Goal: Information Seeking & Learning: Learn about a topic

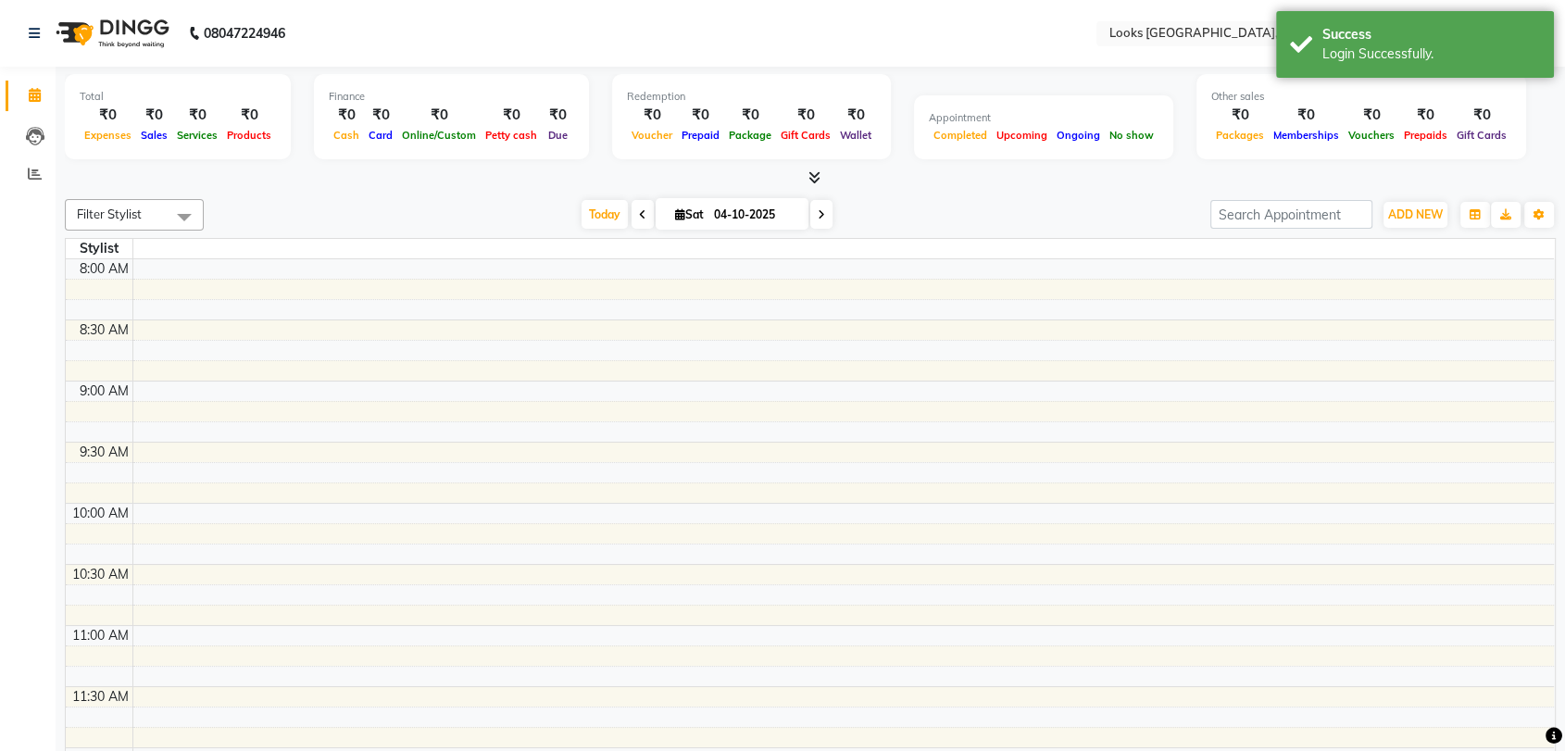
select select "en"
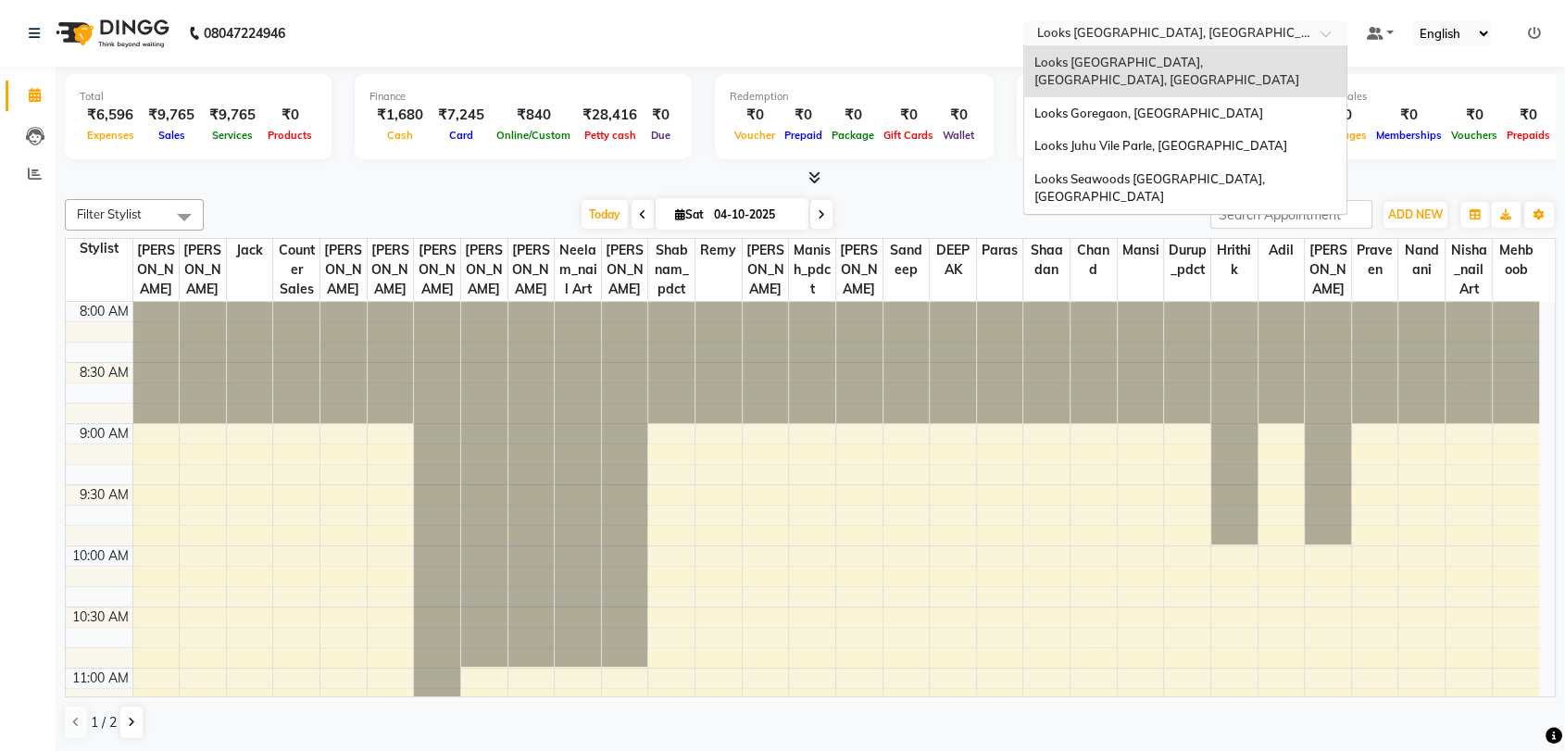
click at [1247, 34] on input "text" at bounding box center [1166, 35] width 268 height 19
click at [1129, 138] on span "Looks Juhu Vile Parle, [GEOGRAPHIC_DATA]" at bounding box center [1159, 145] width 253 height 15
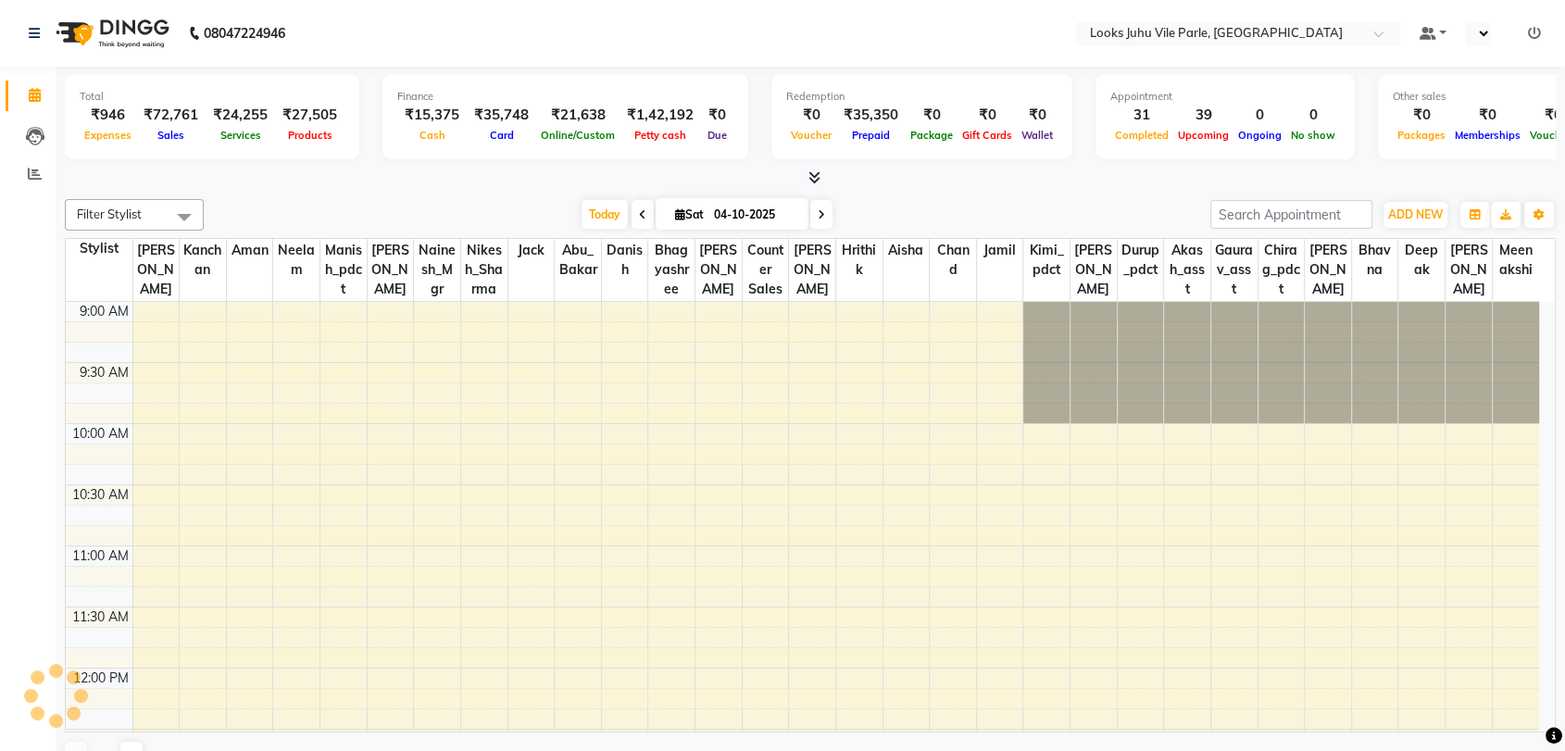
select select "en"
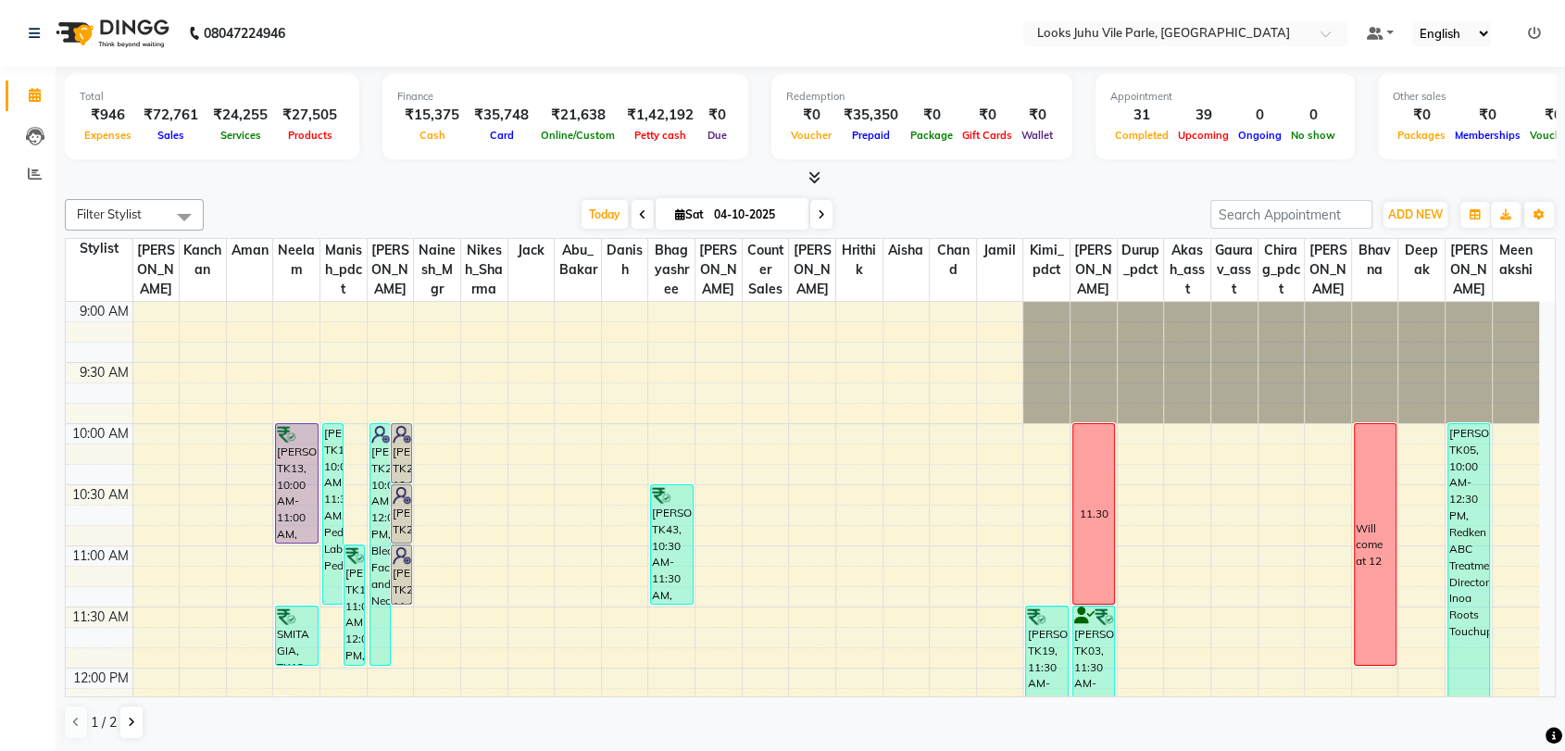
click at [770, 220] on input "04-10-2025" at bounding box center [754, 215] width 93 height 28
select select "10"
select select "2025"
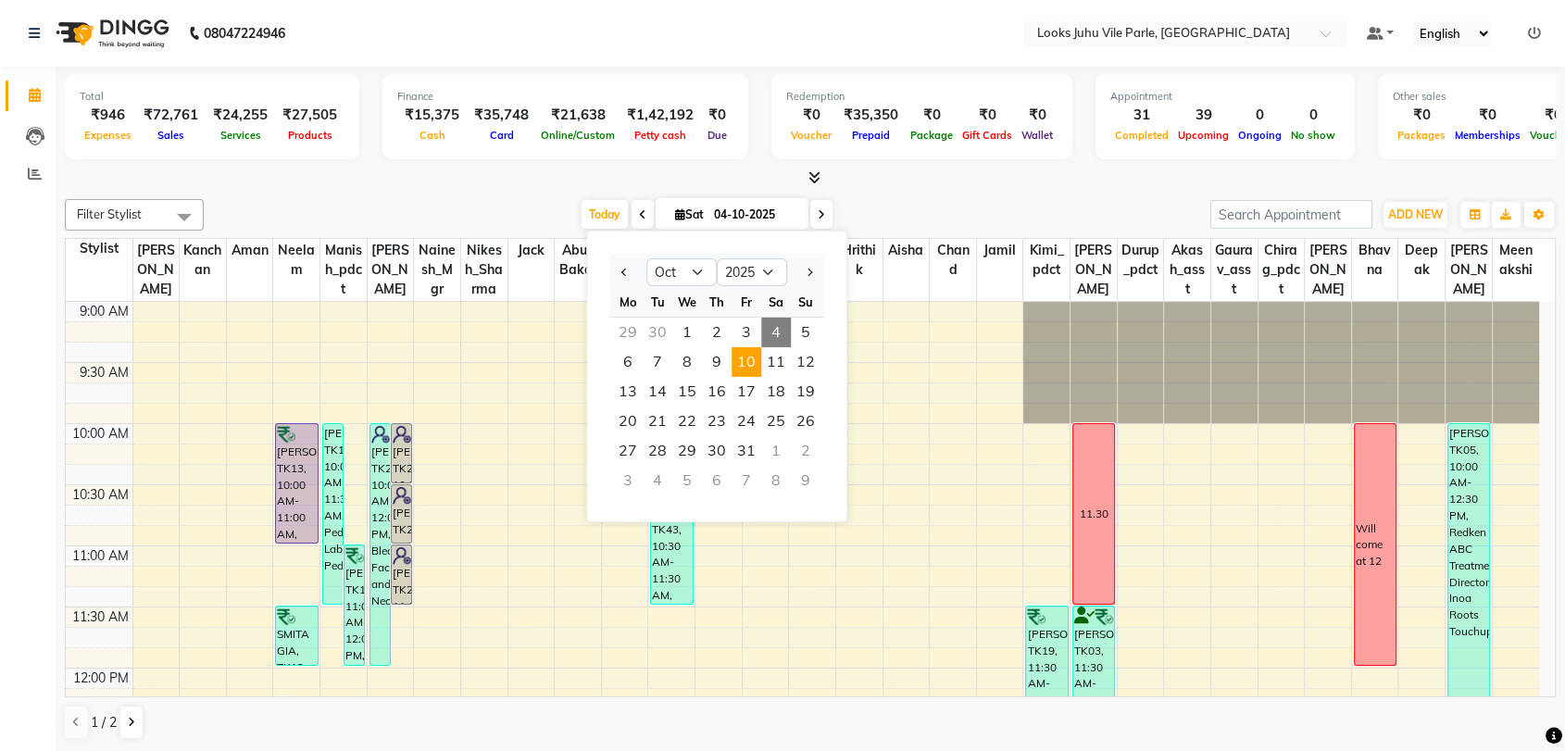
click at [748, 361] on span "10" at bounding box center [746, 362] width 30 height 30
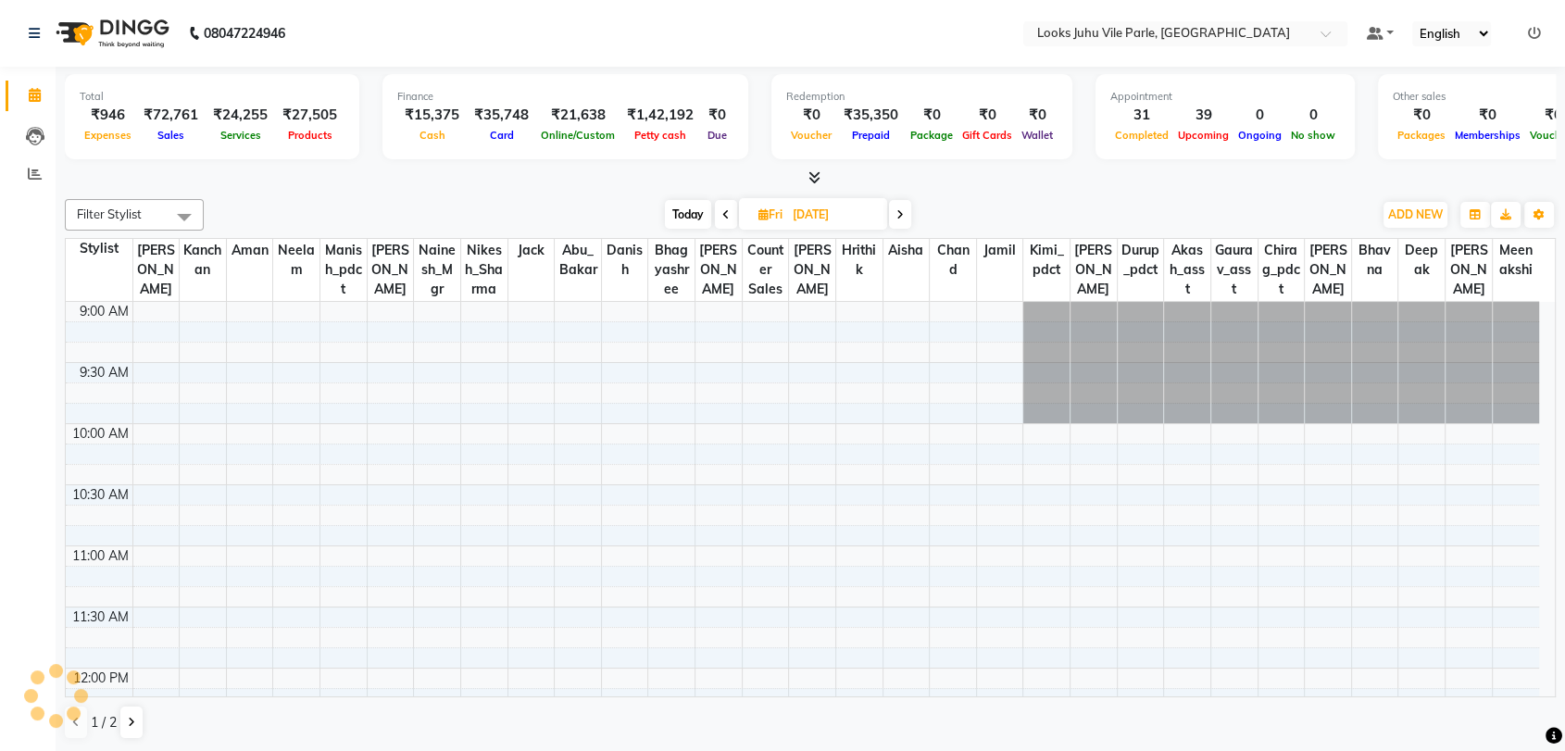
scroll to position [852, 0]
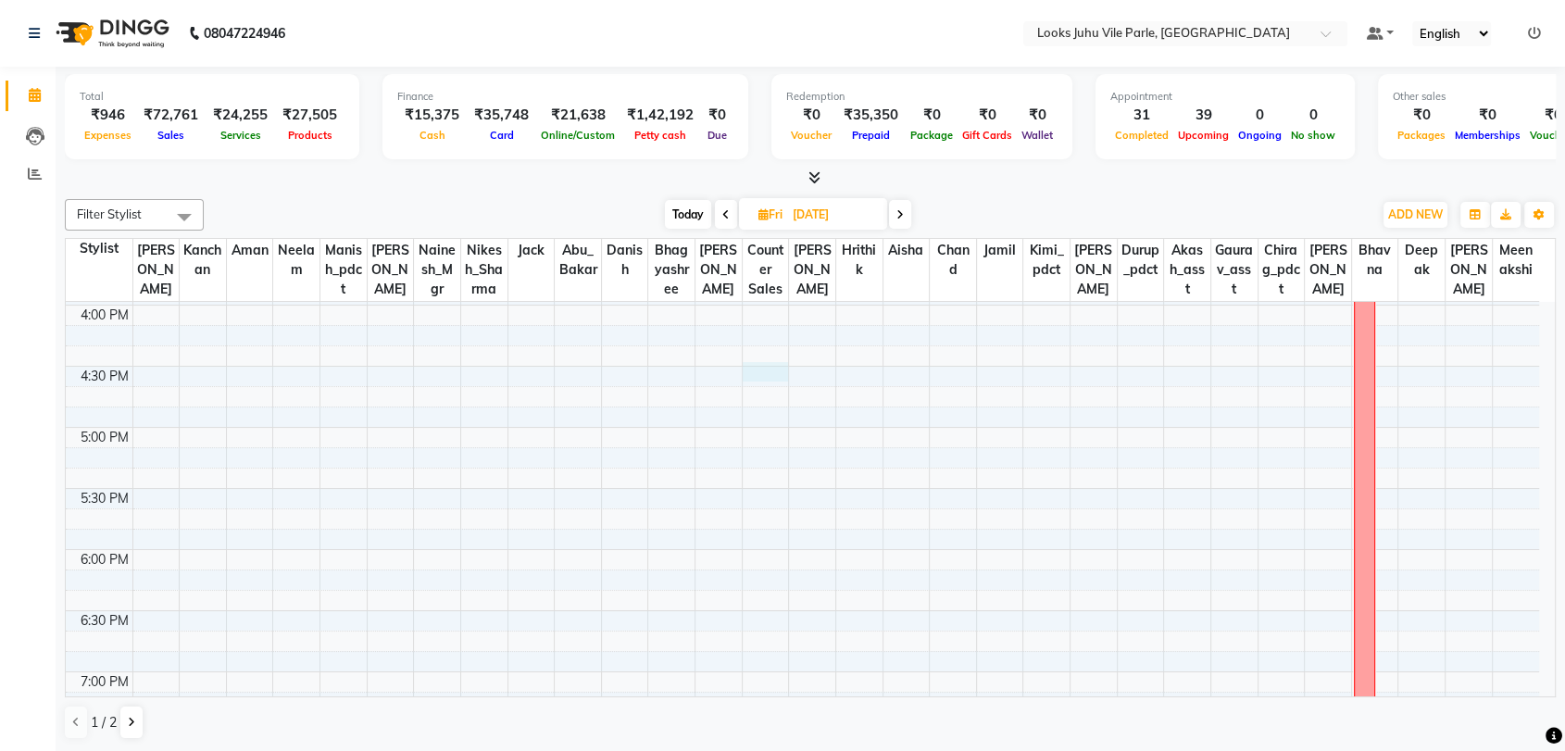
click at [748, 361] on div "9:00 AM 9:30 AM 10:00 AM 10:30 AM 11:00 AM 11:30 AM 12:00 PM 12:30 PM 1:00 PM 1…" at bounding box center [802, 183] width 1473 height 1466
click at [896, 212] on span at bounding box center [900, 214] width 22 height 29
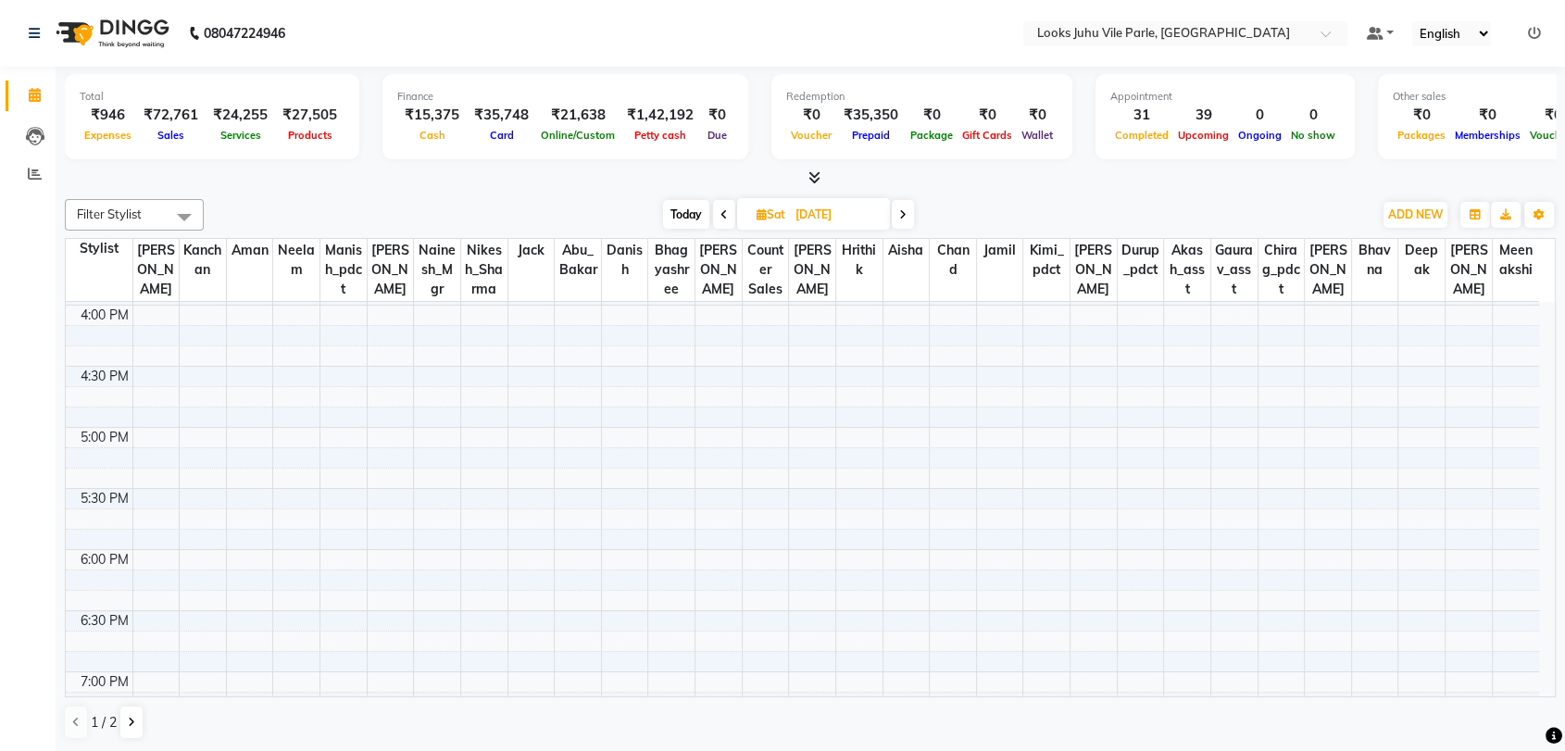
click at [896, 212] on span at bounding box center [903, 214] width 22 height 29
type input "[DATE]"
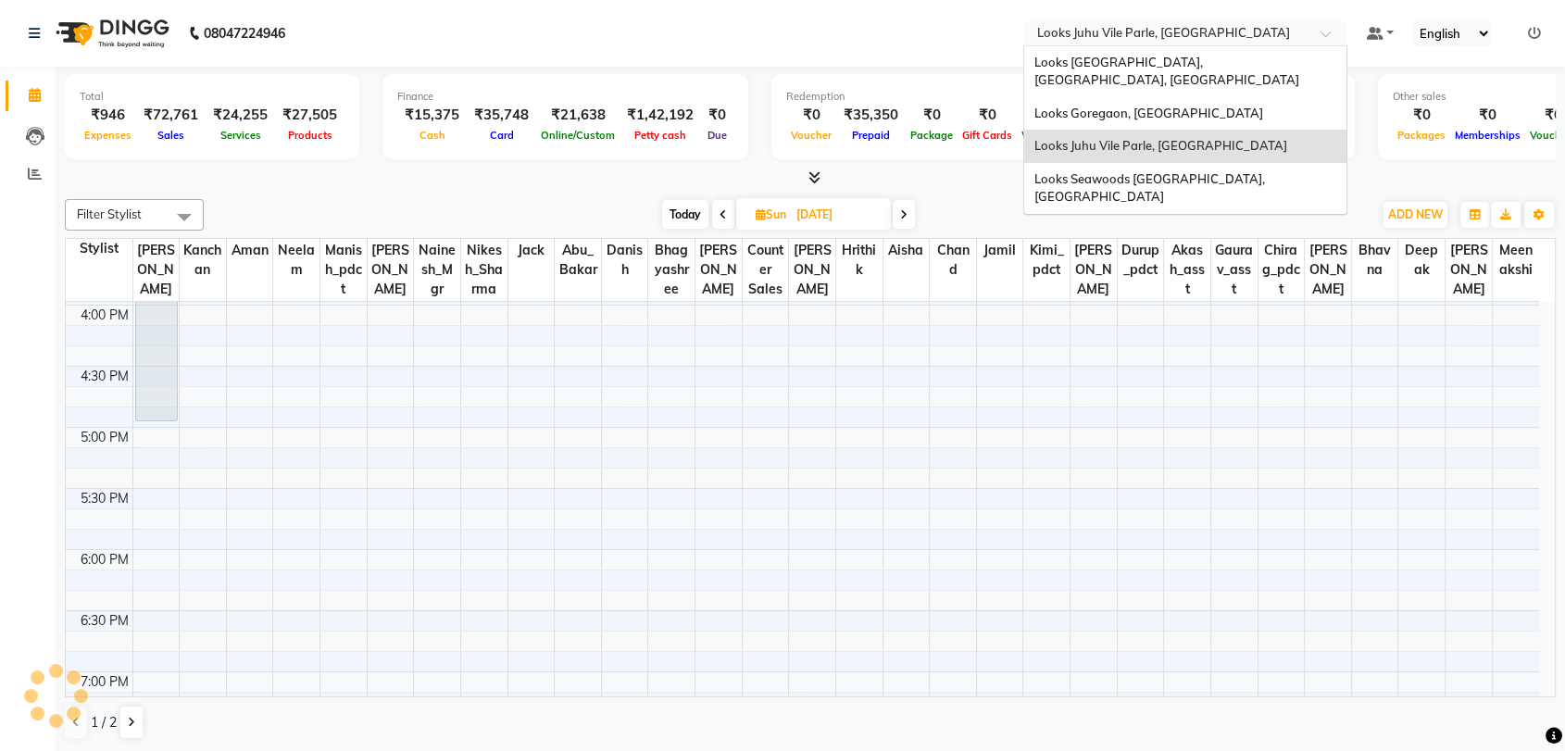
click at [1128, 40] on input "text" at bounding box center [1166, 35] width 268 height 19
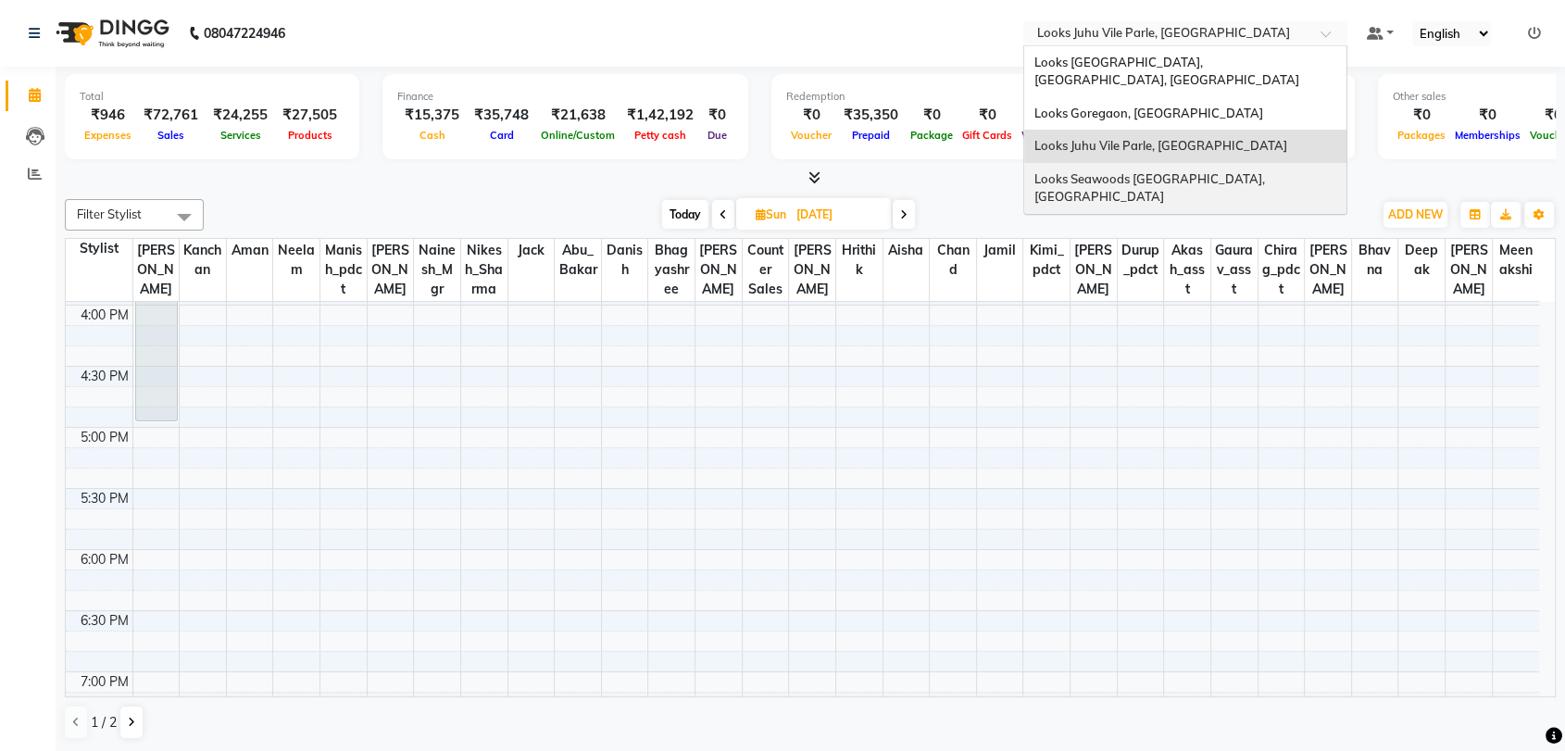
click at [1092, 171] on span "Looks Seawoods [GEOGRAPHIC_DATA], [GEOGRAPHIC_DATA]" at bounding box center [1149, 187] width 233 height 33
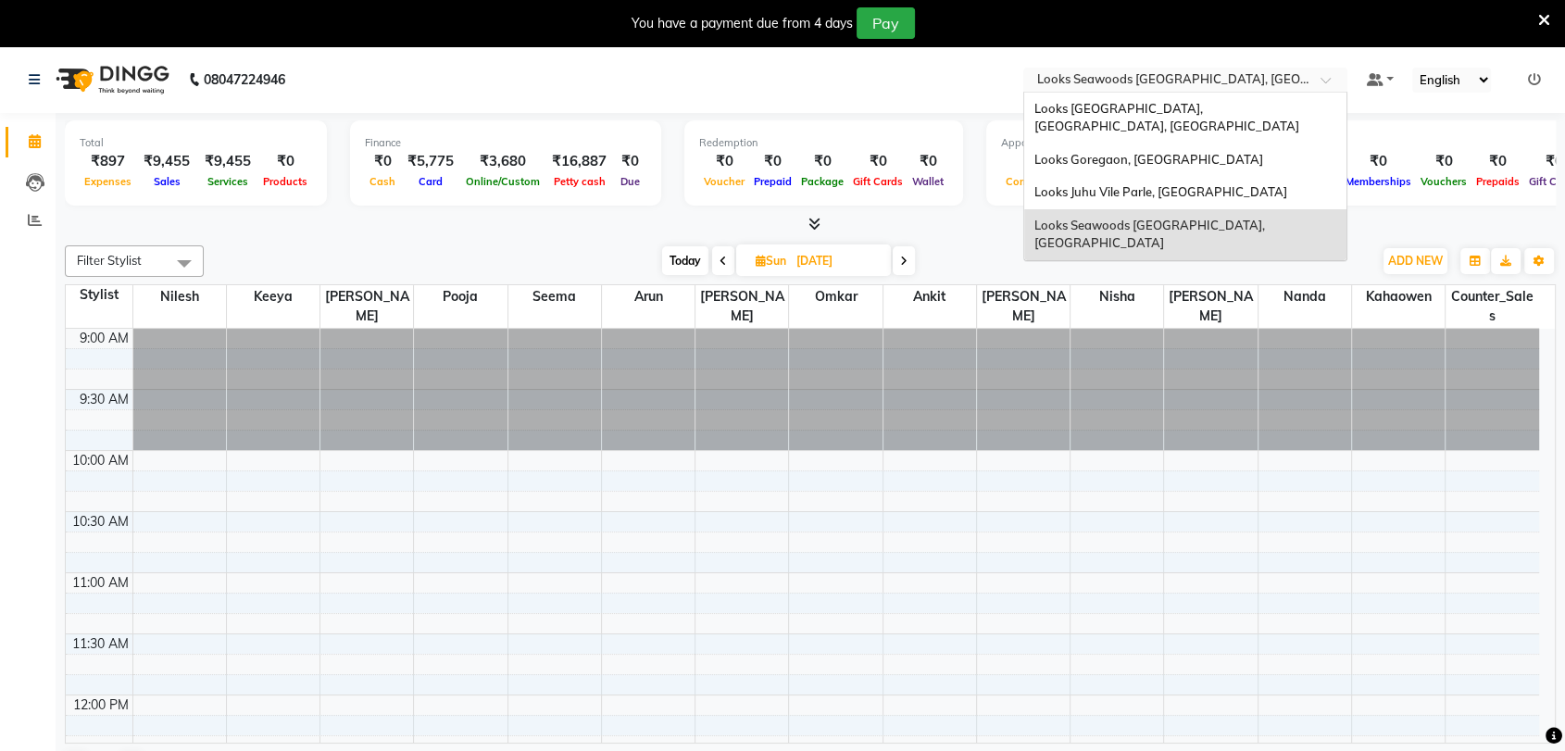
click at [1237, 80] on input "text" at bounding box center [1166, 81] width 268 height 19
click at [1141, 106] on span "Looks Juhu Marriott, Mumbai, Mumbai" at bounding box center [1165, 117] width 265 height 33
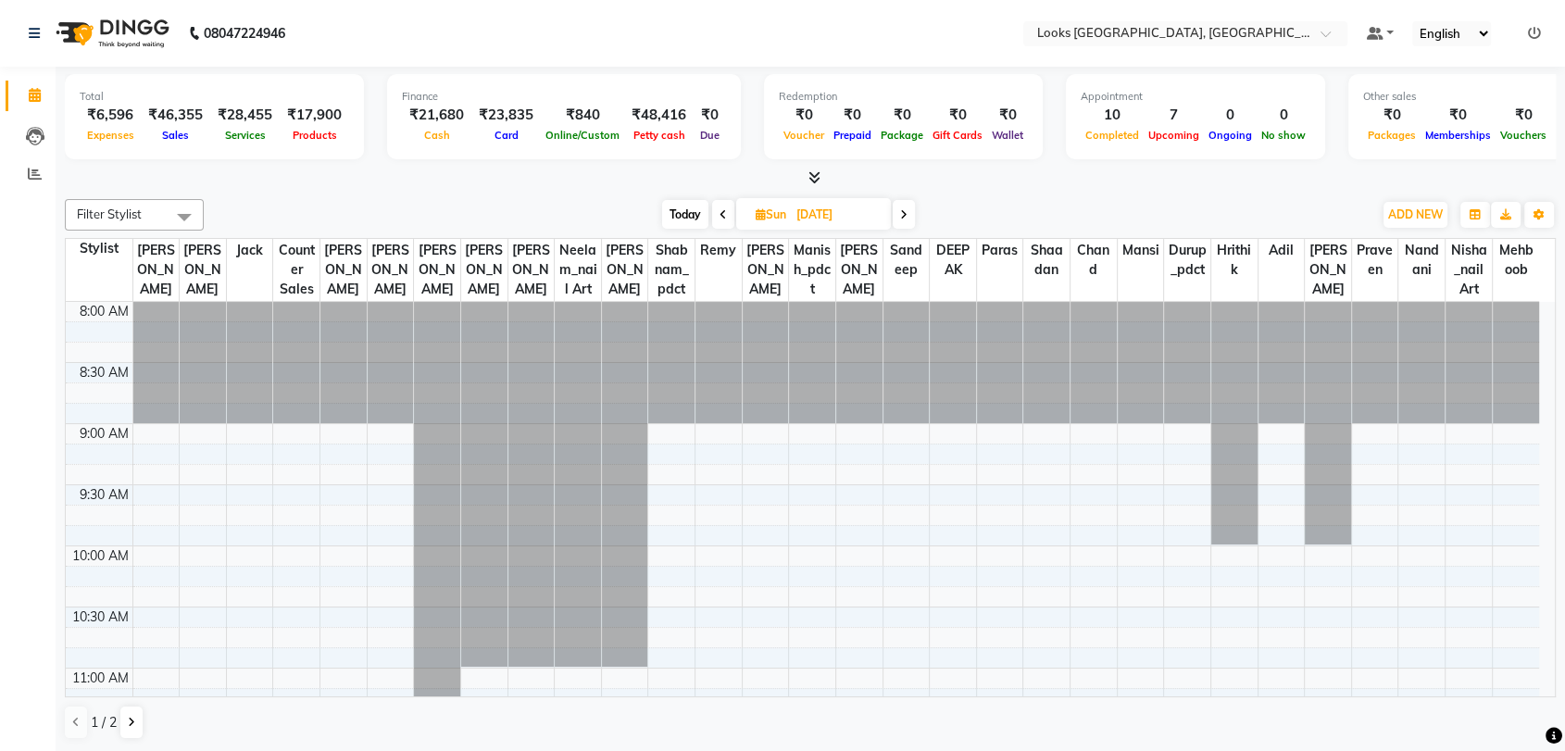
click at [1495, 128] on div "Vouchers" at bounding box center [1523, 134] width 56 height 19
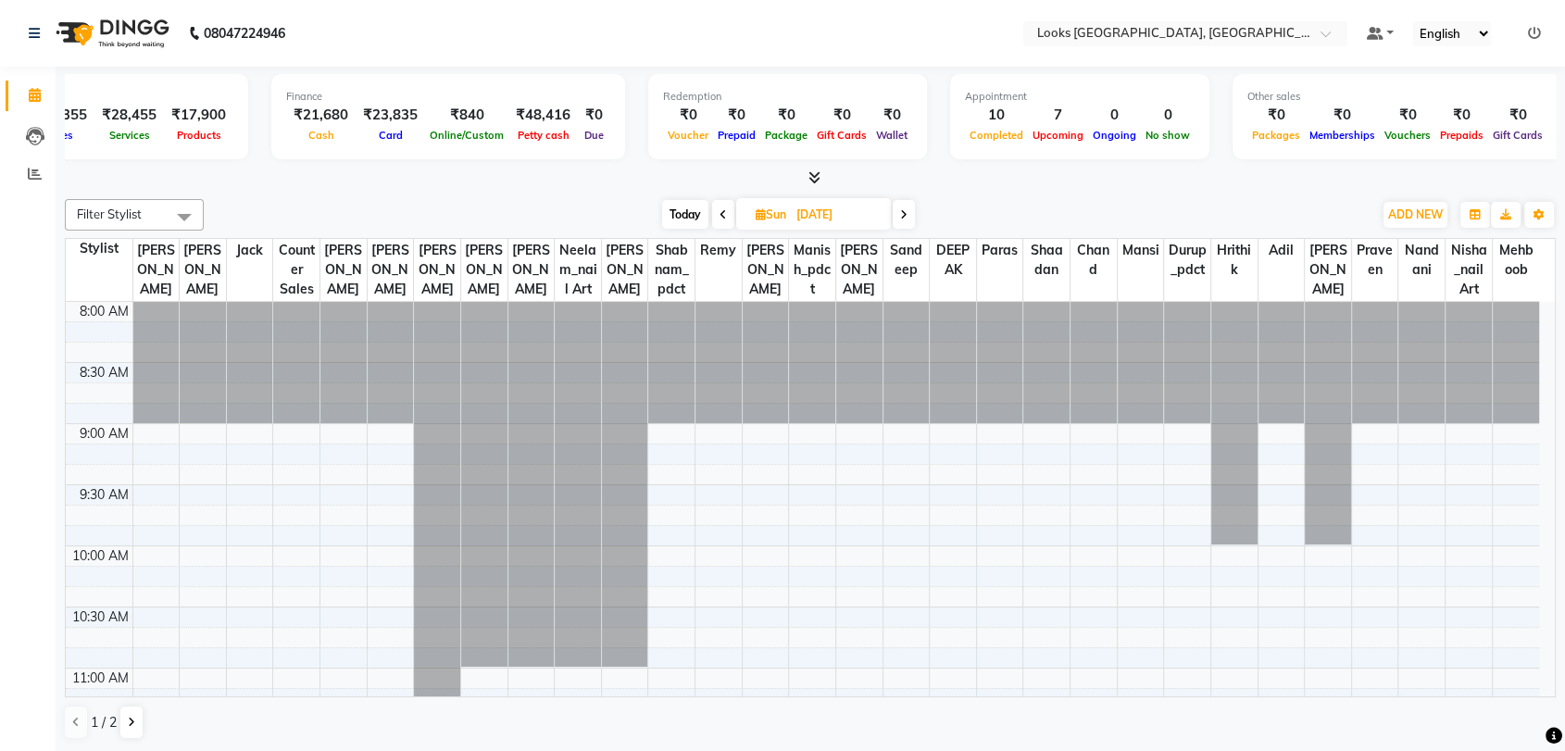
scroll to position [0, 118]
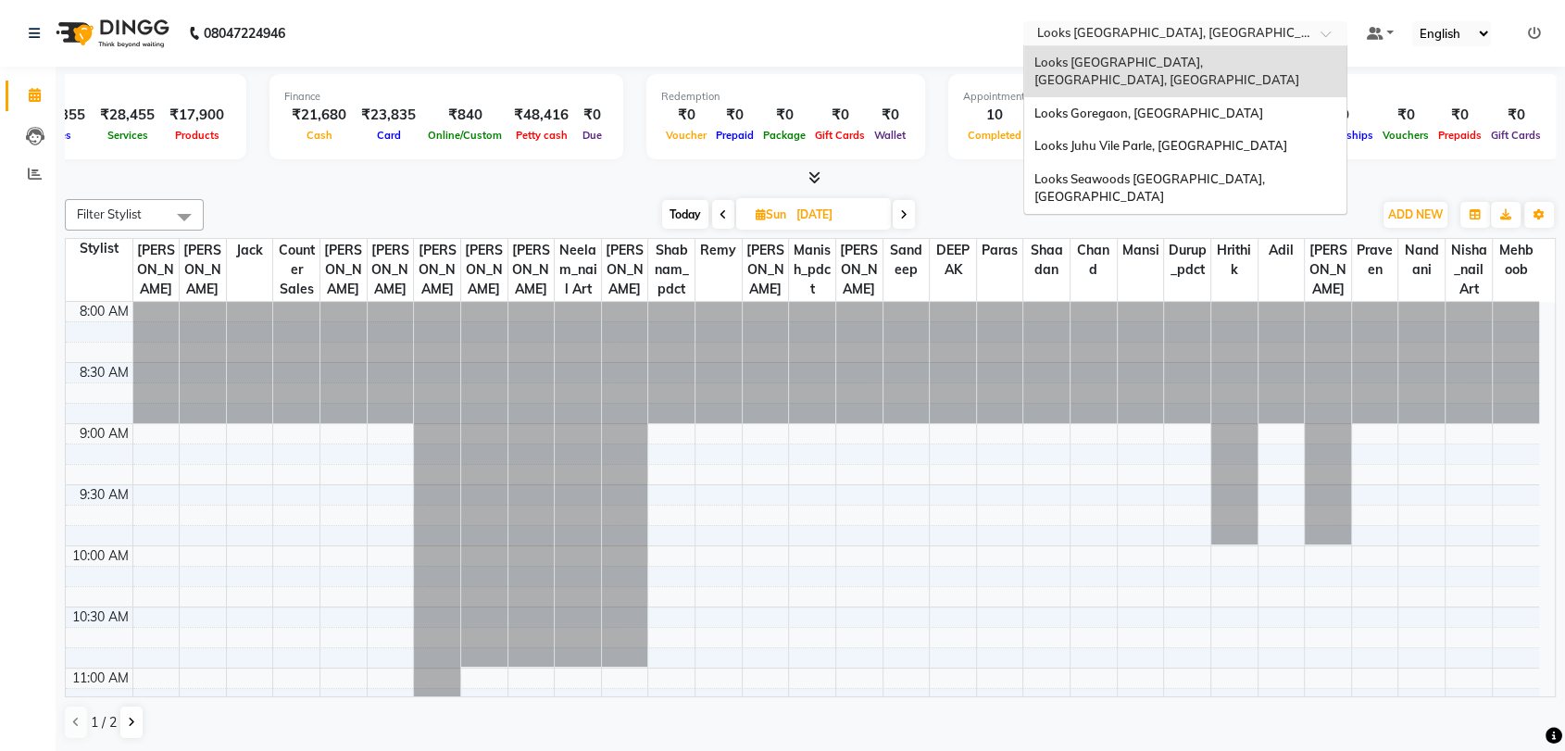
click at [1186, 29] on input "text" at bounding box center [1166, 35] width 268 height 19
click at [1129, 106] on div "Looks Goregaon, [GEOGRAPHIC_DATA]" at bounding box center [1185, 113] width 322 height 33
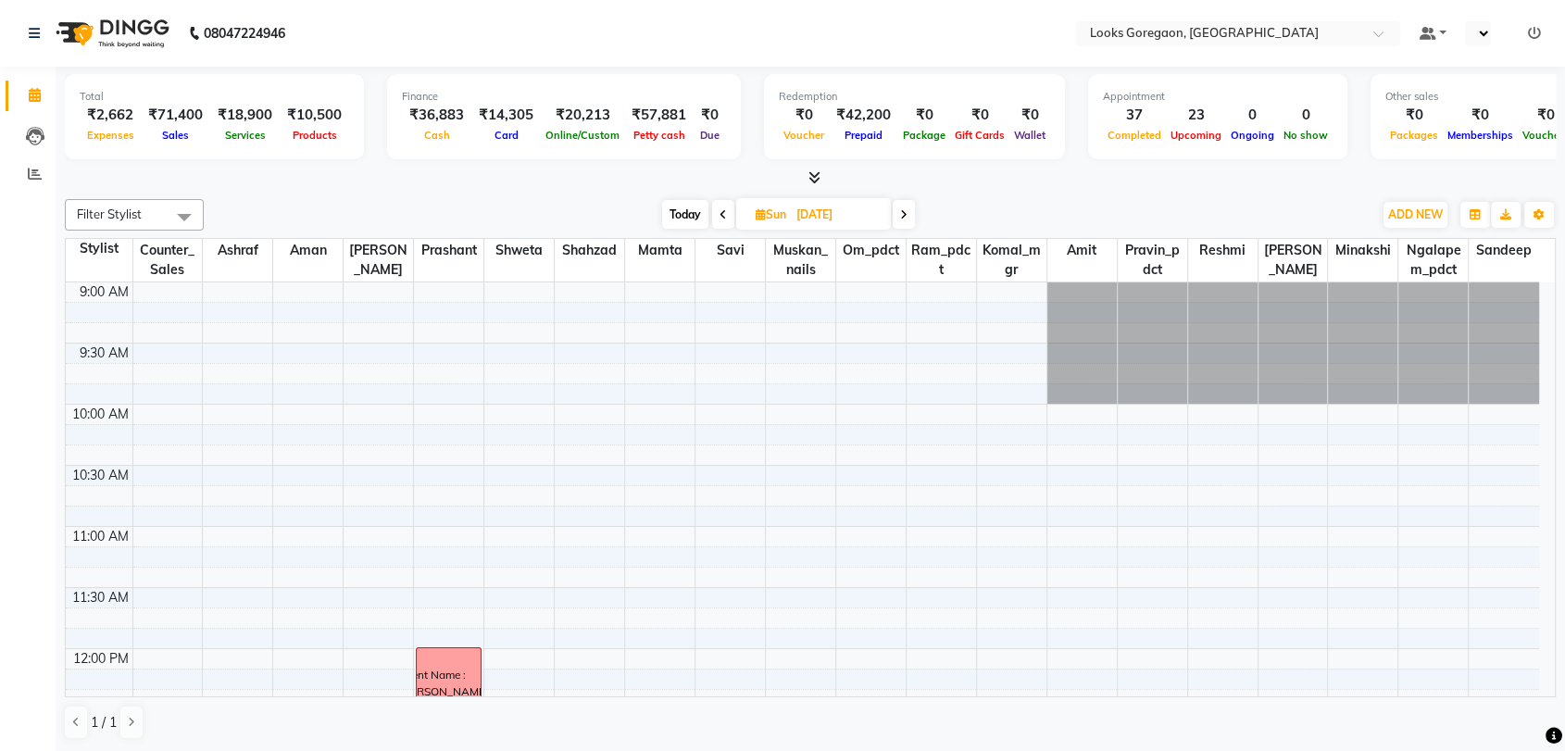
click at [682, 209] on span "Today" at bounding box center [685, 214] width 46 height 29
type input "04-10-2025"
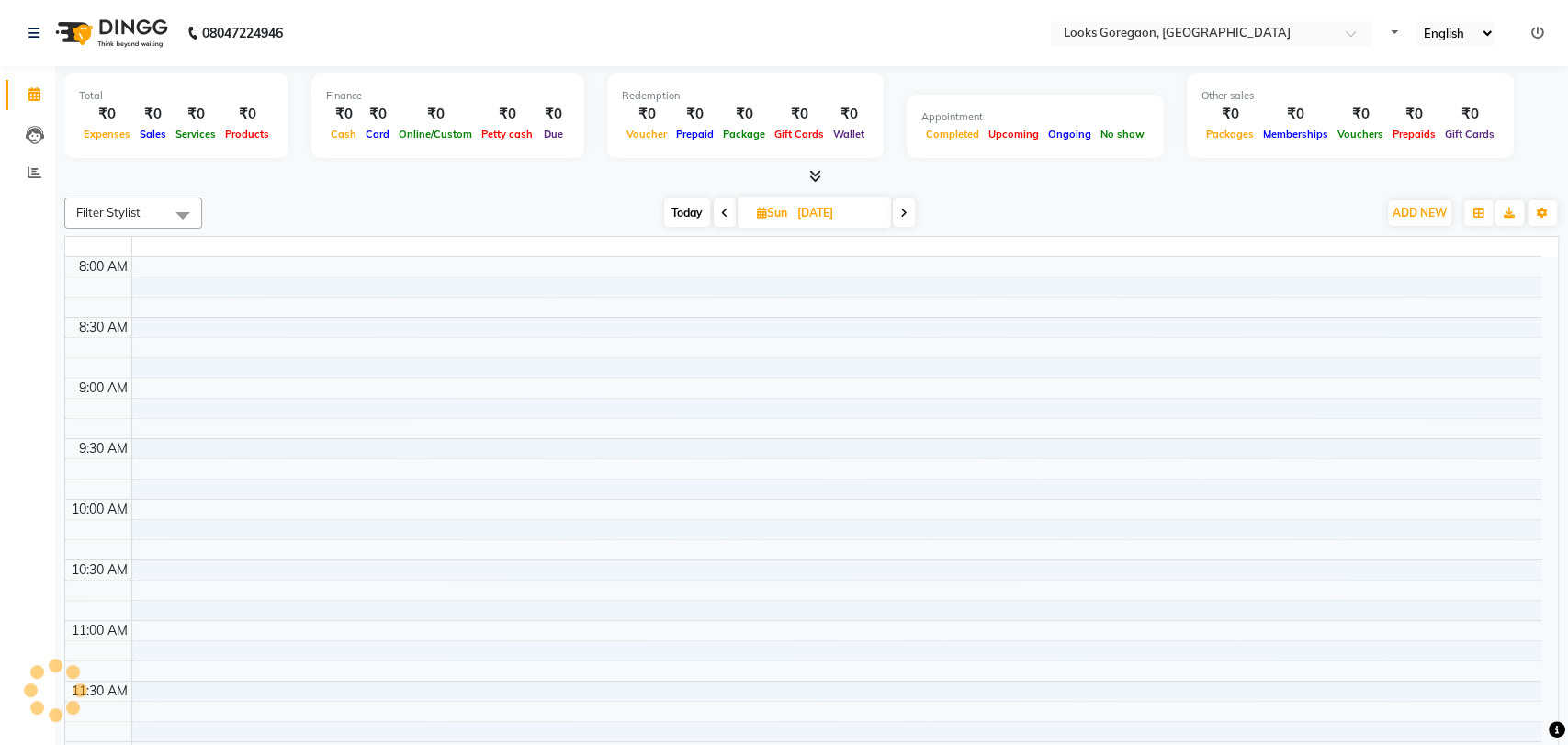
select select "en"
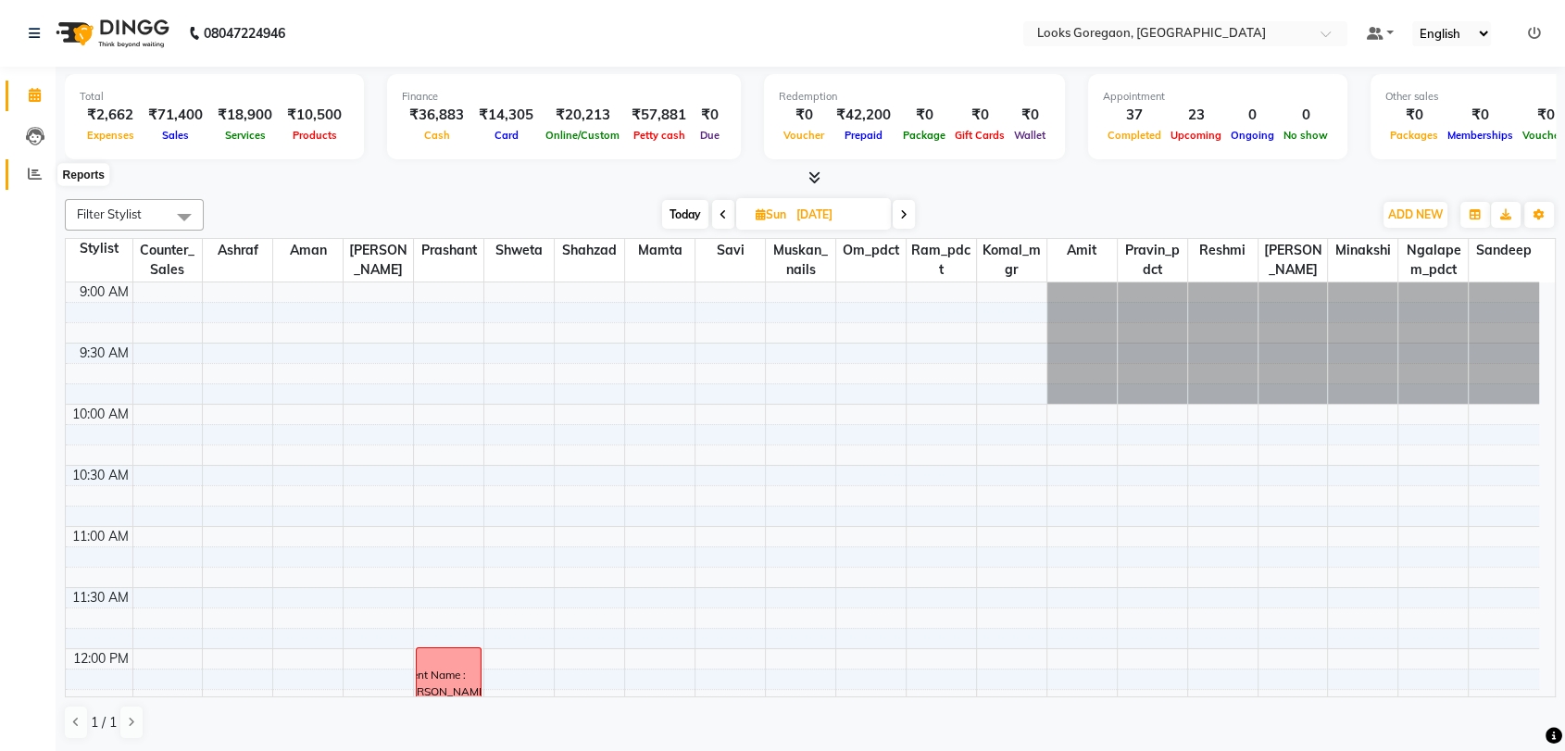
click at [34, 177] on icon at bounding box center [35, 174] width 14 height 14
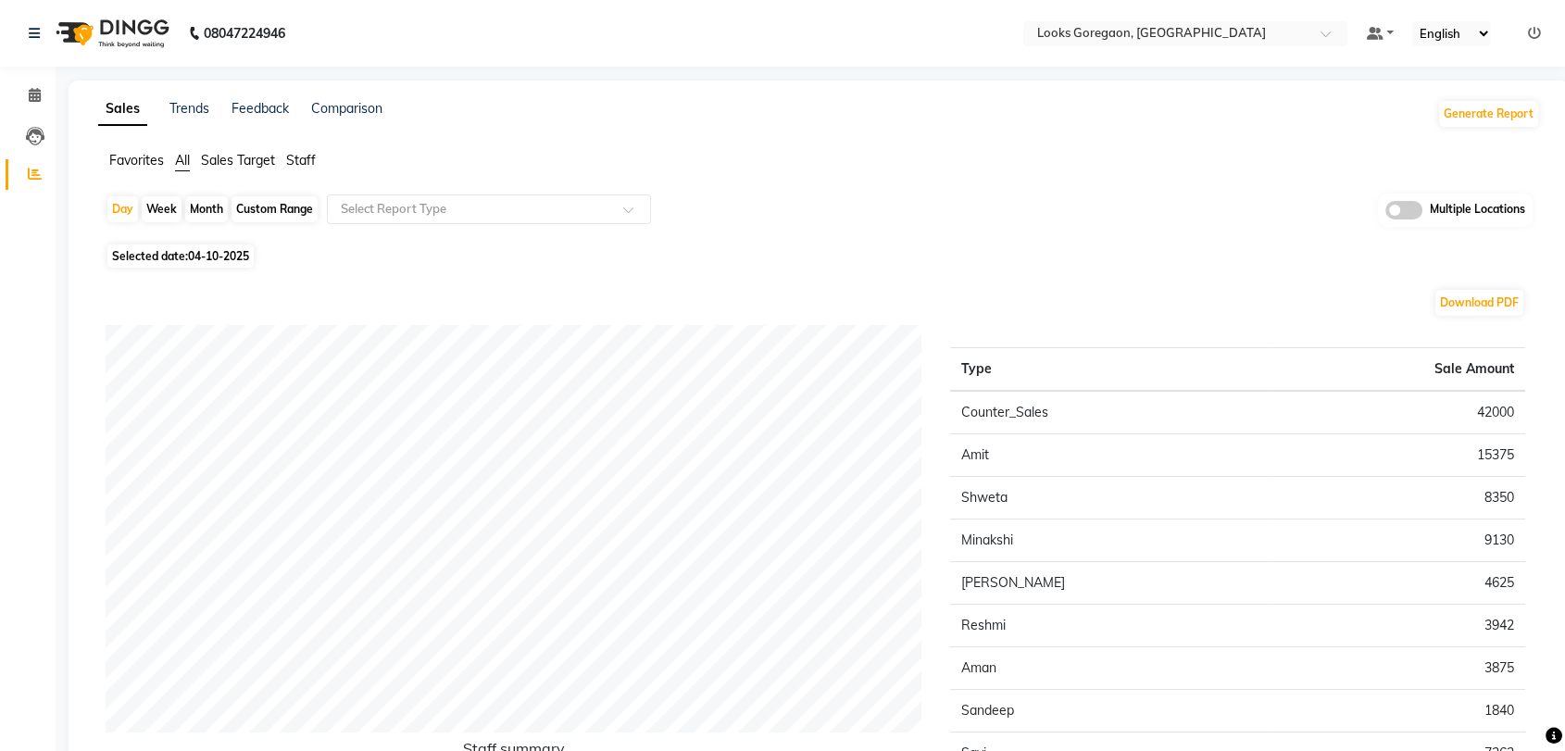
click at [293, 161] on span "Staff" at bounding box center [301, 160] width 30 height 17
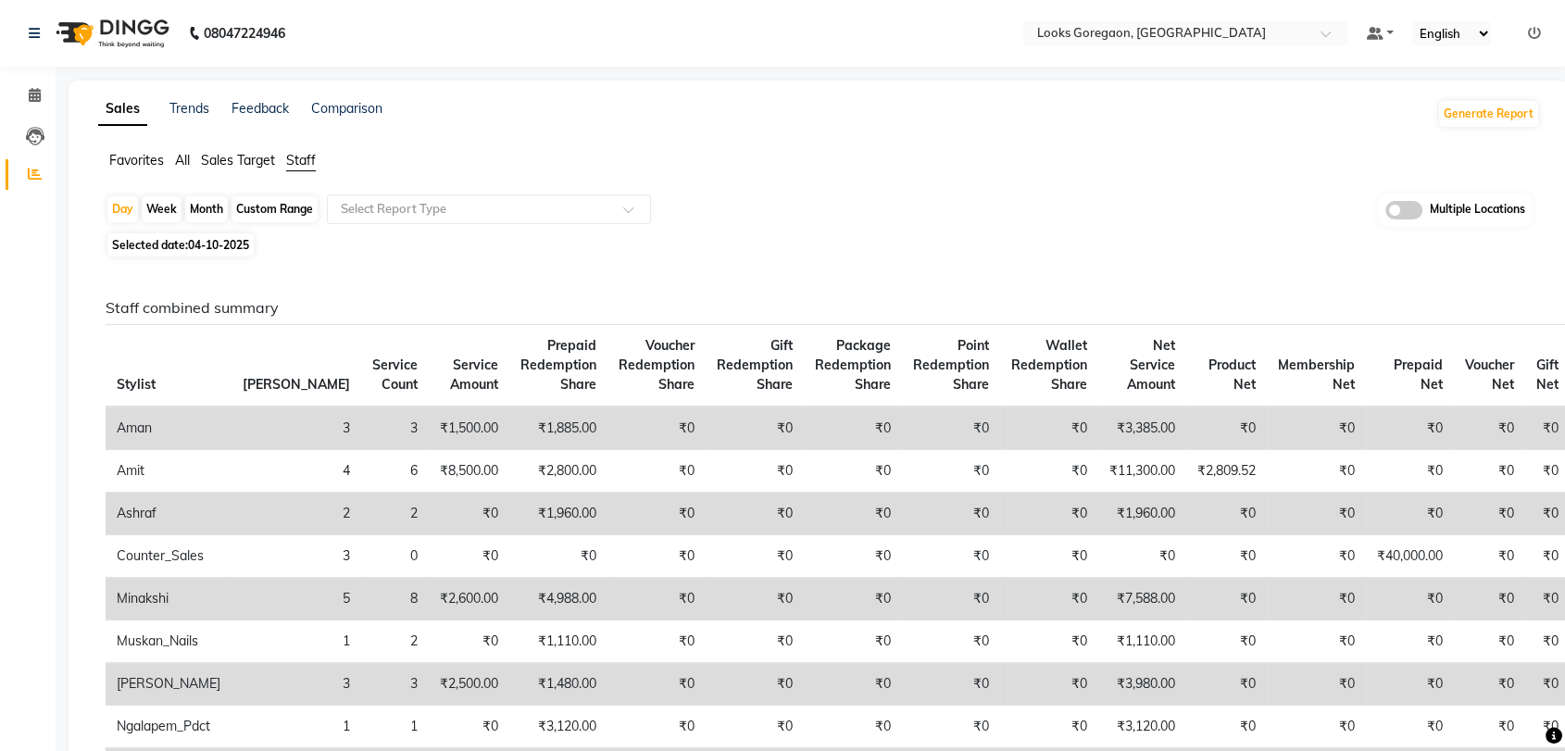
click at [267, 217] on div "Custom Range" at bounding box center [274, 209] width 86 height 26
select select "10"
select select "2025"
click at [274, 203] on div "Custom Range" at bounding box center [274, 209] width 86 height 26
select select "10"
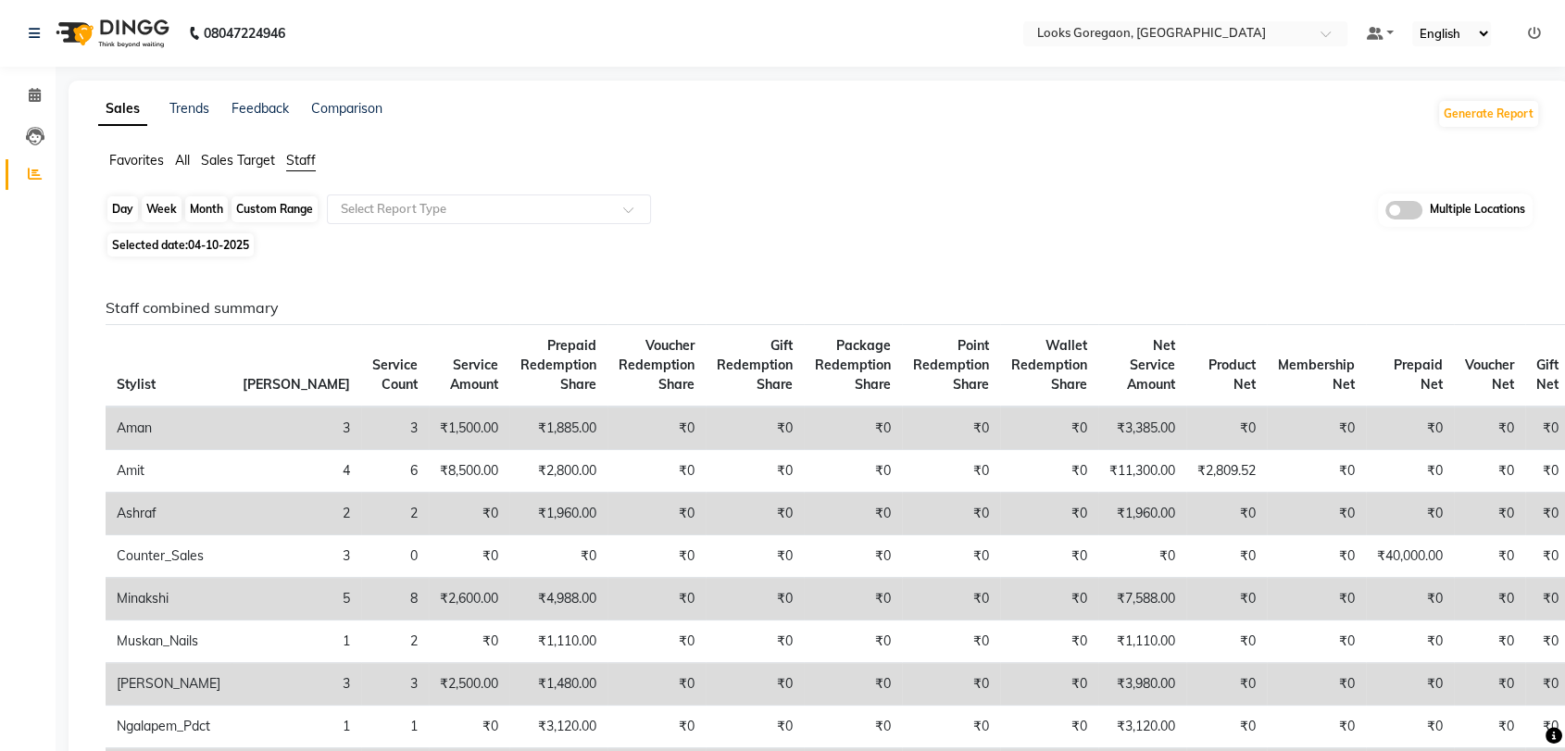
select select "2025"
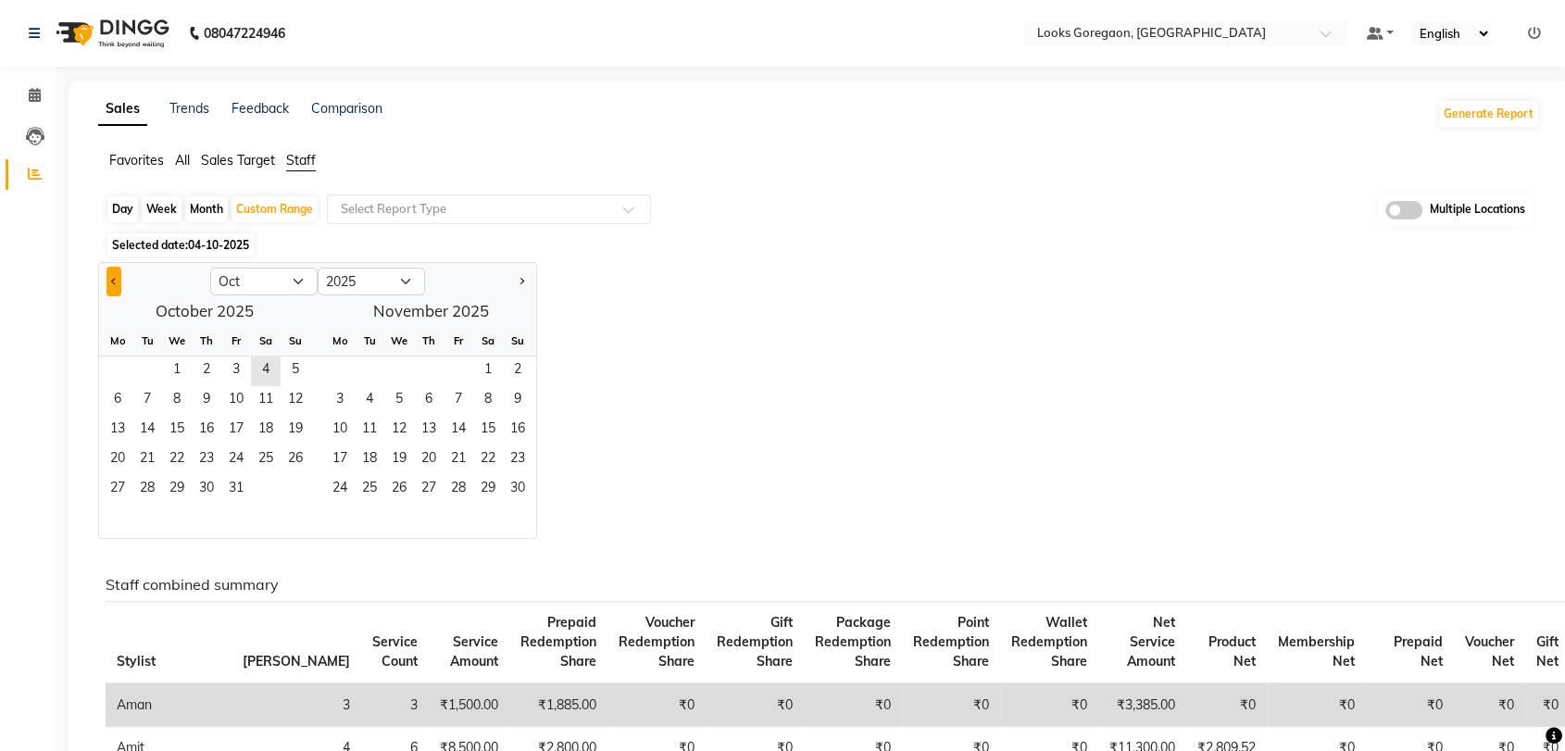
click at [116, 281] on span "Previous month" at bounding box center [114, 280] width 6 height 6
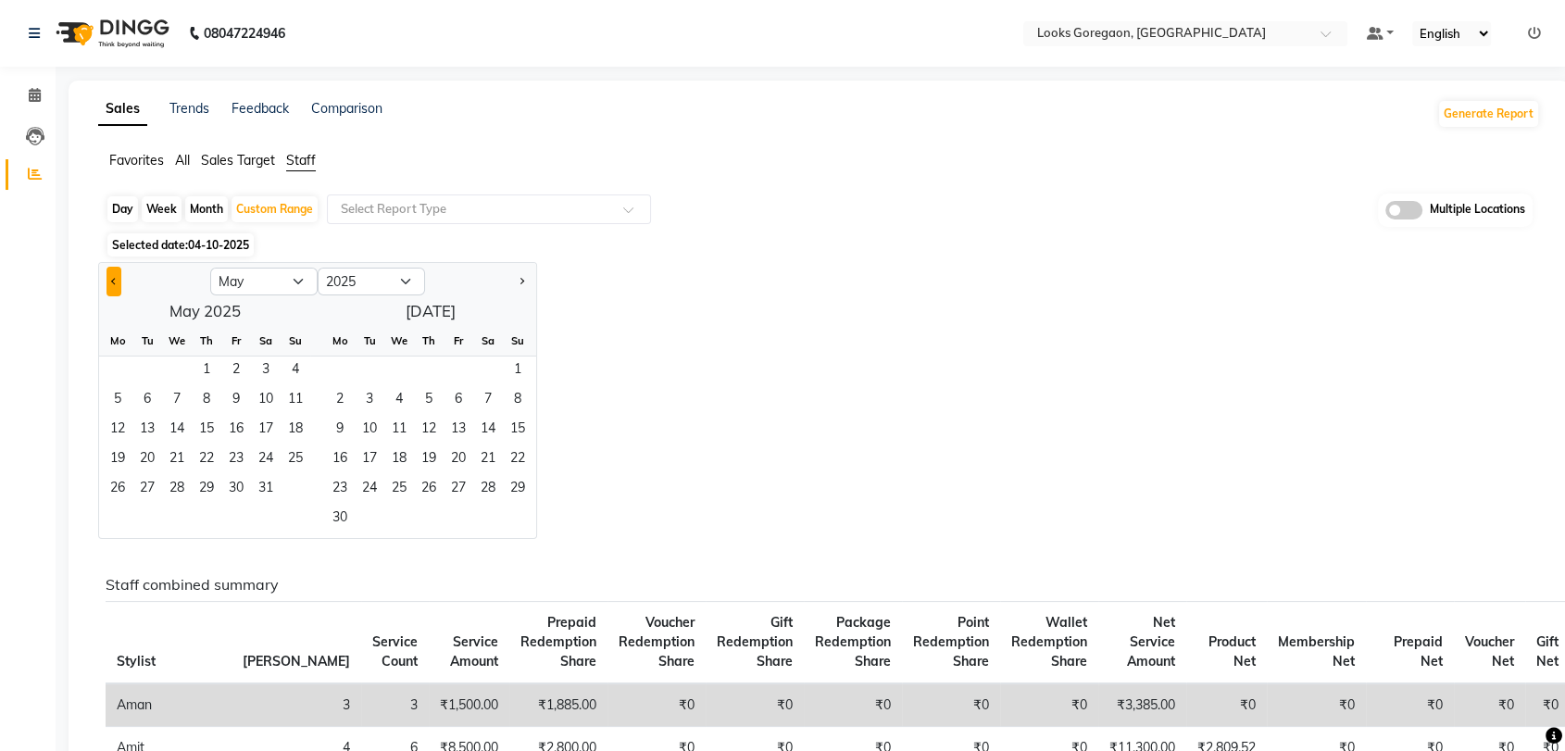
click at [116, 281] on span "Previous month" at bounding box center [114, 280] width 6 height 6
click at [147, 366] on span "1" at bounding box center [147, 371] width 30 height 30
click at [516, 283] on button "Next month" at bounding box center [521, 282] width 15 height 30
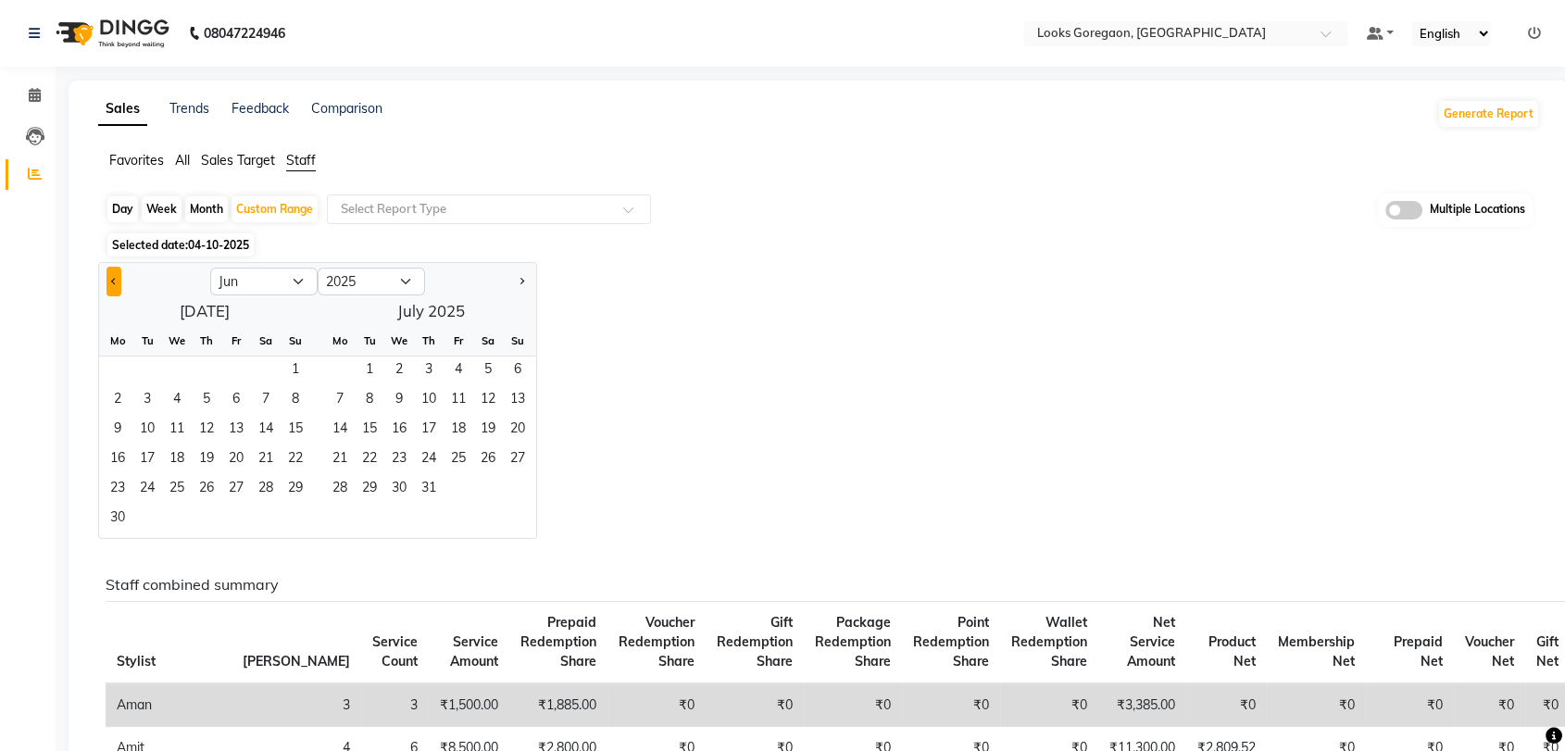
drag, startPoint x: 127, startPoint y: 277, endPoint x: 106, endPoint y: 283, distance: 22.3
click at [106, 283] on div at bounding box center [154, 282] width 111 height 30
click at [106, 283] on button "Previous month" at bounding box center [113, 282] width 15 height 30
click at [146, 367] on span "1" at bounding box center [147, 371] width 30 height 30
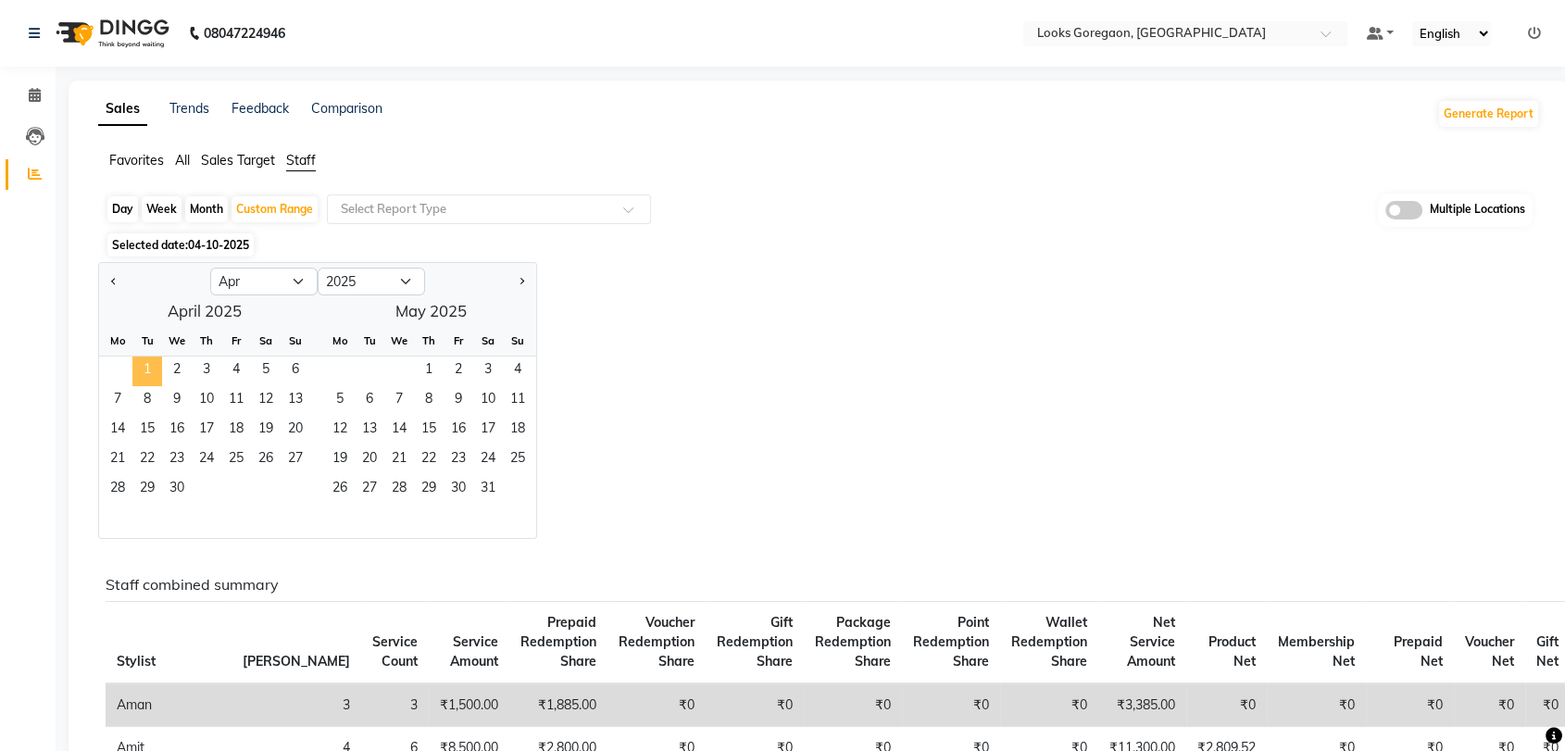
click at [146, 367] on span "1" at bounding box center [147, 371] width 30 height 30
drag, startPoint x: 149, startPoint y: 367, endPoint x: 531, endPoint y: 505, distance: 406.5
click at [531, 505] on div "April 2025 Mo Tu We Th Fr Sa Su 1 2 3 4 5 6 7 8 9 10 11 12 13 14 15 16 17 18 19…" at bounding box center [317, 417] width 437 height 242
click at [521, 279] on span "Next month" at bounding box center [521, 280] width 6 height 6
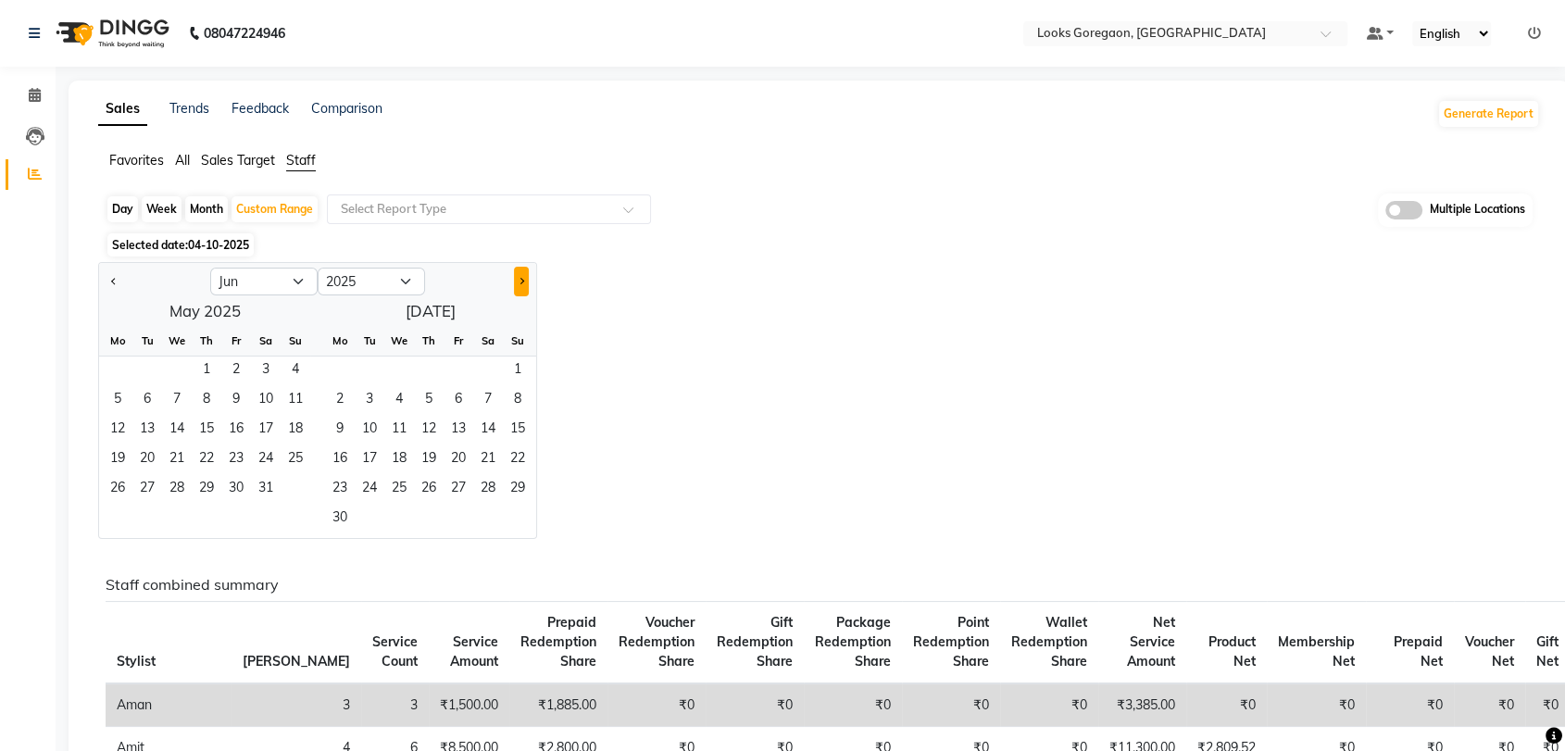
click at [521, 279] on span "Next month" at bounding box center [521, 280] width 6 height 6
click at [106, 279] on button "Previous month" at bounding box center [113, 282] width 15 height 30
select select "8"
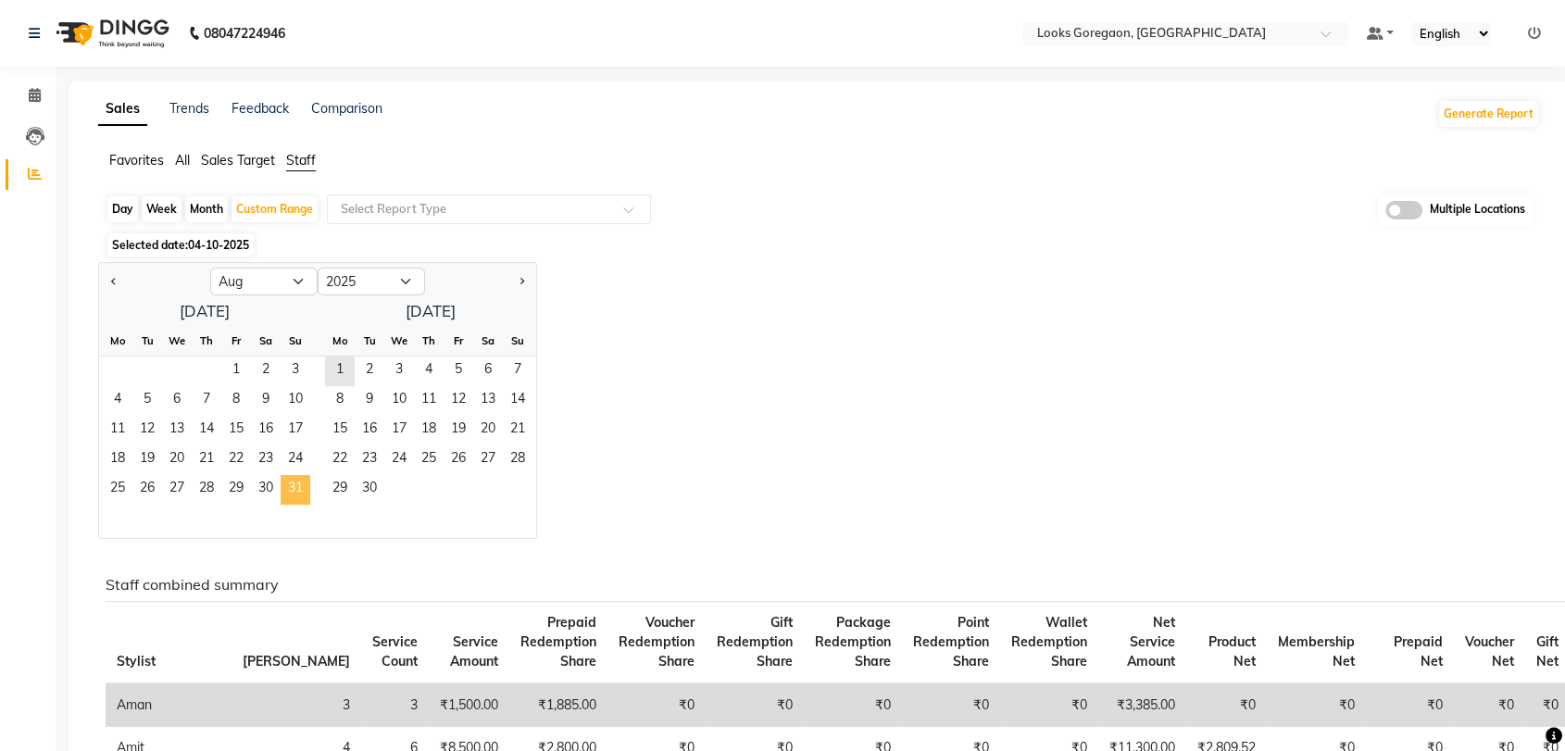
click at [293, 492] on span "31" at bounding box center [296, 490] width 30 height 30
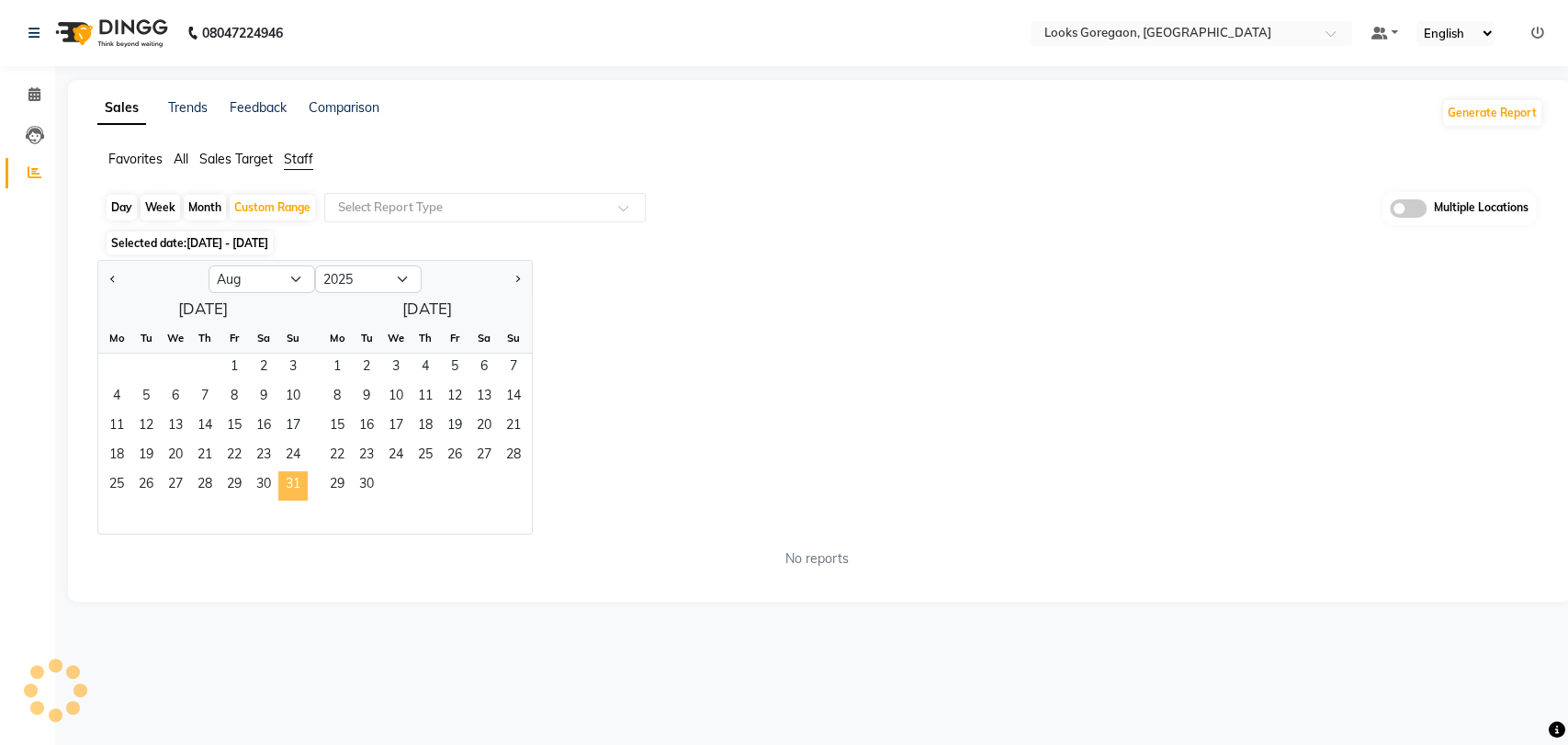
click at [291, 488] on span "31" at bounding box center [294, 486] width 30 height 30
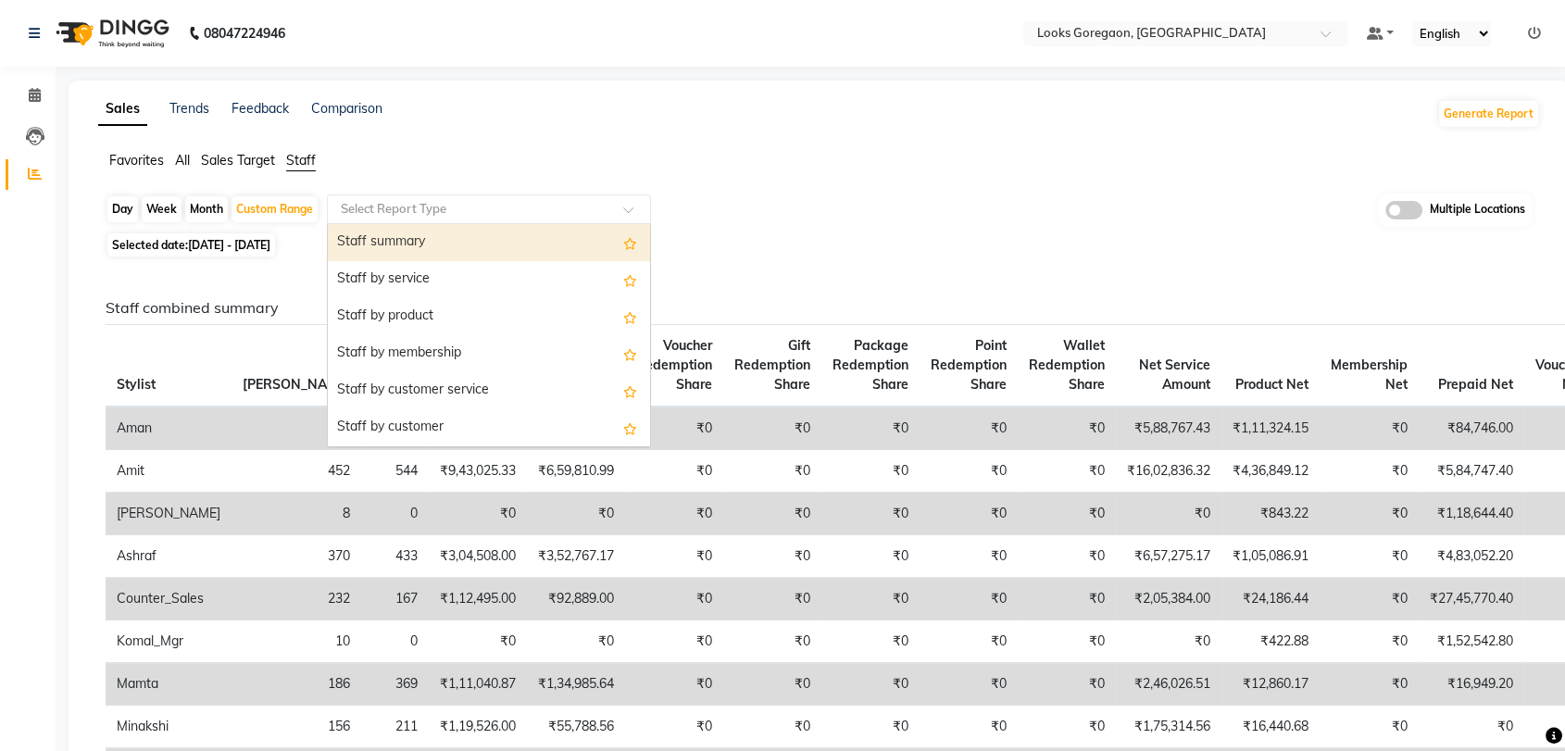
click at [549, 214] on input "text" at bounding box center [470, 209] width 267 height 19
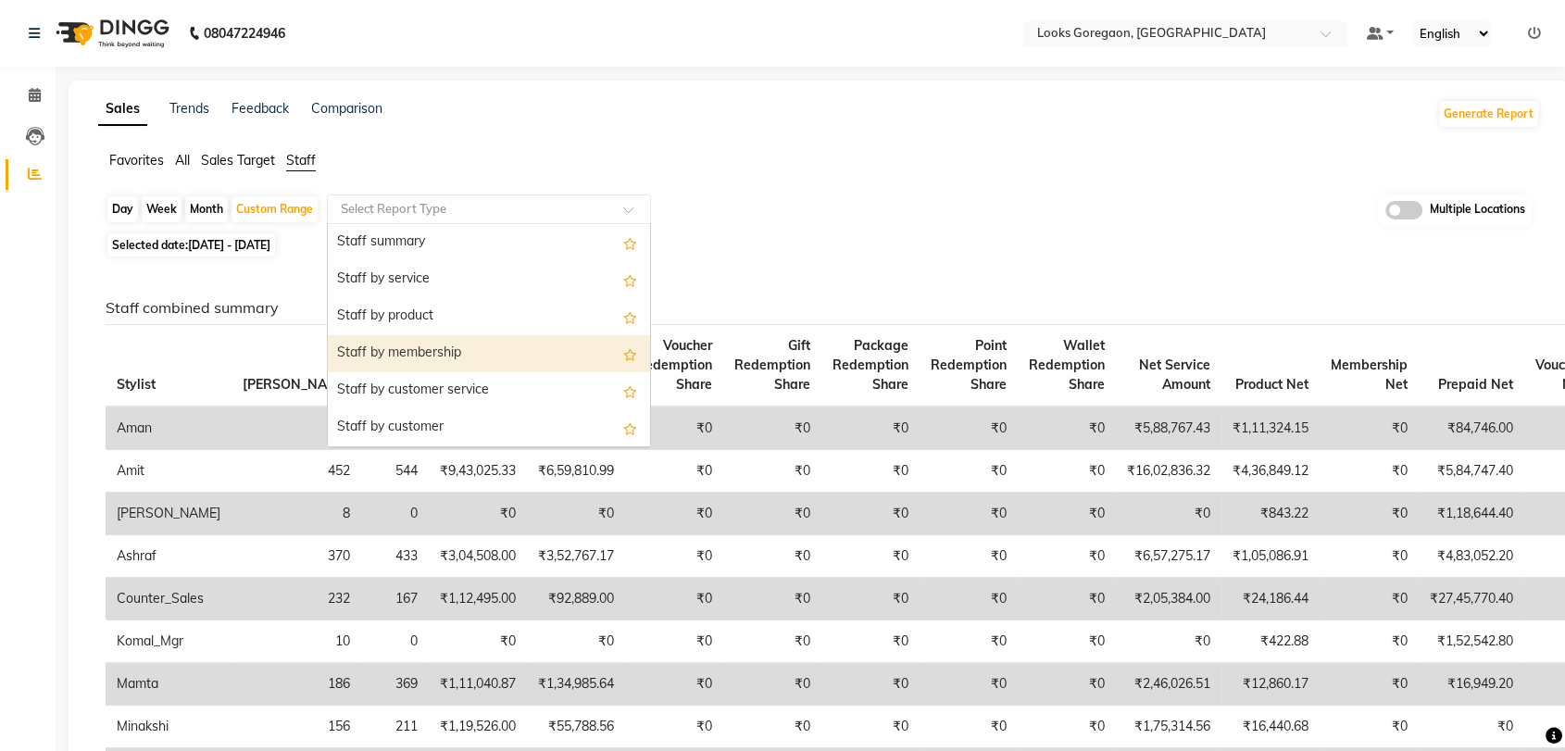
click at [469, 353] on div "Staff by membership" at bounding box center [489, 353] width 322 height 37
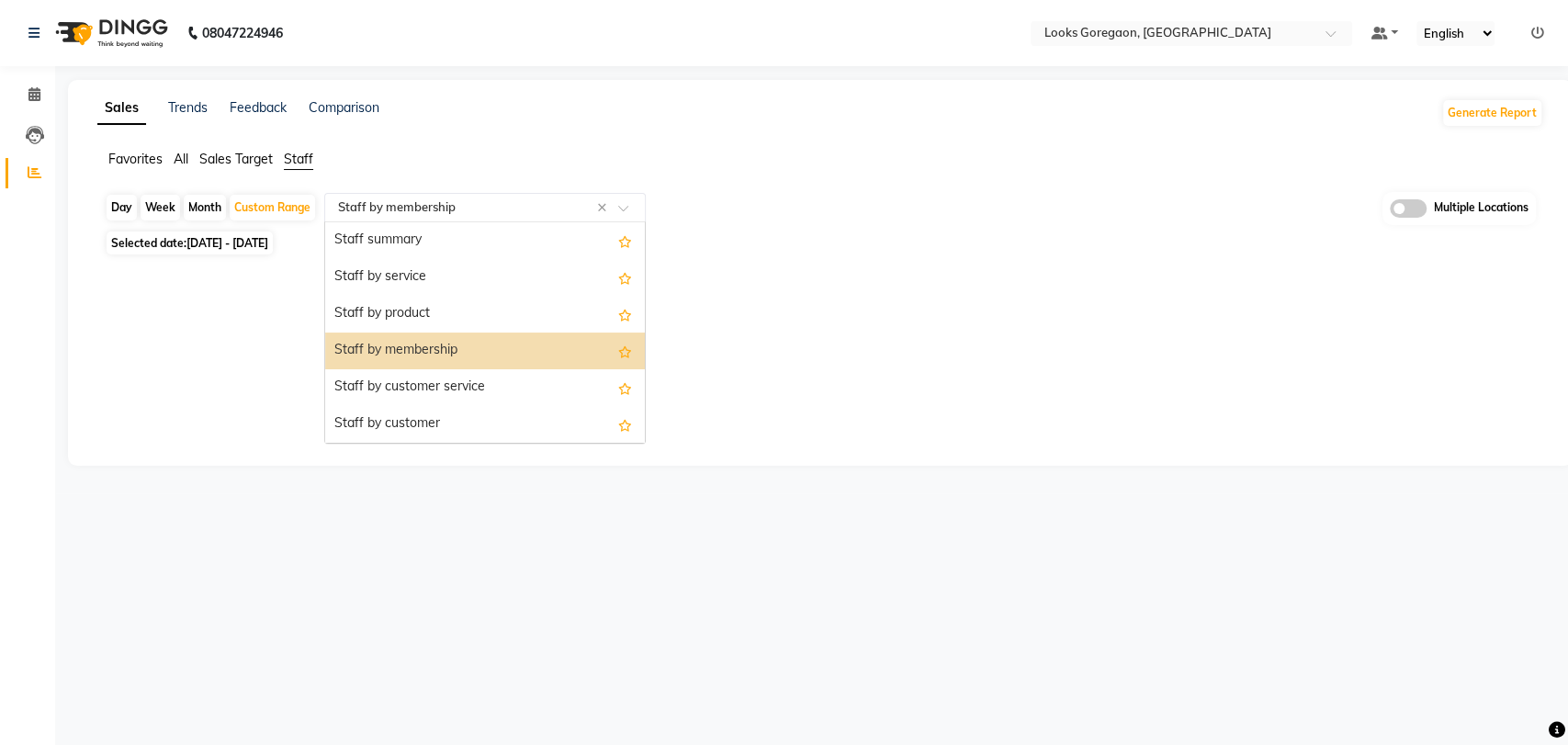
click at [516, 198] on input "text" at bounding box center [466, 207] width 265 height 19
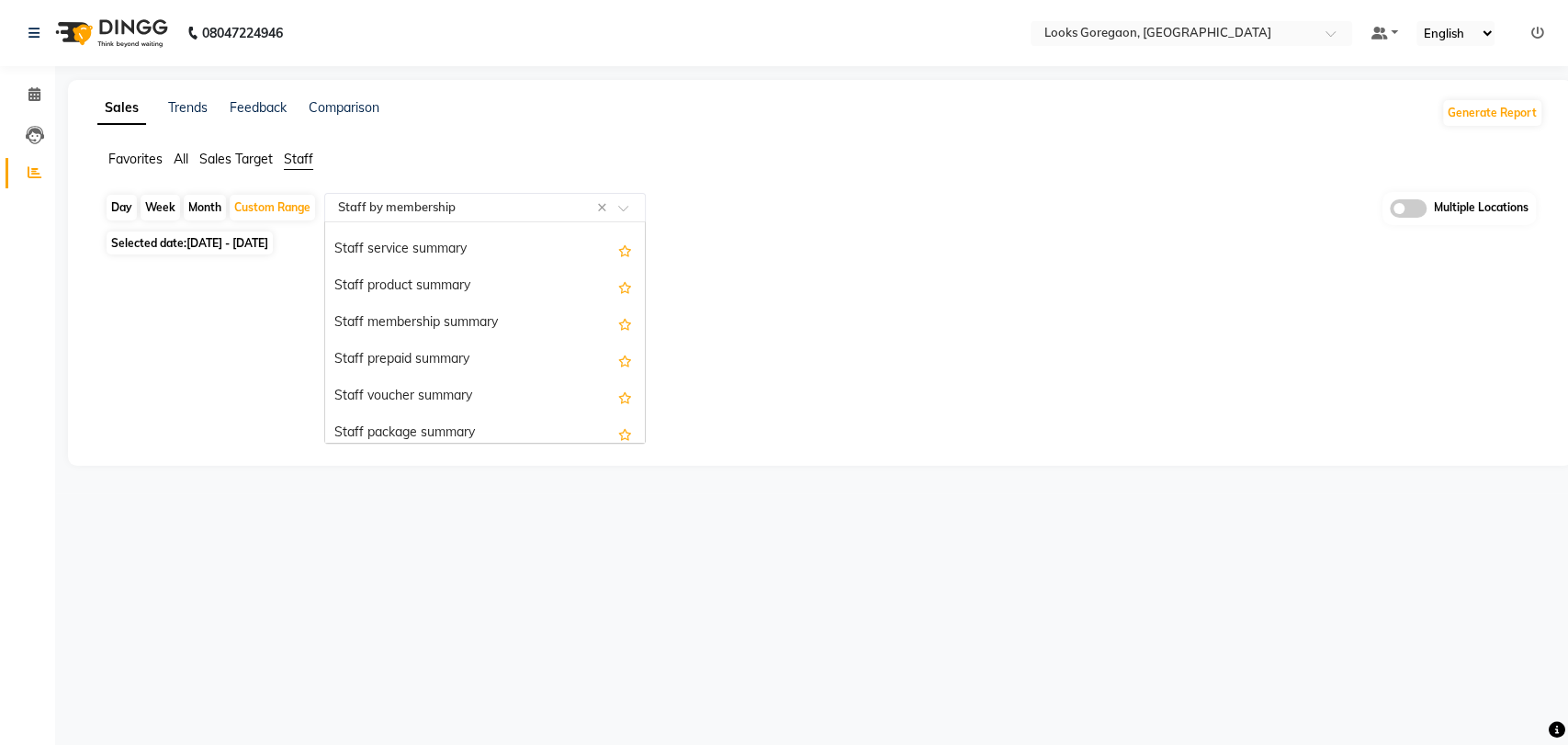
scroll to position [467, 0]
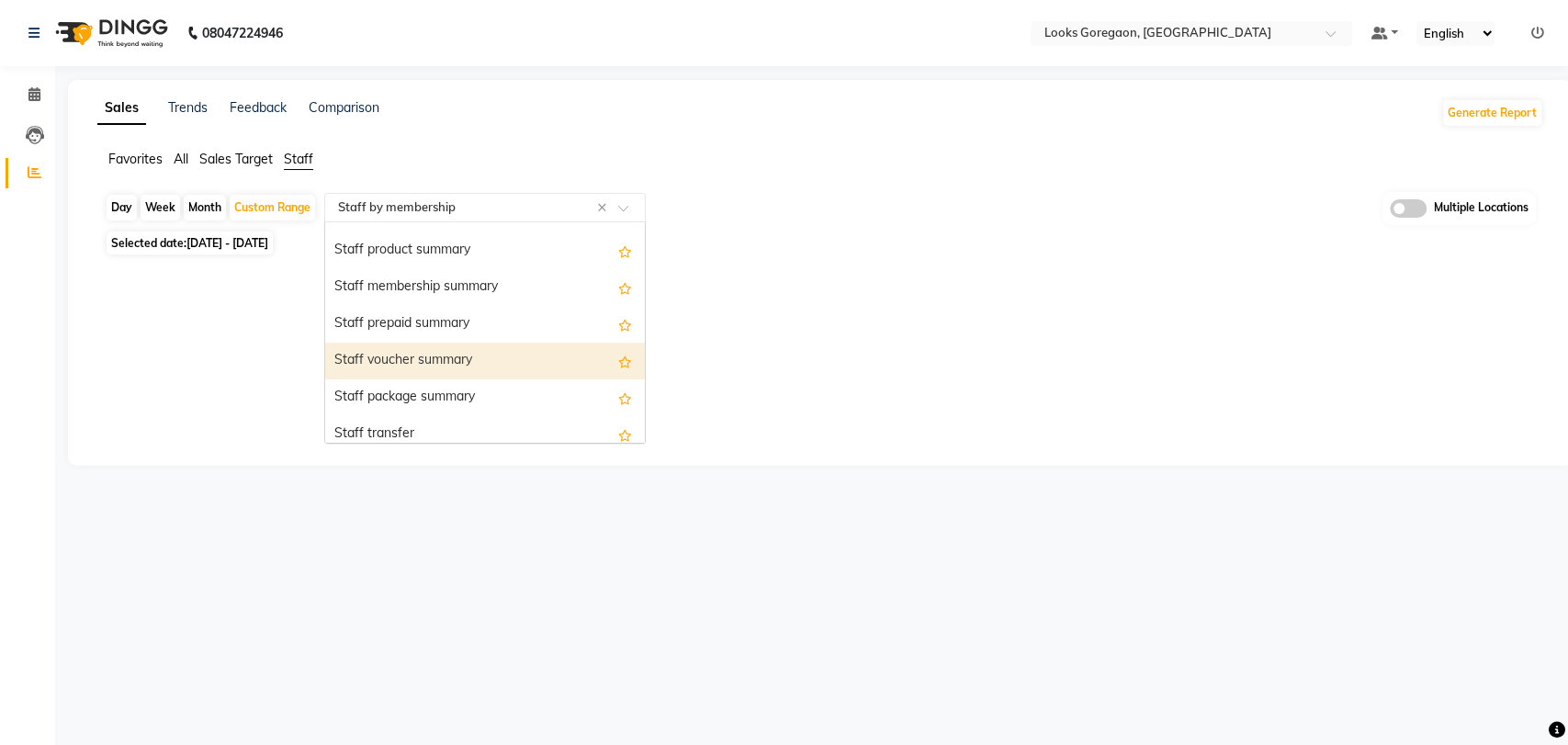
click at [478, 356] on div "Staff voucher summary" at bounding box center [485, 360] width 320 height 37
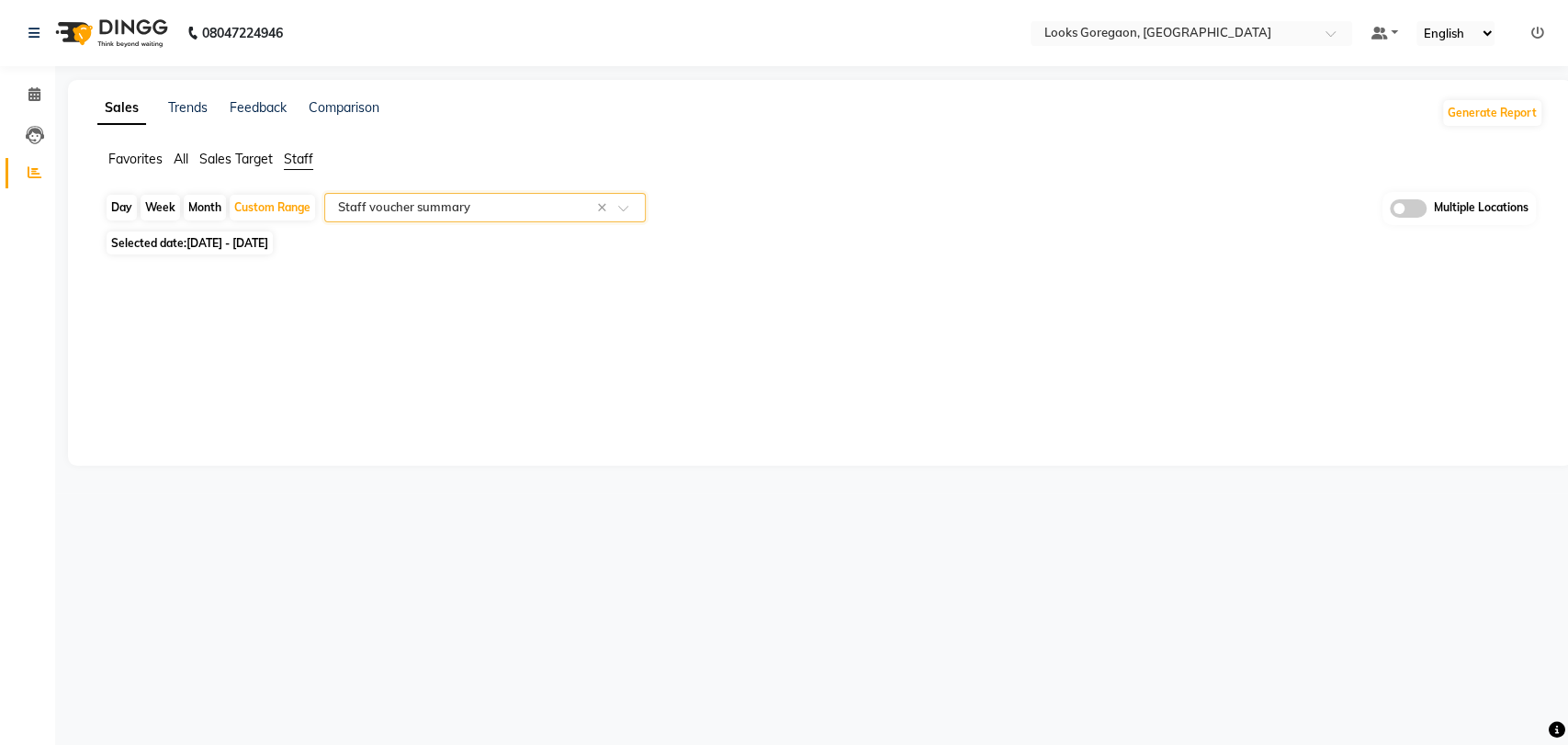
click at [482, 215] on input "text" at bounding box center [466, 207] width 265 height 19
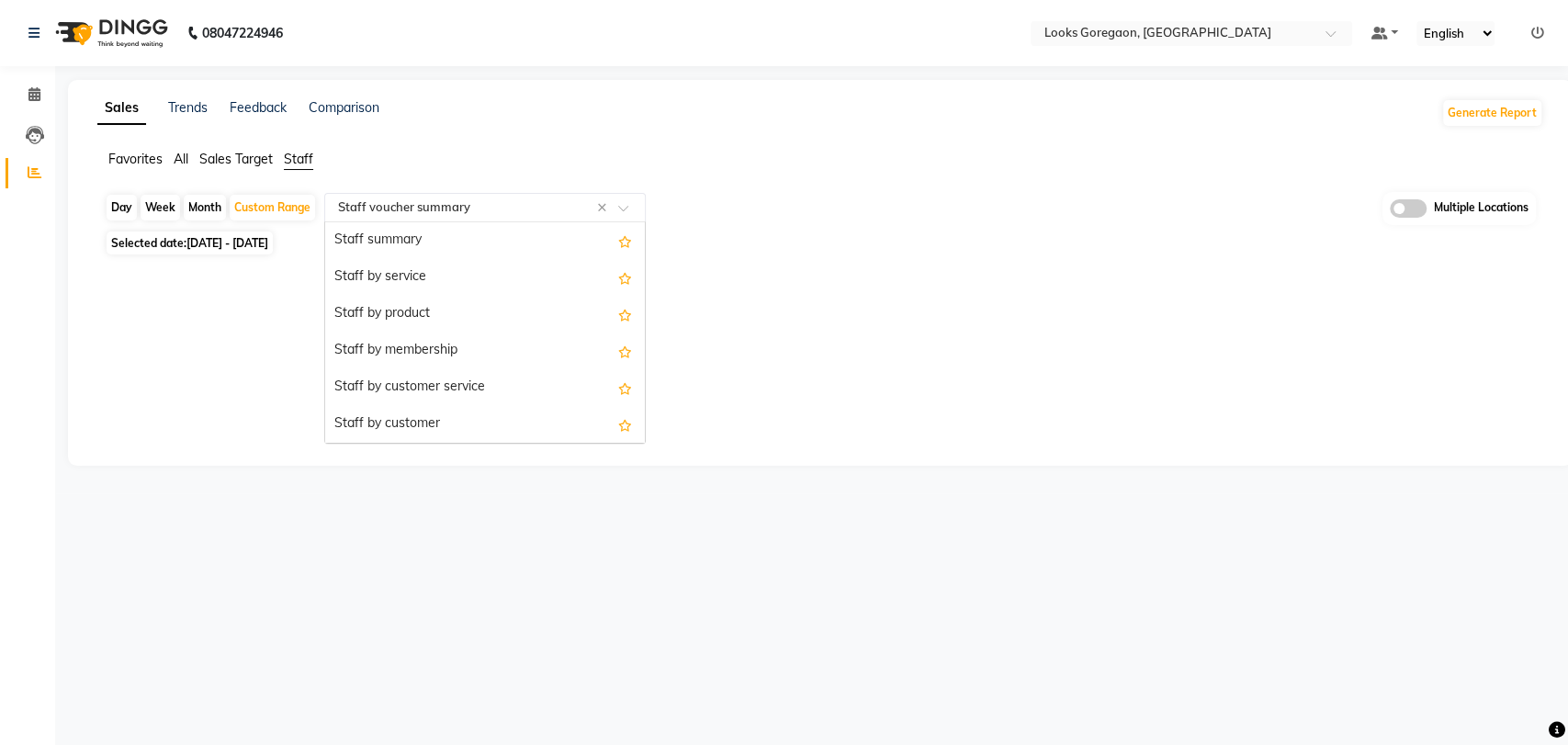
scroll to position [588, 0]
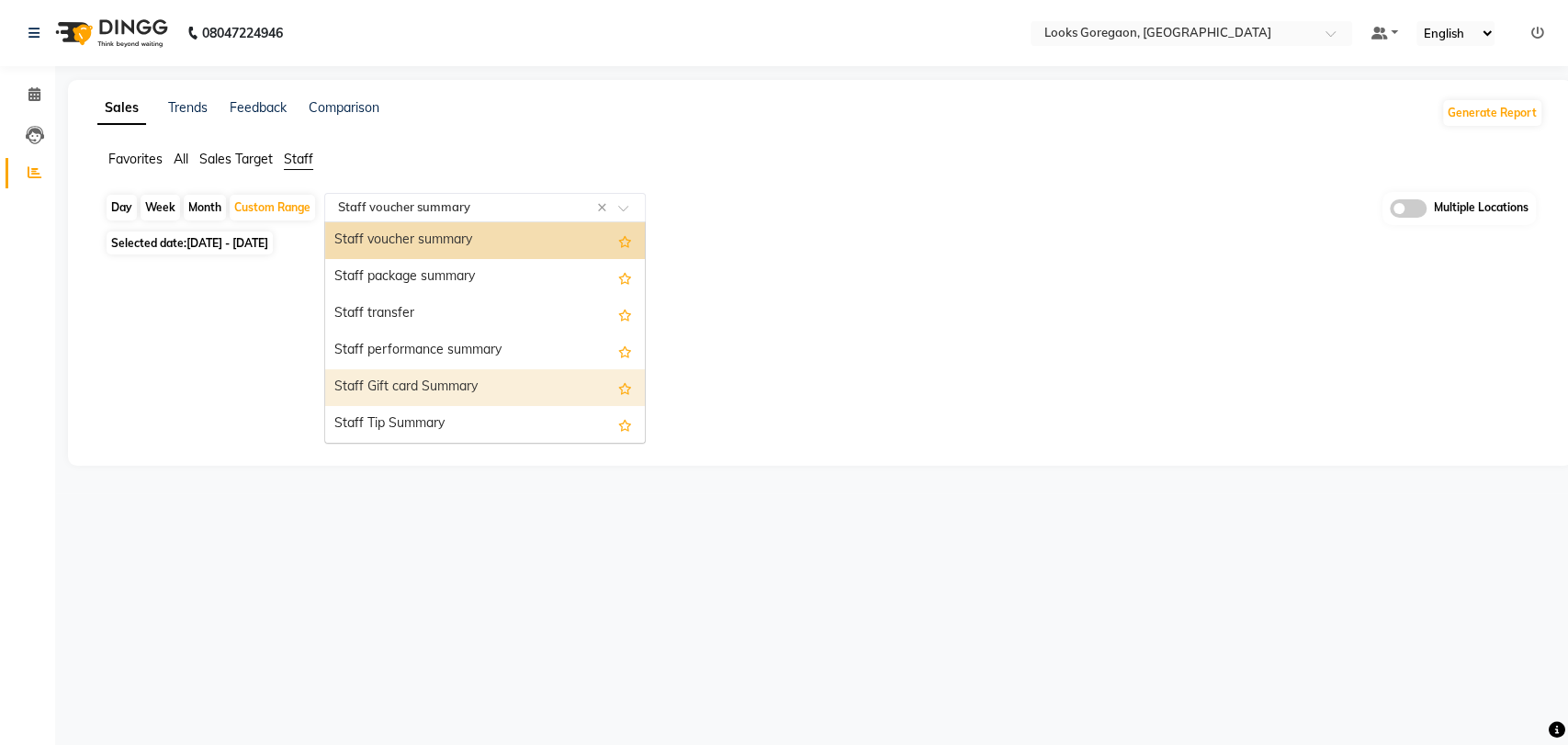
click at [451, 387] on div "Staff Gift card Summary" at bounding box center [485, 387] width 320 height 37
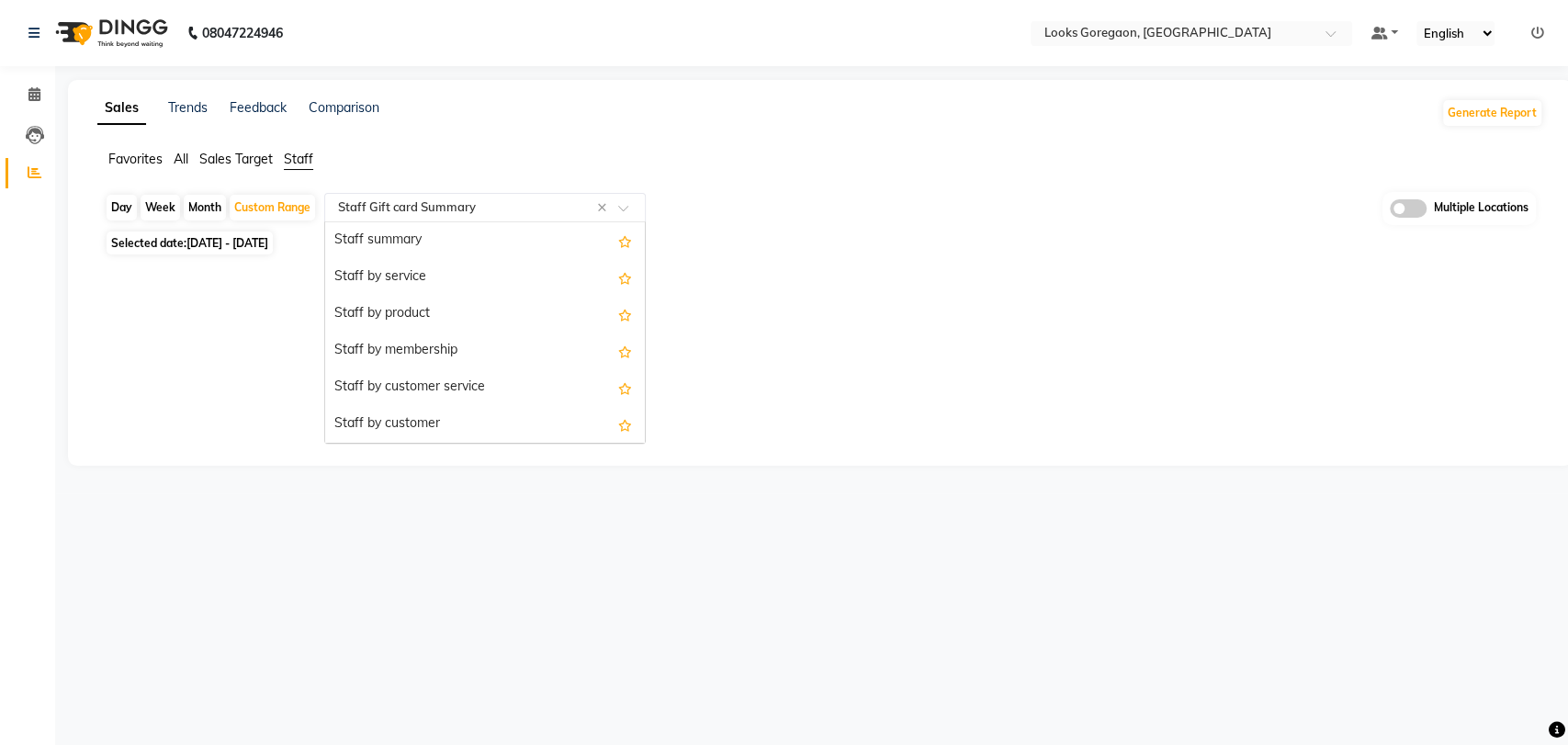
click at [521, 203] on input "text" at bounding box center [466, 207] width 265 height 19
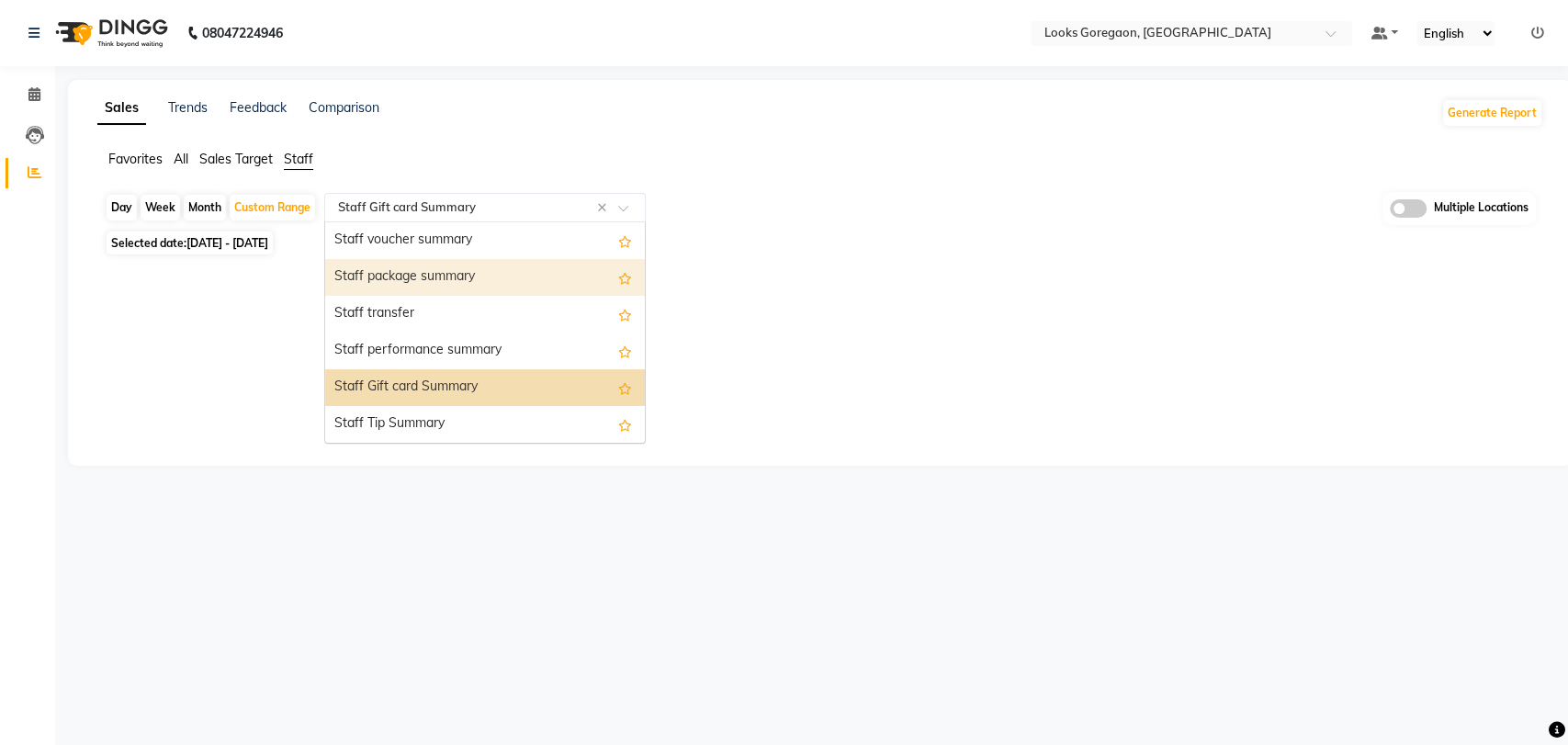
click at [458, 288] on div "Staff package summary" at bounding box center [485, 277] width 320 height 37
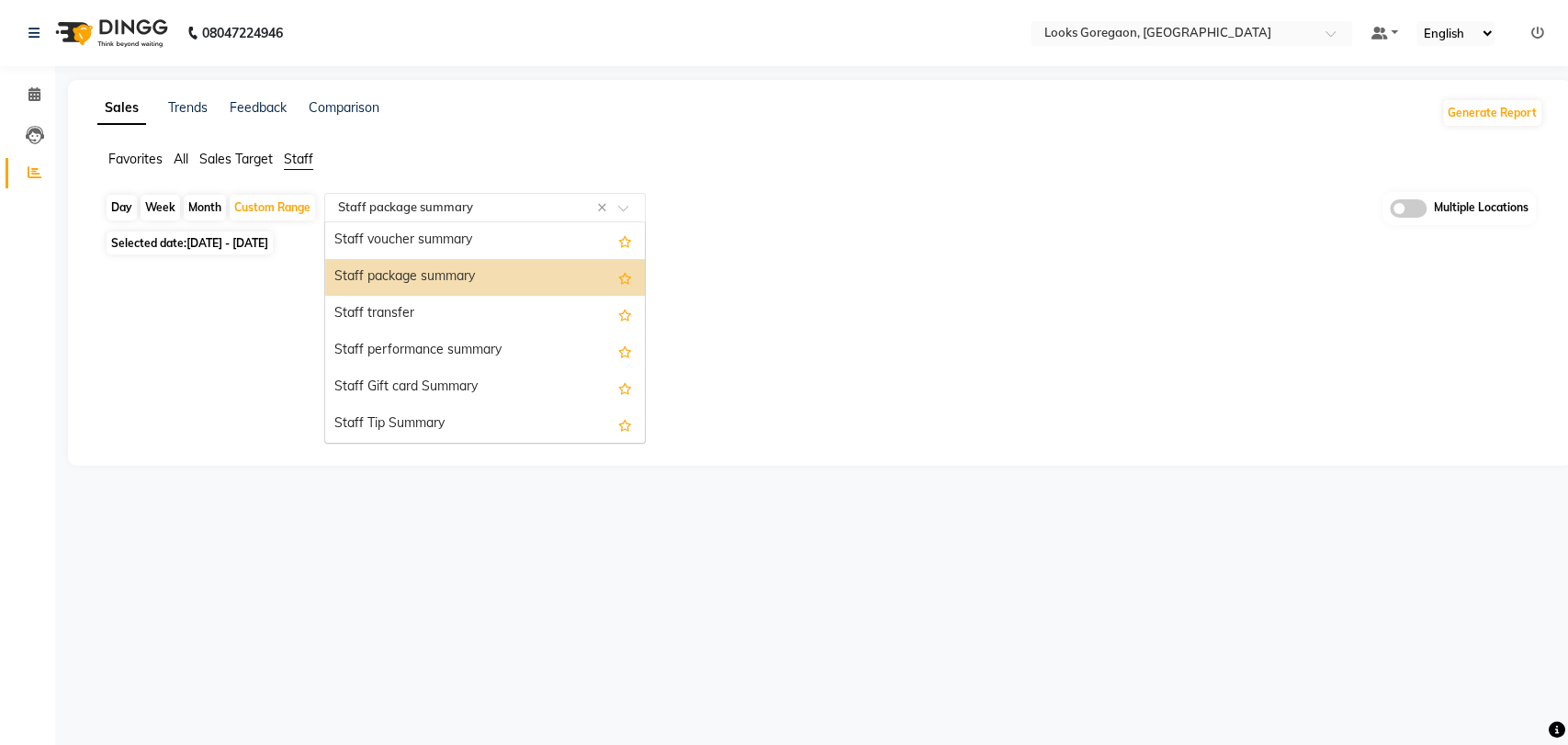
click at [510, 212] on input "text" at bounding box center [466, 207] width 265 height 19
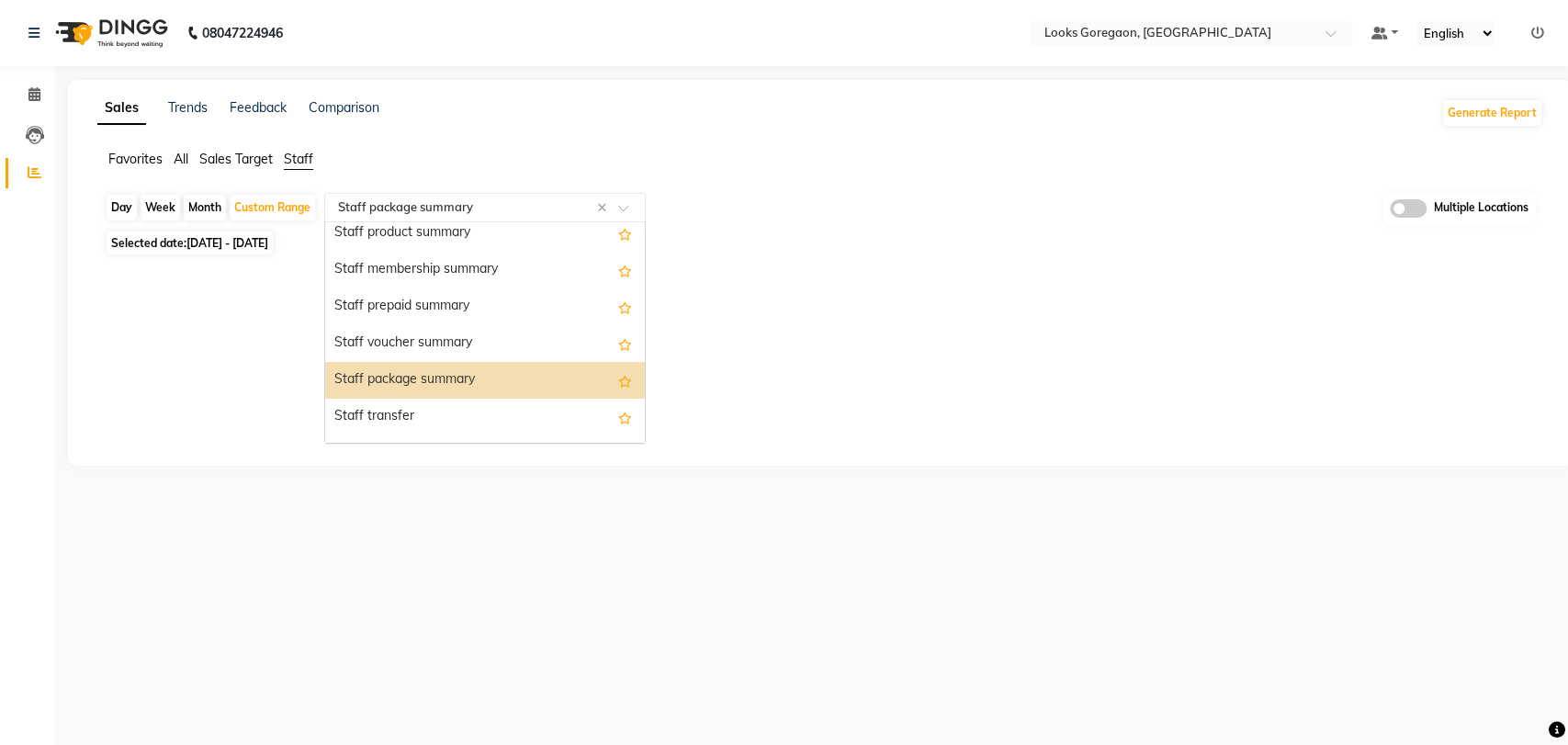
scroll to position [464, 0]
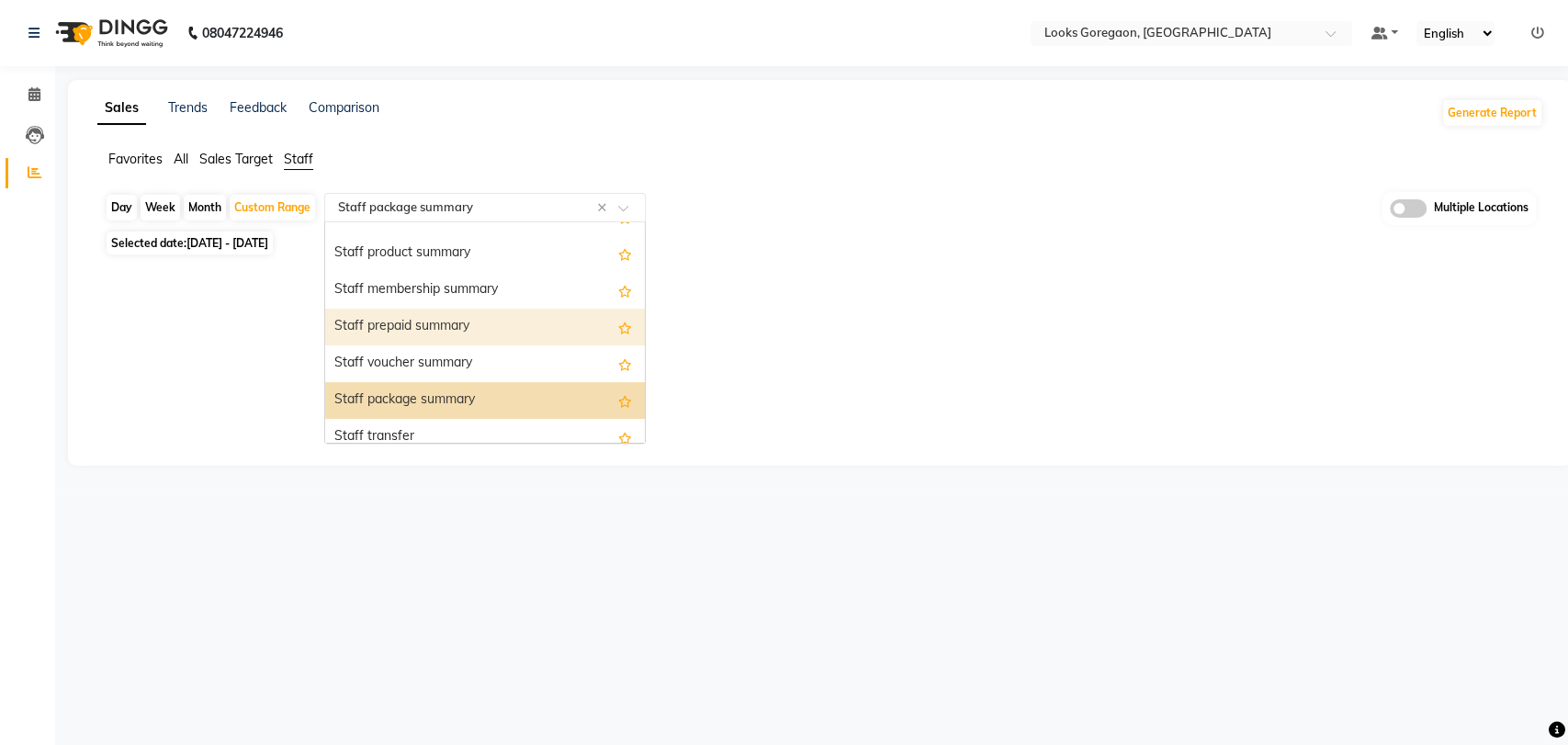
click at [485, 340] on div "Staff prepaid summary" at bounding box center [485, 326] width 320 height 37
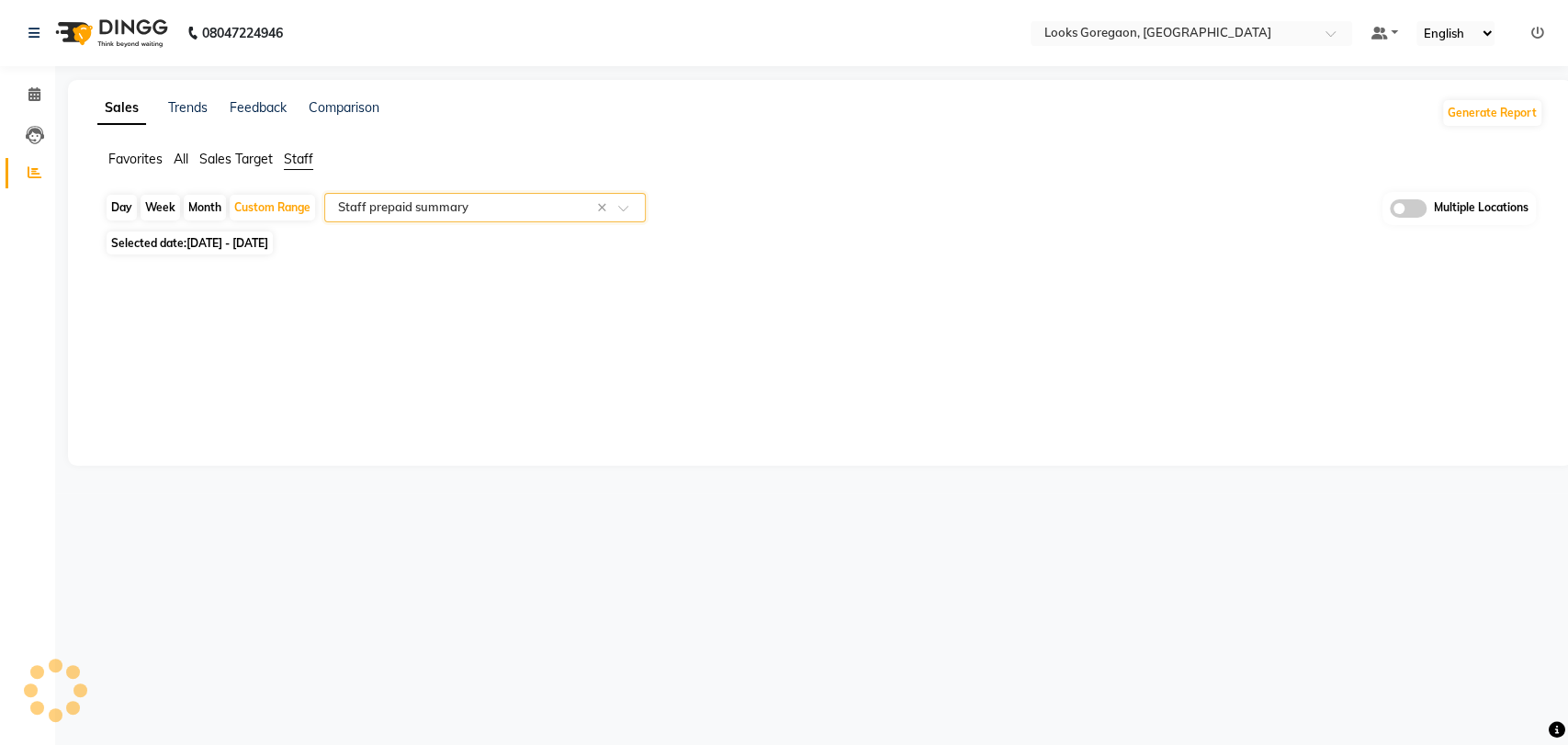
select select "full_report"
select select "csv"
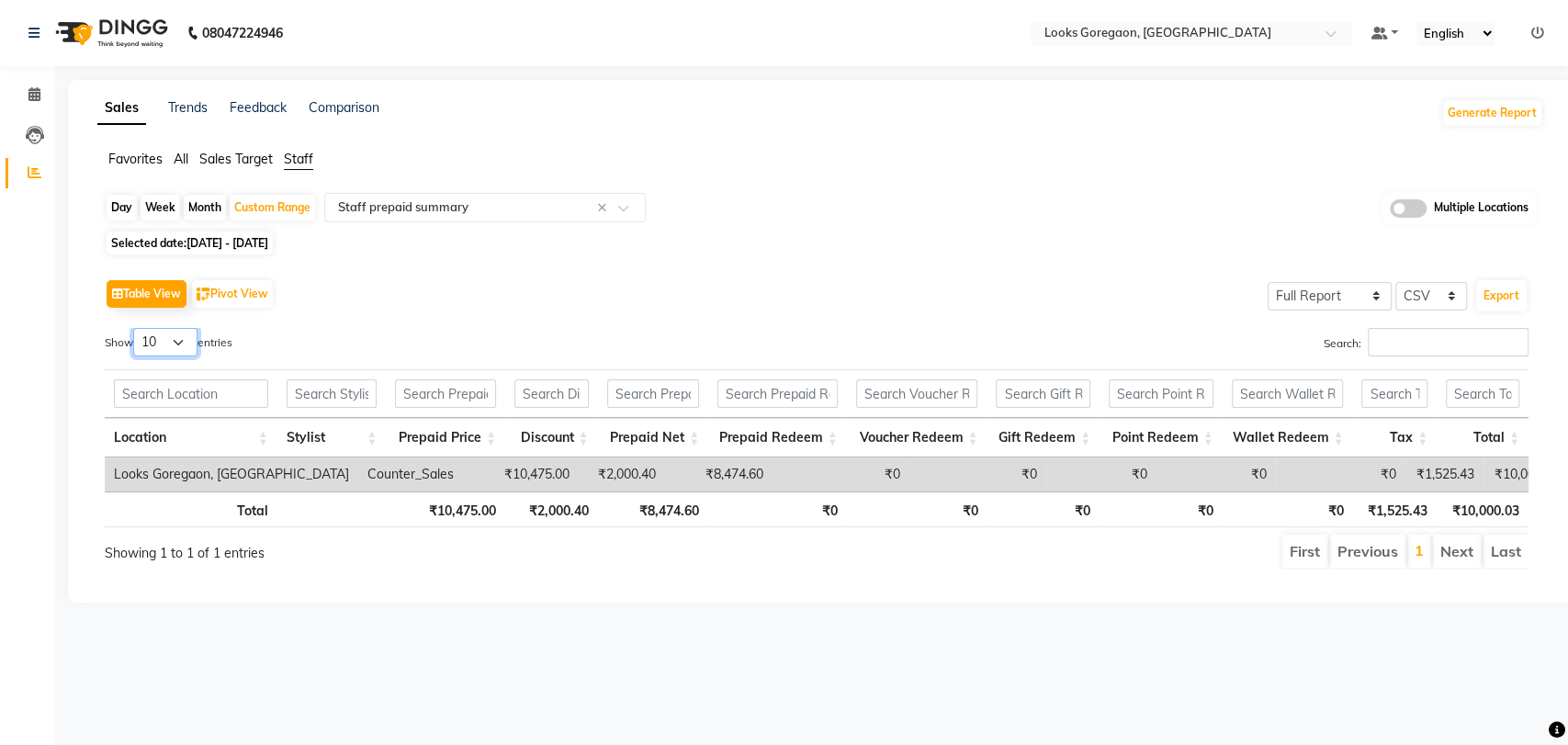
click at [185, 346] on select "10 25 50 100" at bounding box center [165, 342] width 65 height 29
select select "100"
click at [136, 328] on select "10 25 50 100" at bounding box center [165, 342] width 65 height 29
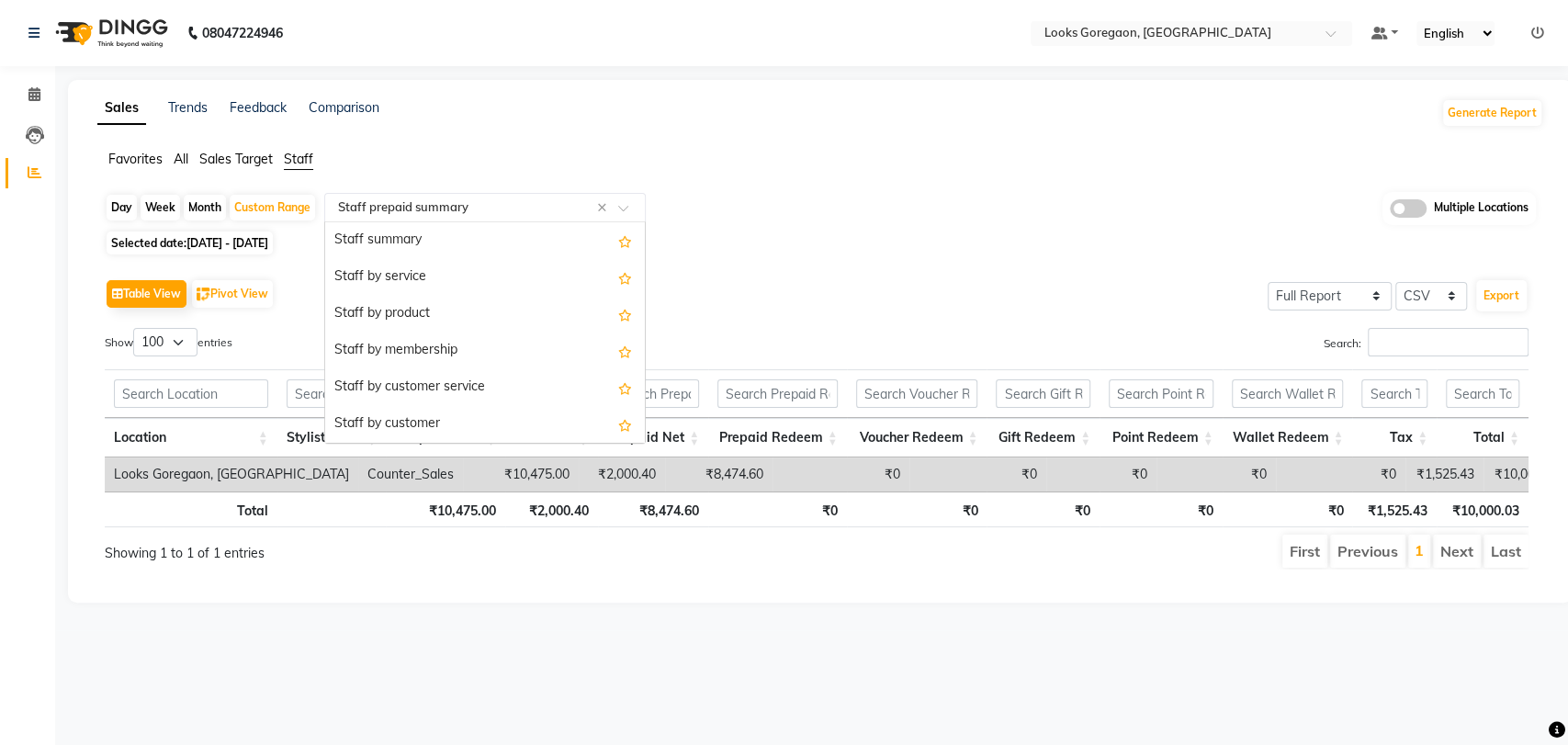
click at [397, 209] on input "text" at bounding box center [466, 207] width 265 height 19
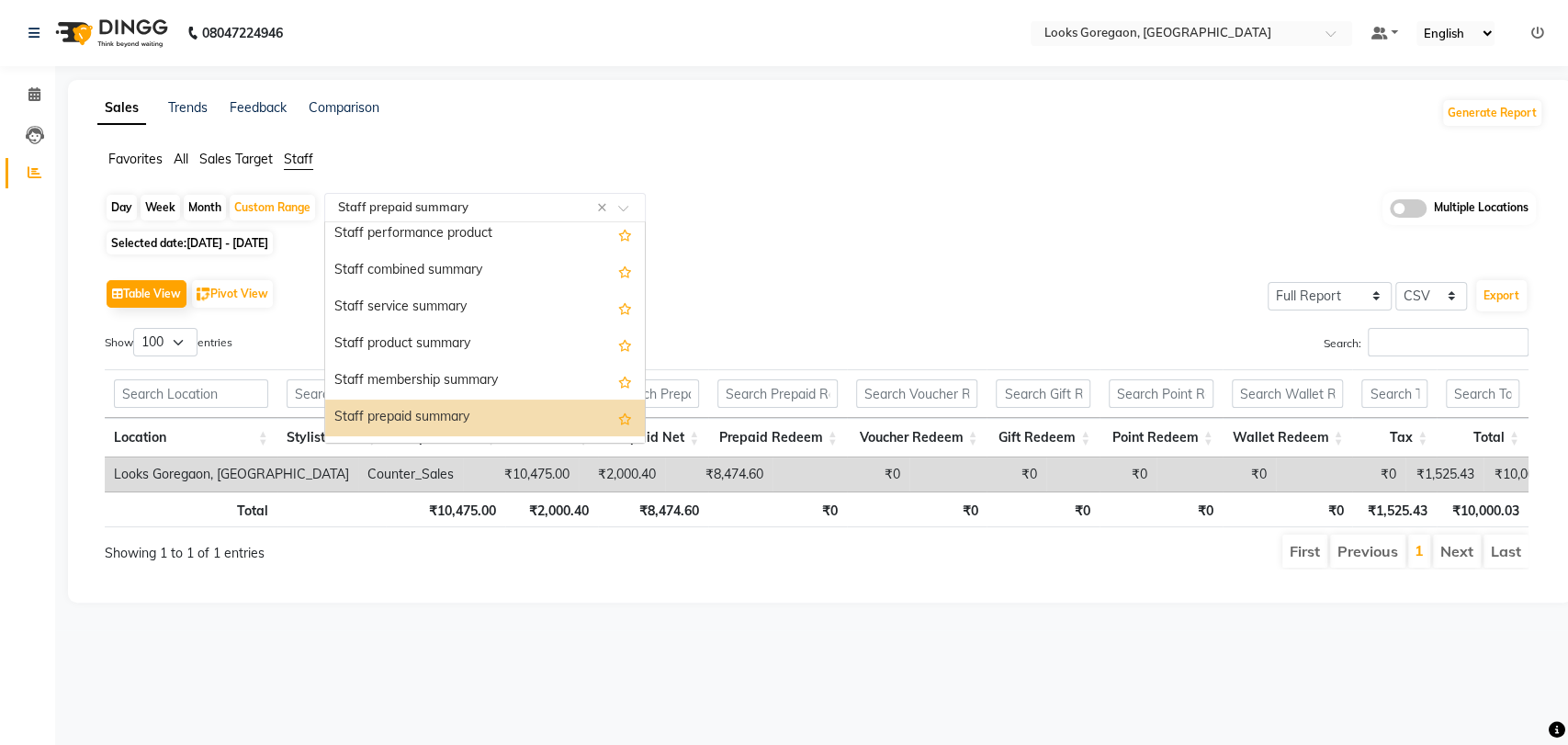
scroll to position [332, 0]
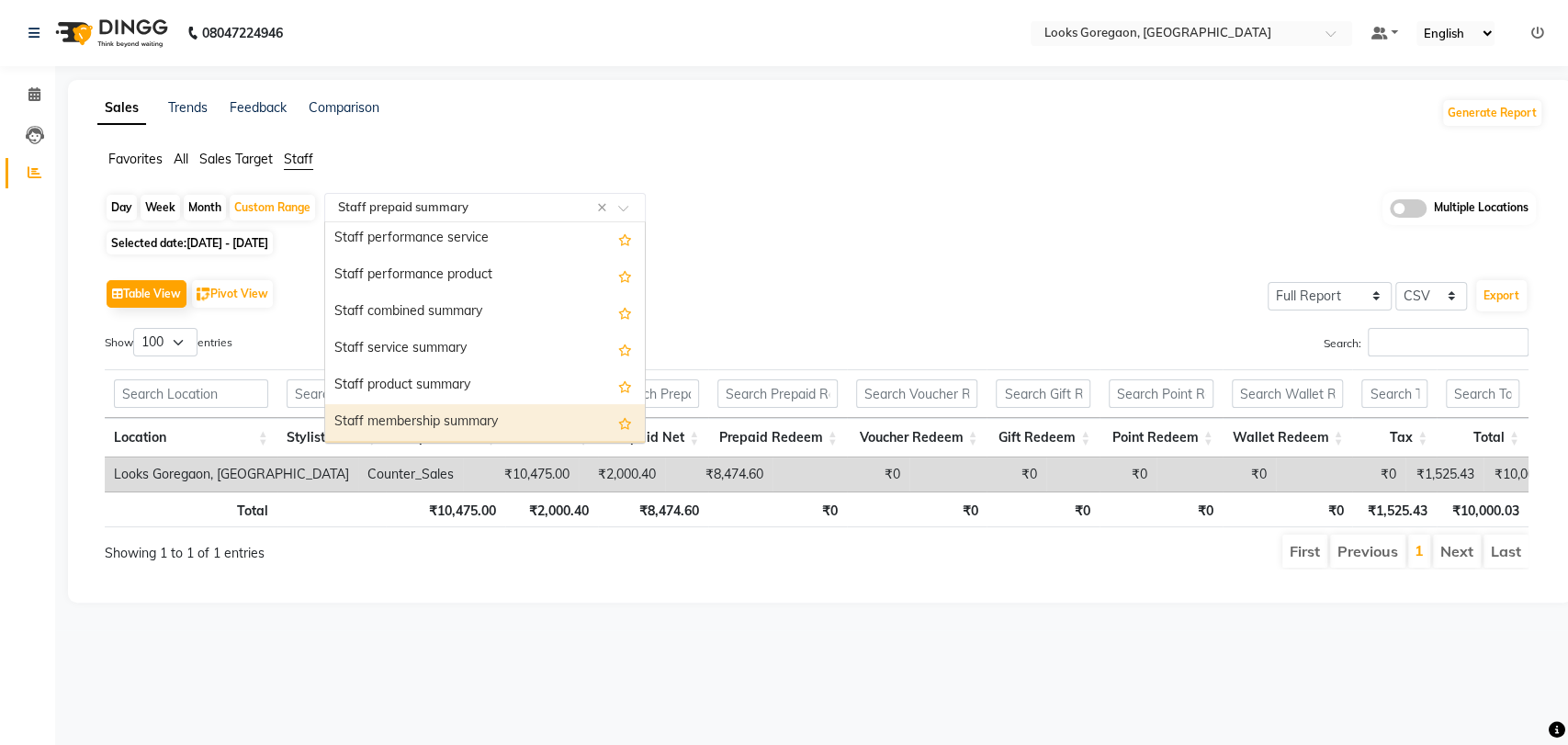
click at [456, 420] on div "Staff membership summary" at bounding box center [485, 422] width 320 height 37
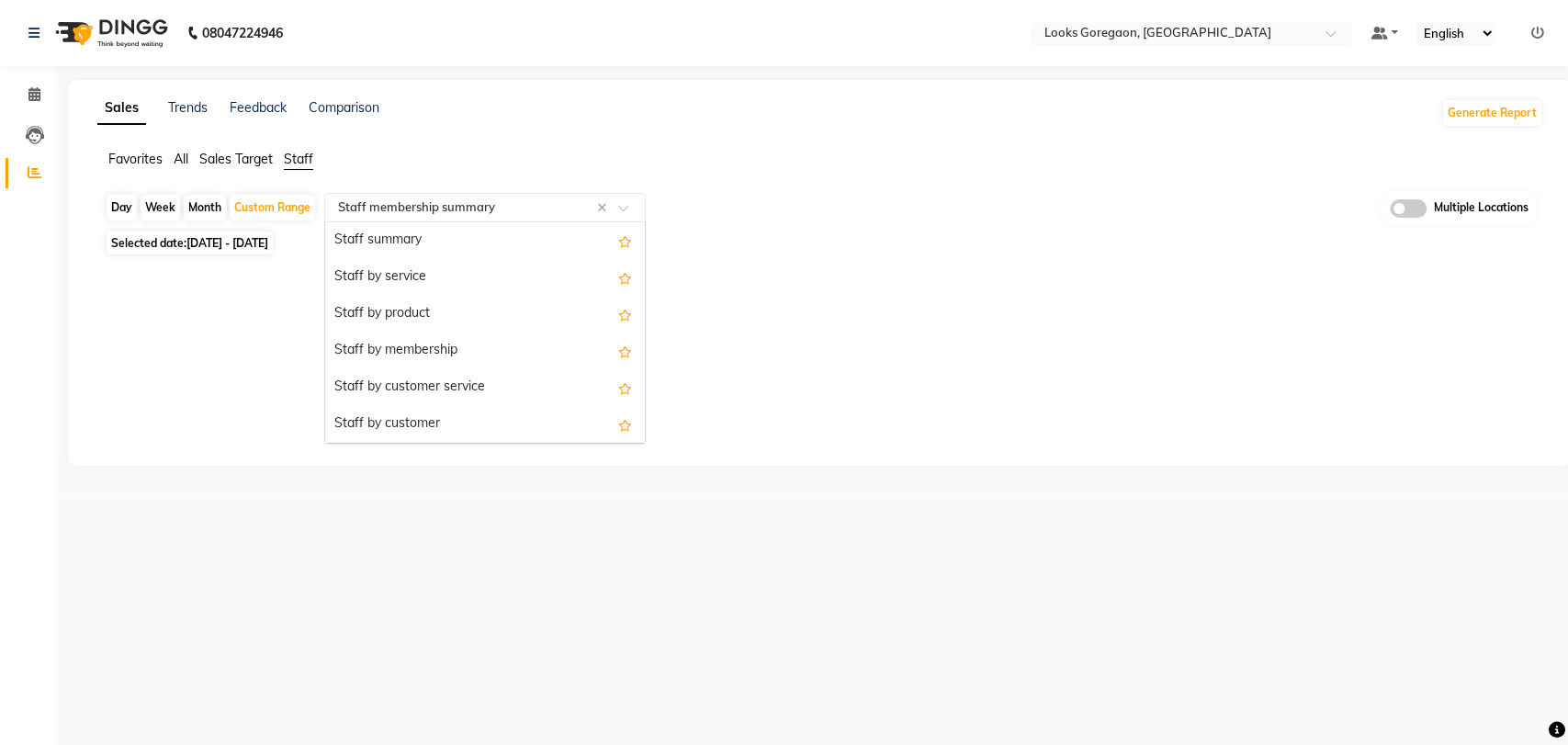
scroll to position [514, 0]
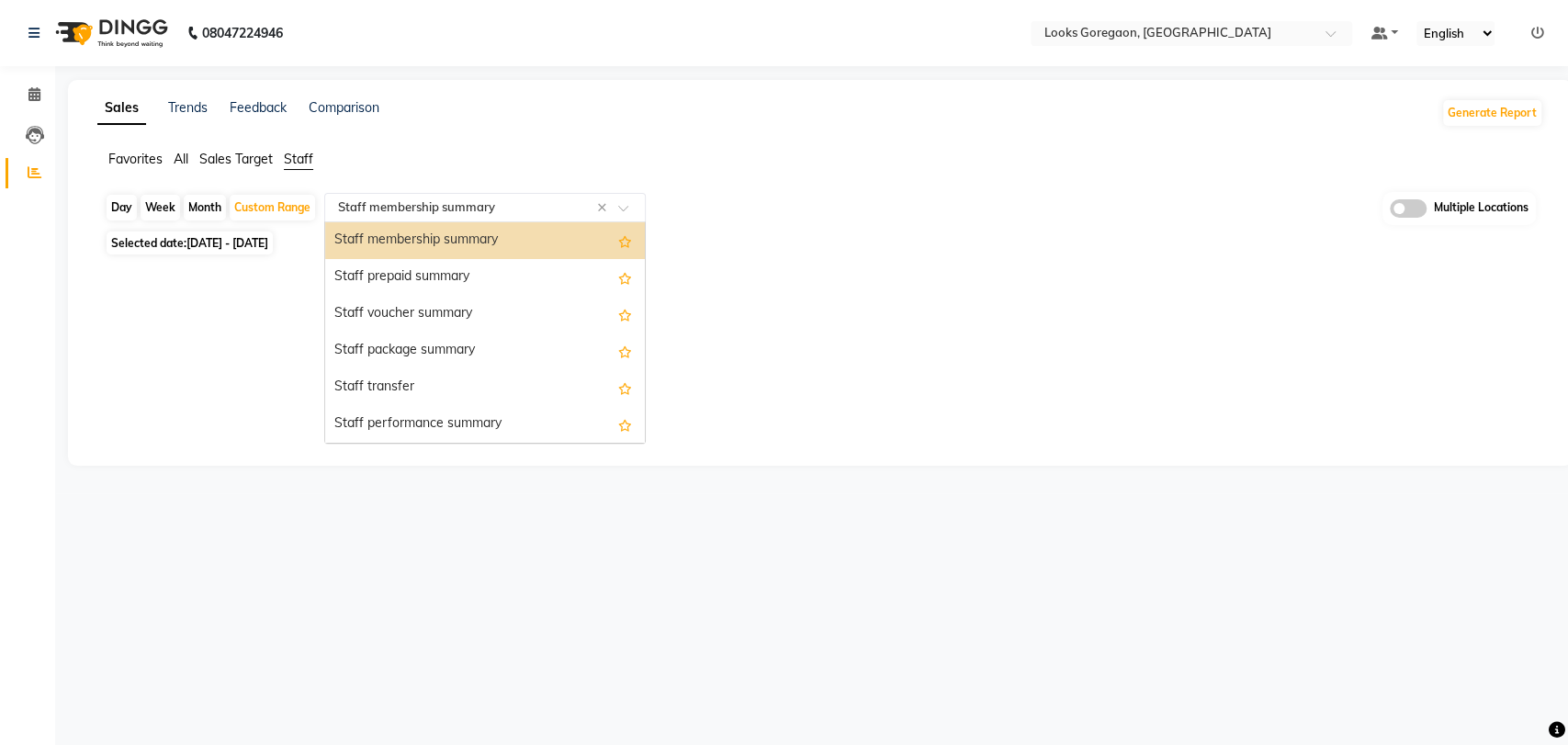
click at [419, 221] on ng-select "Select Report Type × Staff membership summary × Staff summary Staff by service …" at bounding box center [485, 207] width 322 height 30
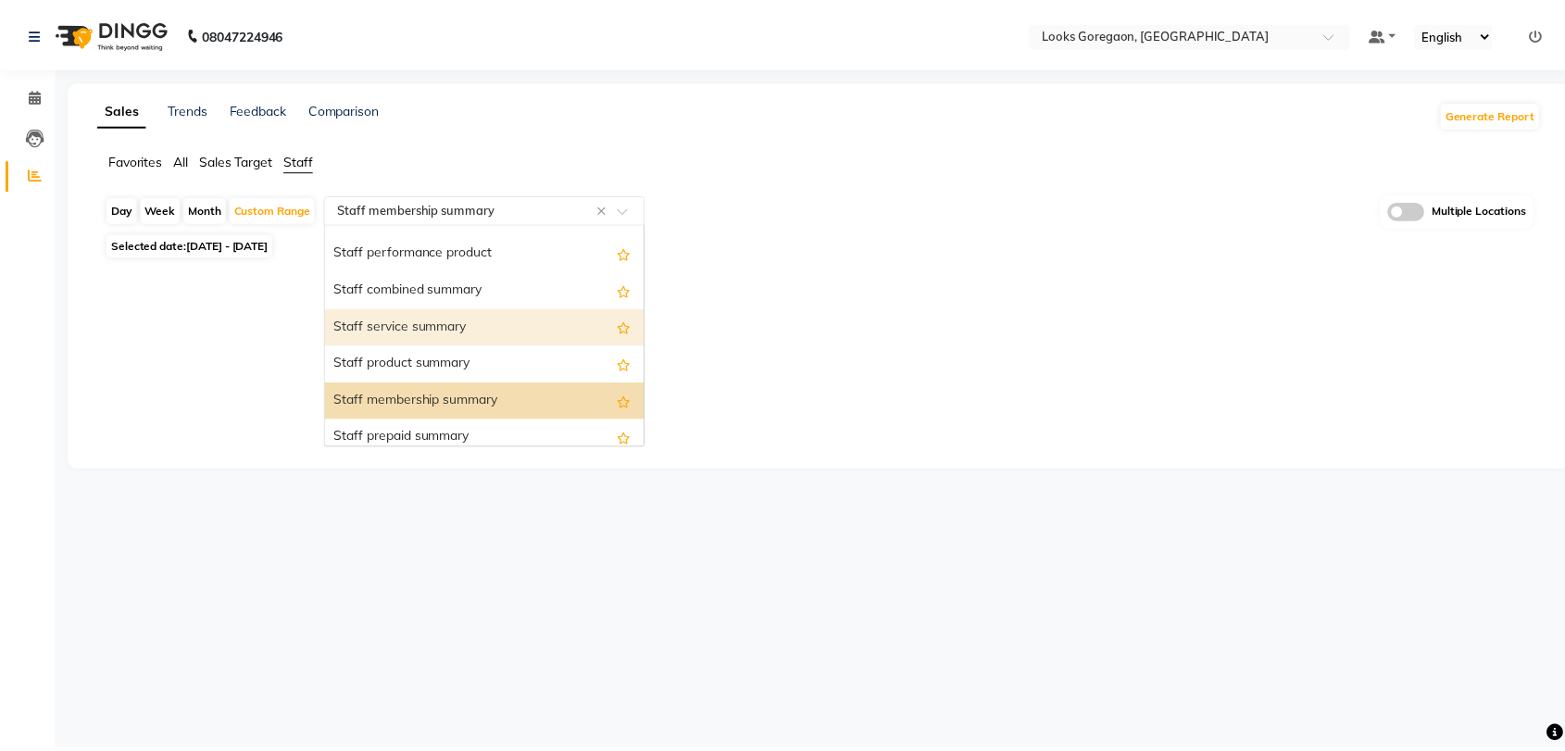
scroll to position [354, 0]
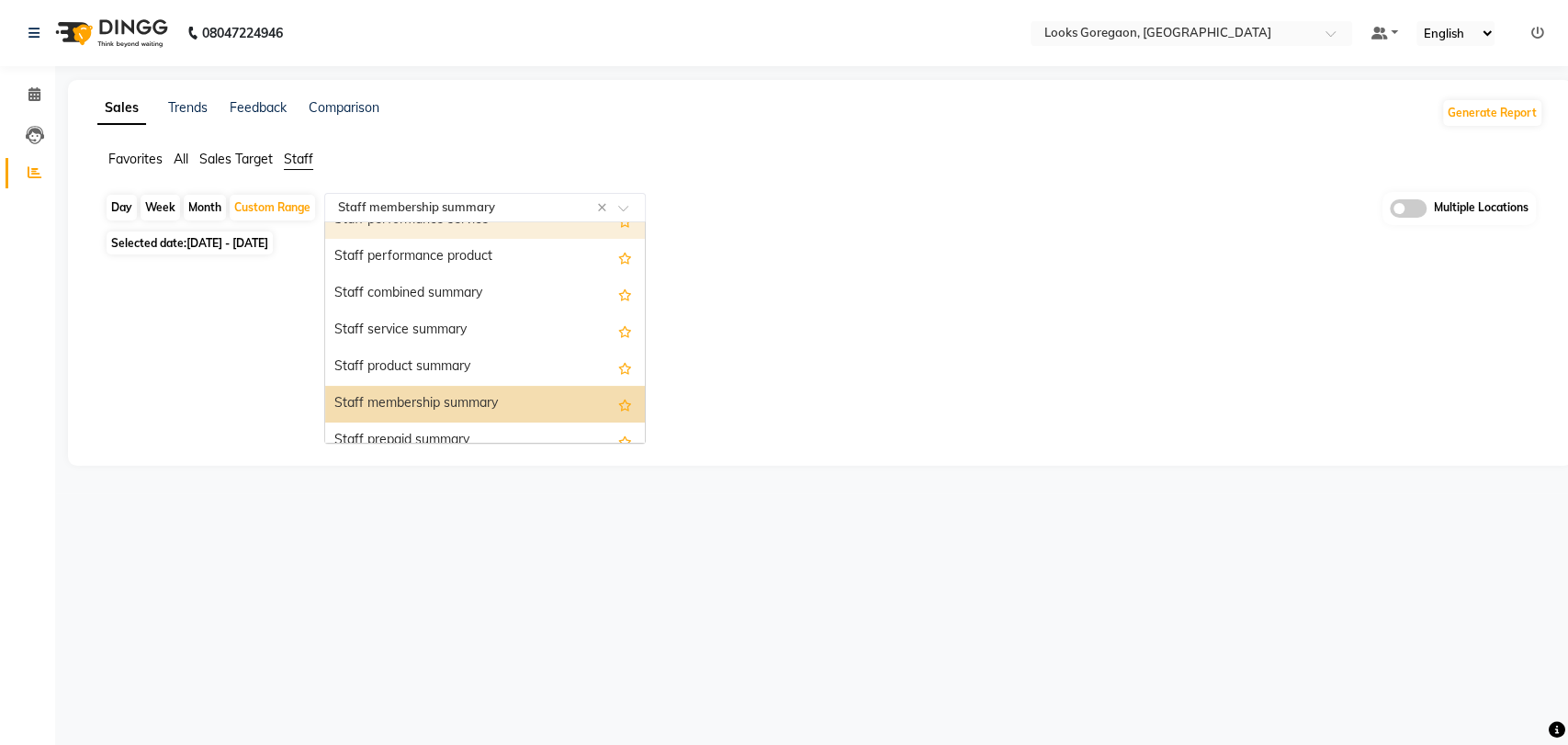
click at [629, 229] on div "Staff performance service" at bounding box center [485, 220] width 320 height 37
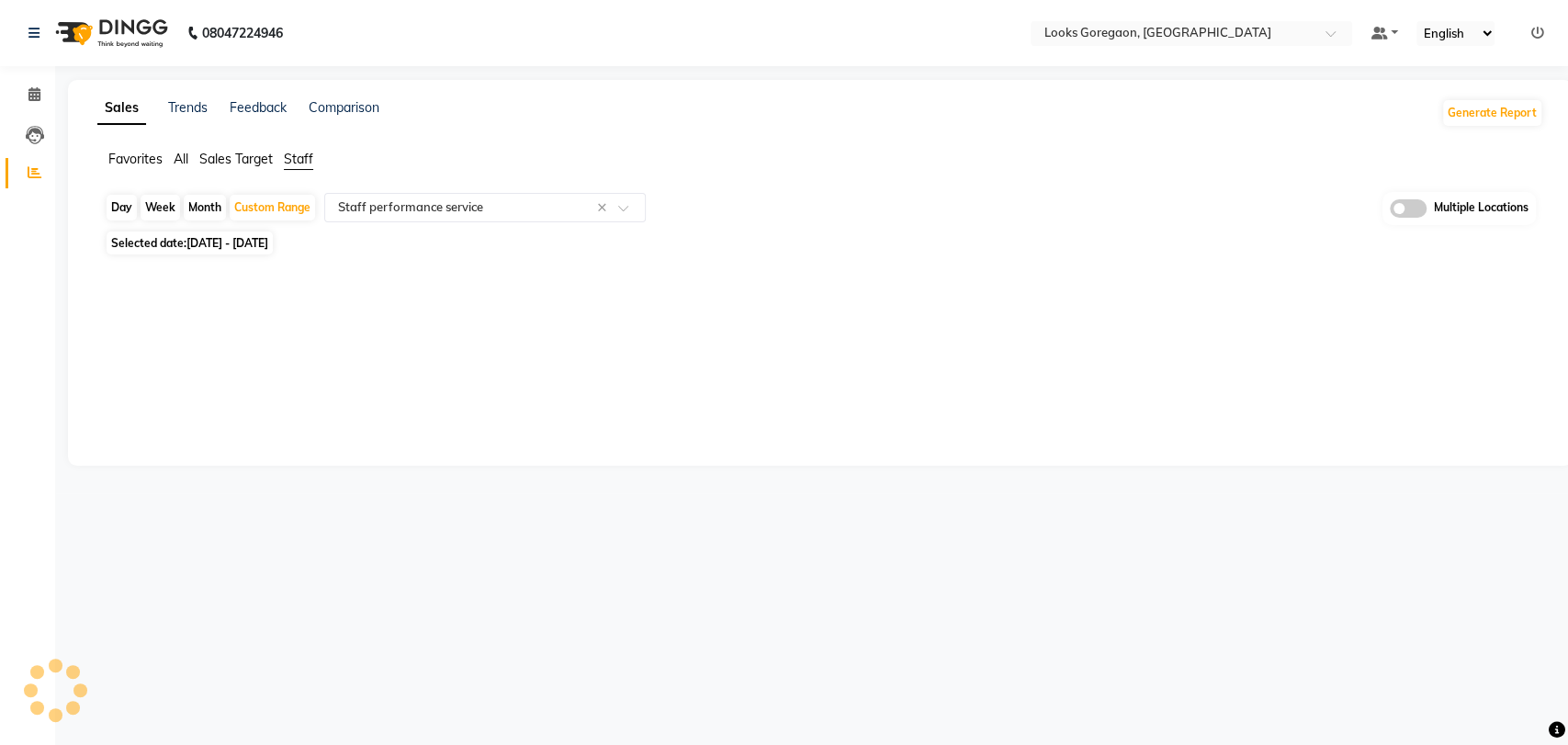
click at [629, 229] on div "Day Week Month Custom Range Select Report Type × Staff performance service × Mu…" at bounding box center [820, 240] width 1446 height 97
select select "full_report"
select select "csv"
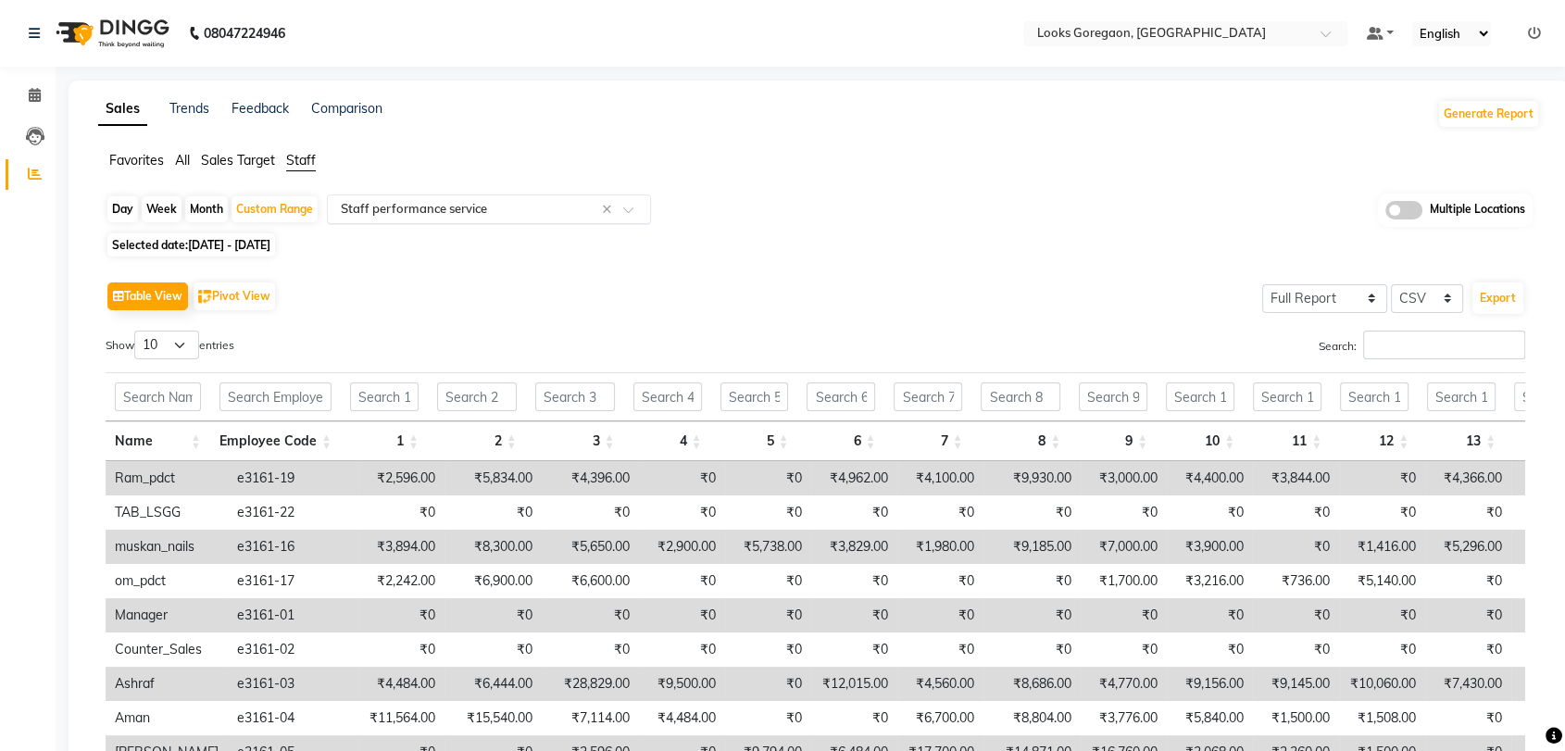
click at [552, 212] on input "text" at bounding box center [470, 209] width 267 height 19
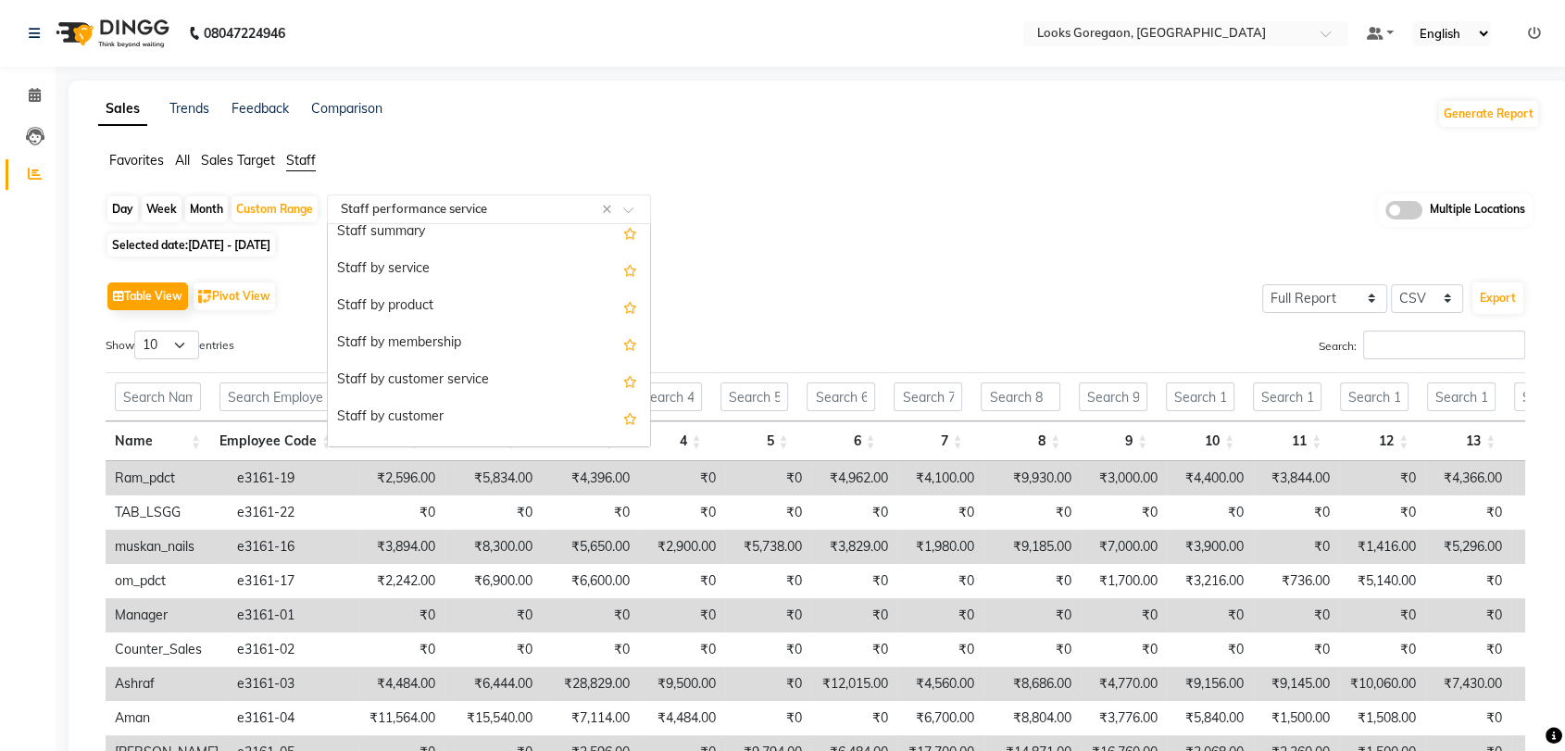
scroll to position [0, 0]
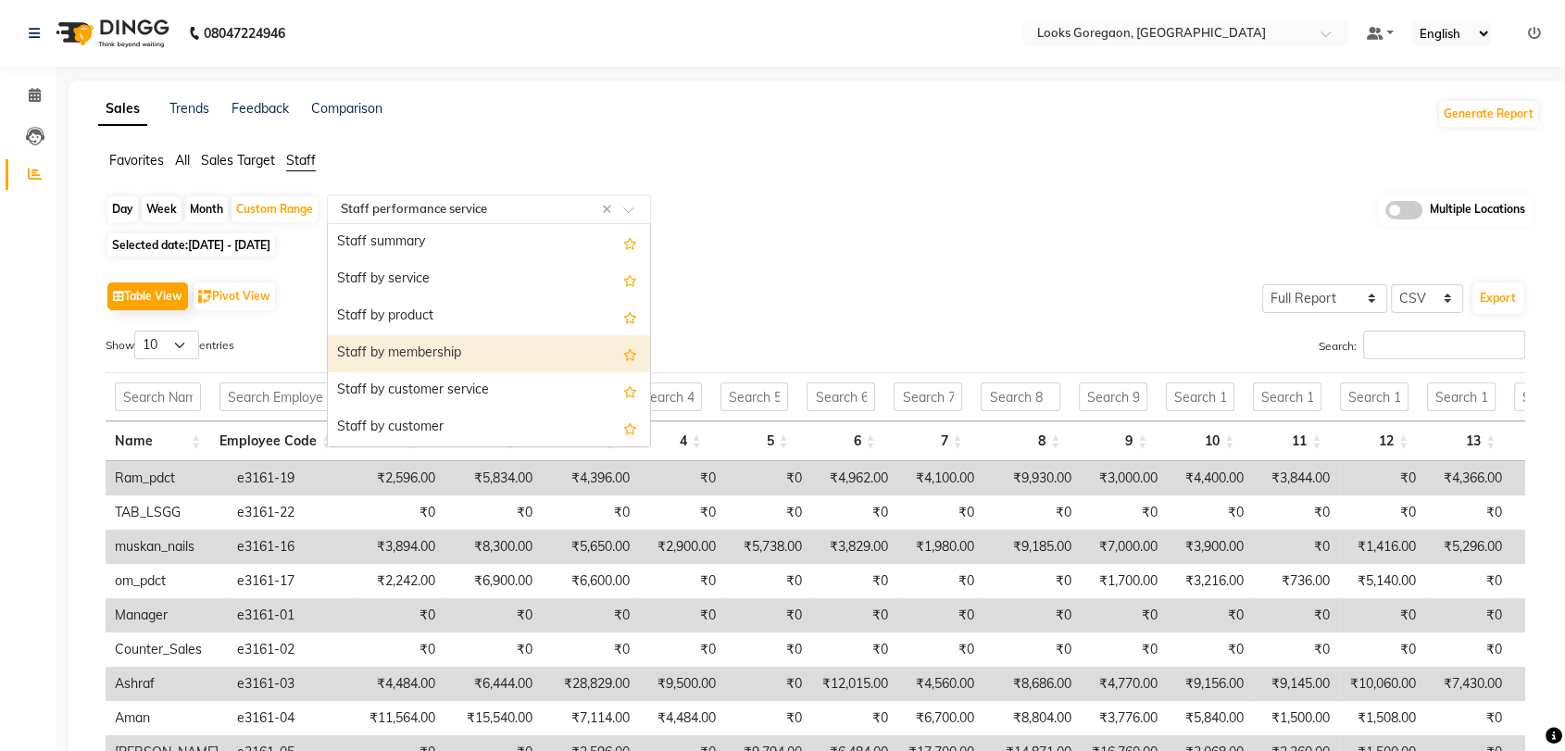
click at [426, 352] on div "Staff by membership" at bounding box center [489, 353] width 322 height 37
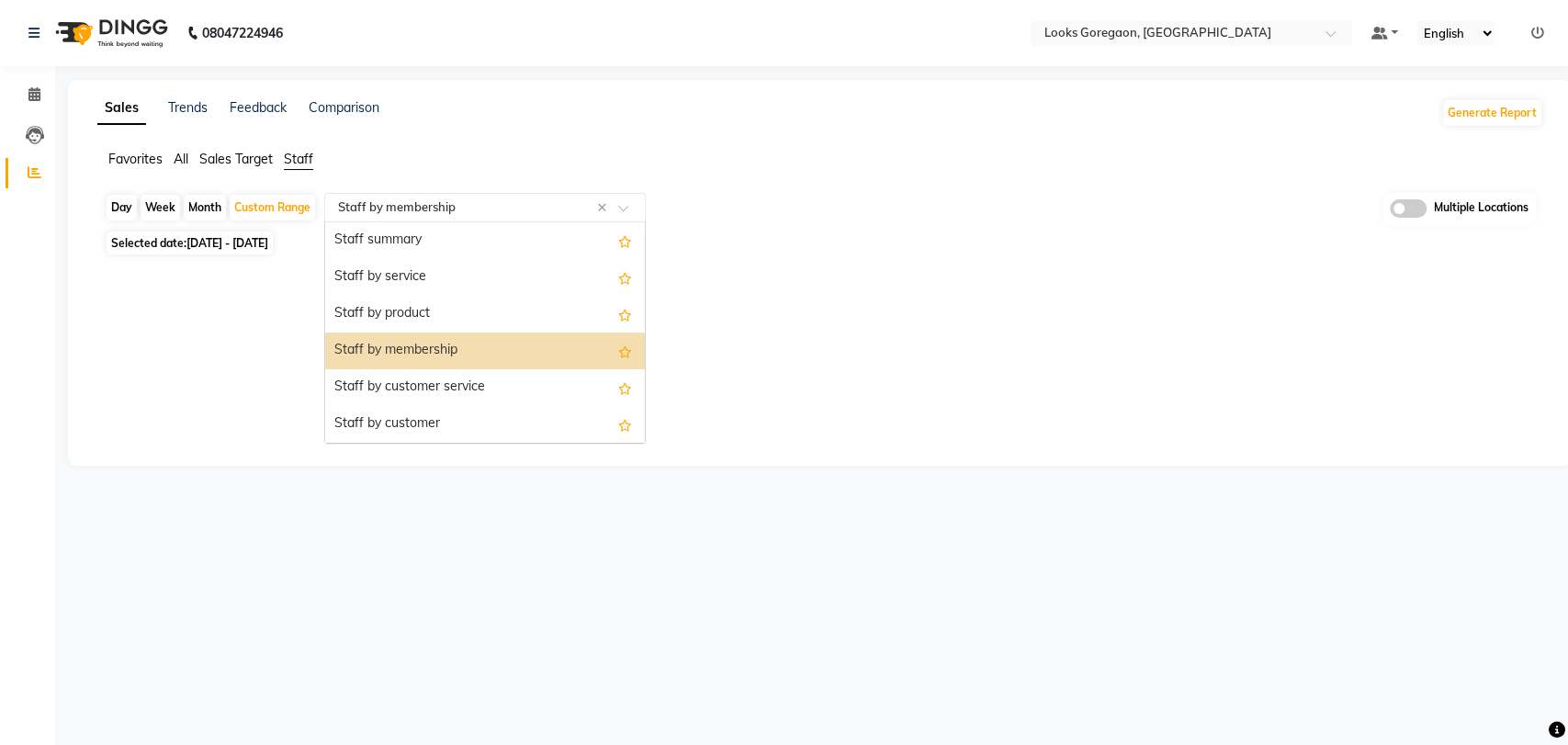
click at [425, 214] on input "text" at bounding box center [466, 207] width 265 height 19
click at [408, 245] on div "Staff summary" at bounding box center [485, 240] width 320 height 37
select select "full_report"
select select "csv"
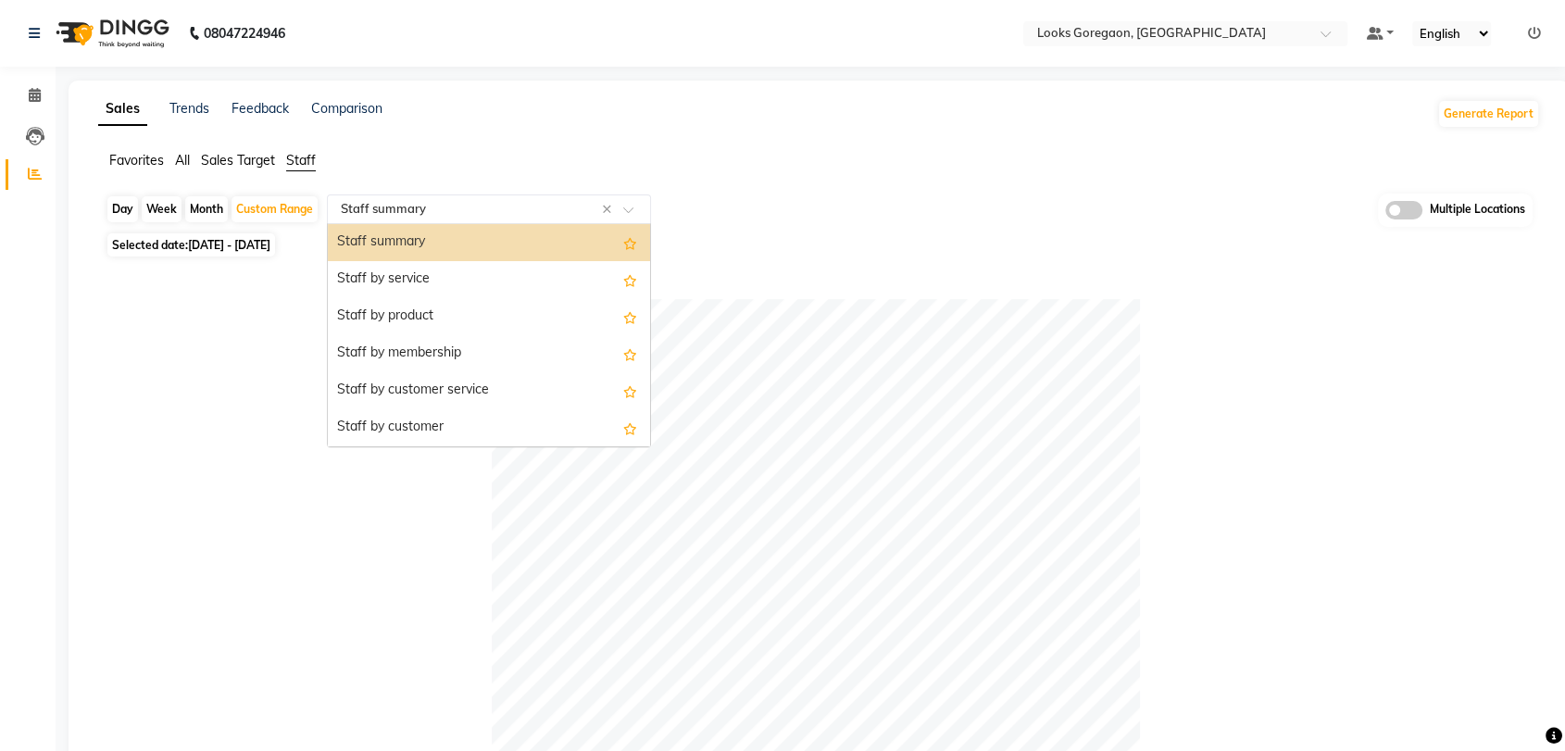
click at [489, 202] on input "text" at bounding box center [470, 209] width 267 height 19
click at [396, 283] on div "Staff by service" at bounding box center [489, 279] width 322 height 37
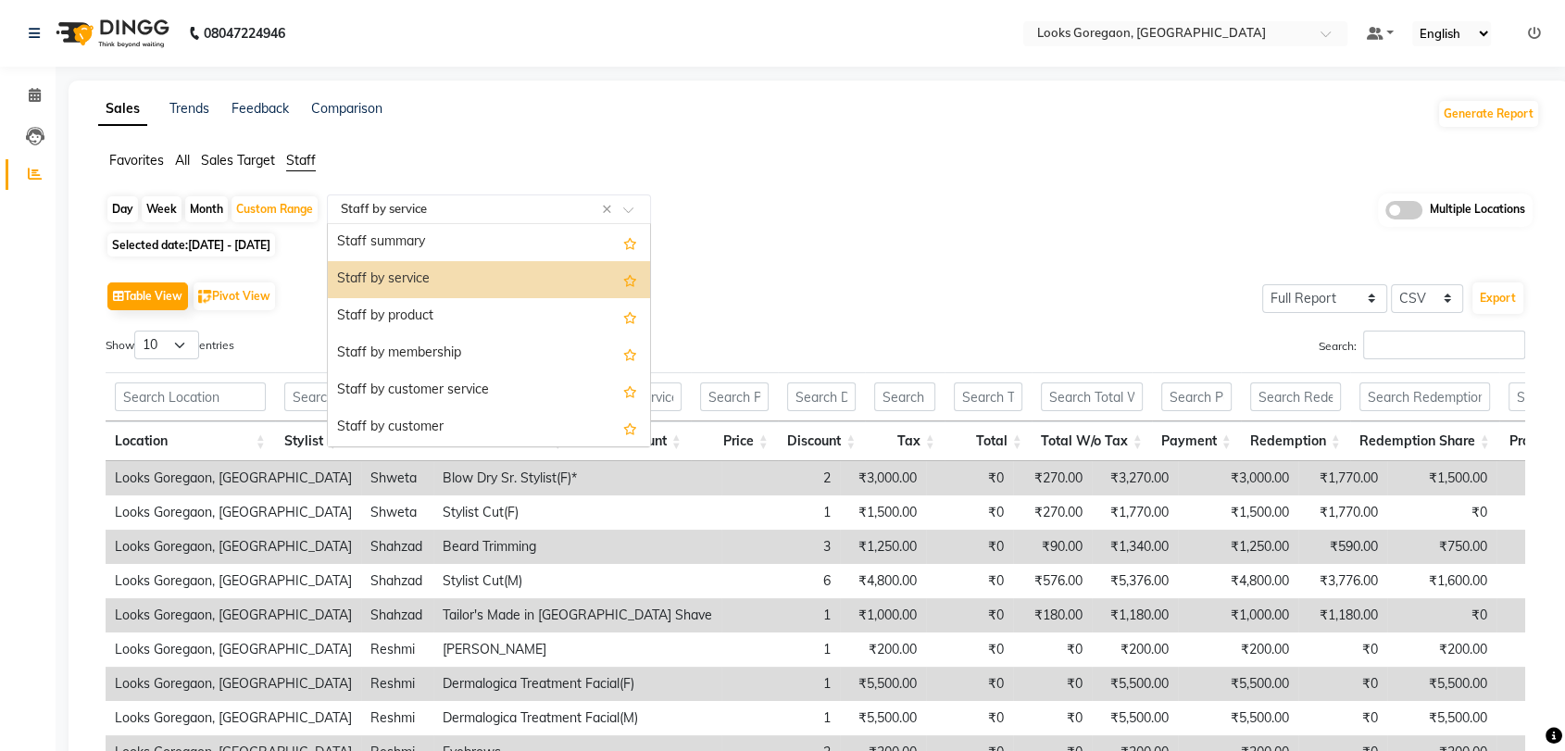
click at [441, 217] on input "text" at bounding box center [470, 209] width 267 height 19
click at [439, 386] on div "Staff by customer service" at bounding box center [489, 390] width 322 height 37
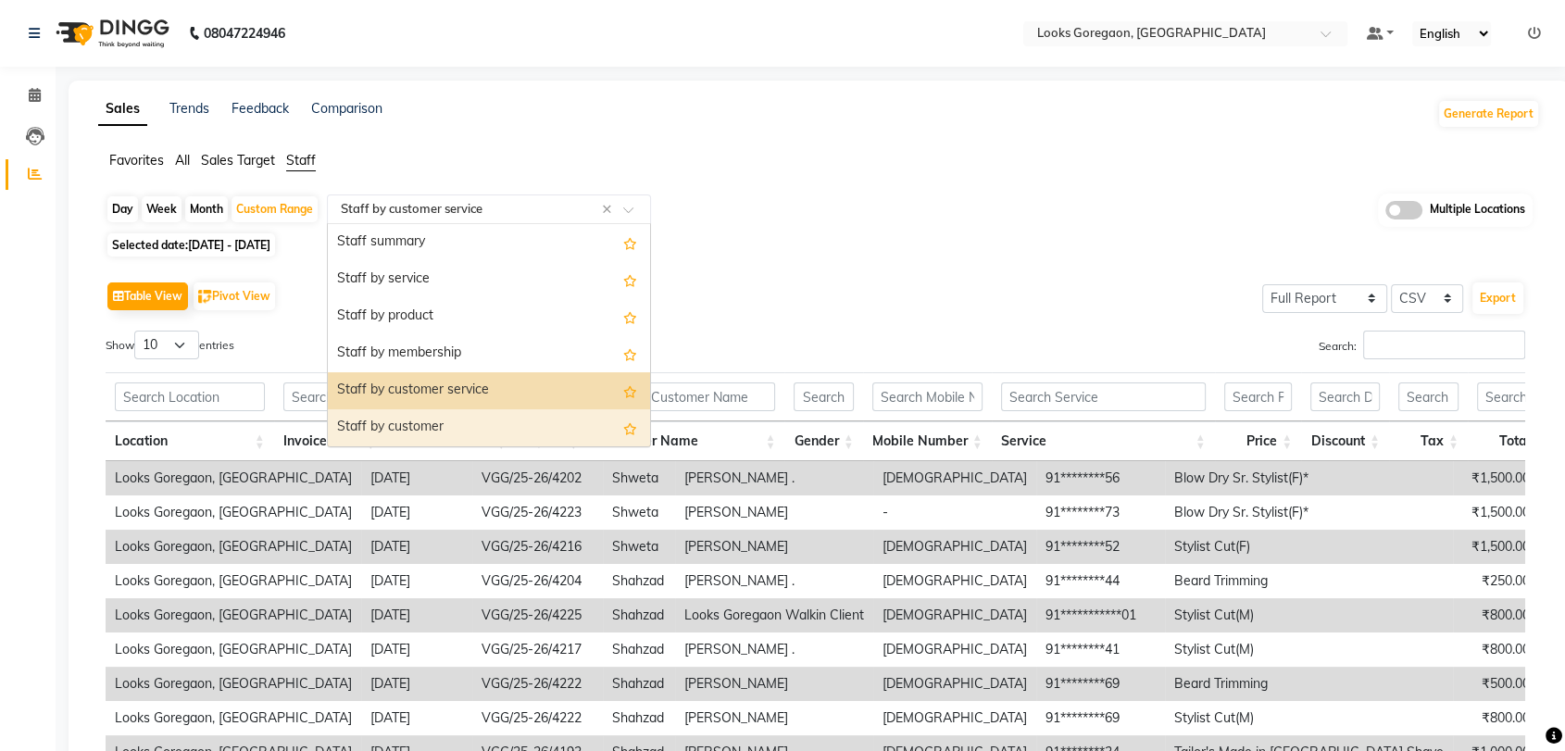
drag, startPoint x: 514, startPoint y: 206, endPoint x: 441, endPoint y: 416, distance: 222.5
click at [441, 224] on ng-select "Select Report Type × Staff by customer service × Staff summary Staff by service…" at bounding box center [489, 209] width 324 height 30
click at [441, 416] on div "Staff by customer" at bounding box center [489, 427] width 322 height 37
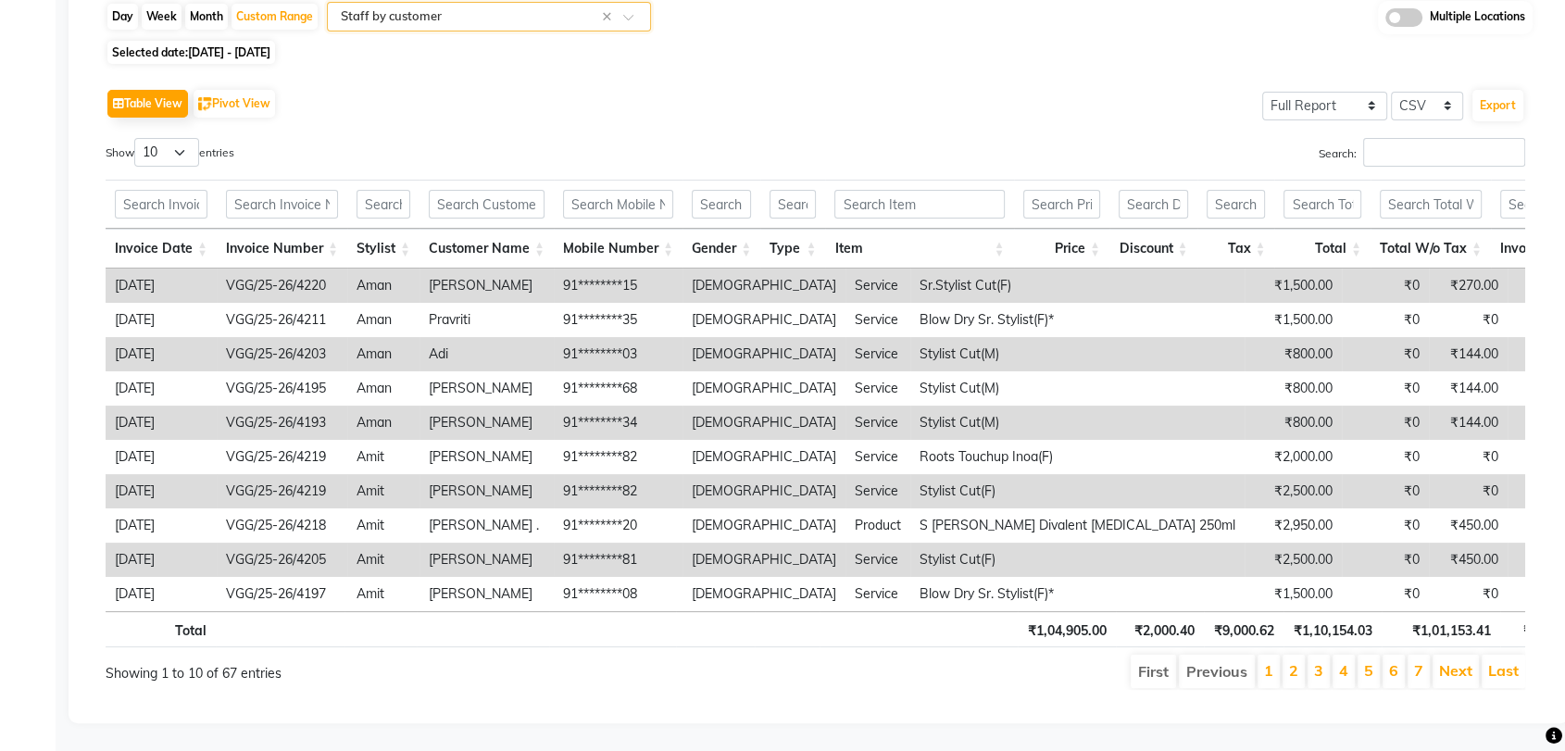
scroll to position [214, 0]
click at [1387, 138] on input "Search:" at bounding box center [1444, 152] width 162 height 29
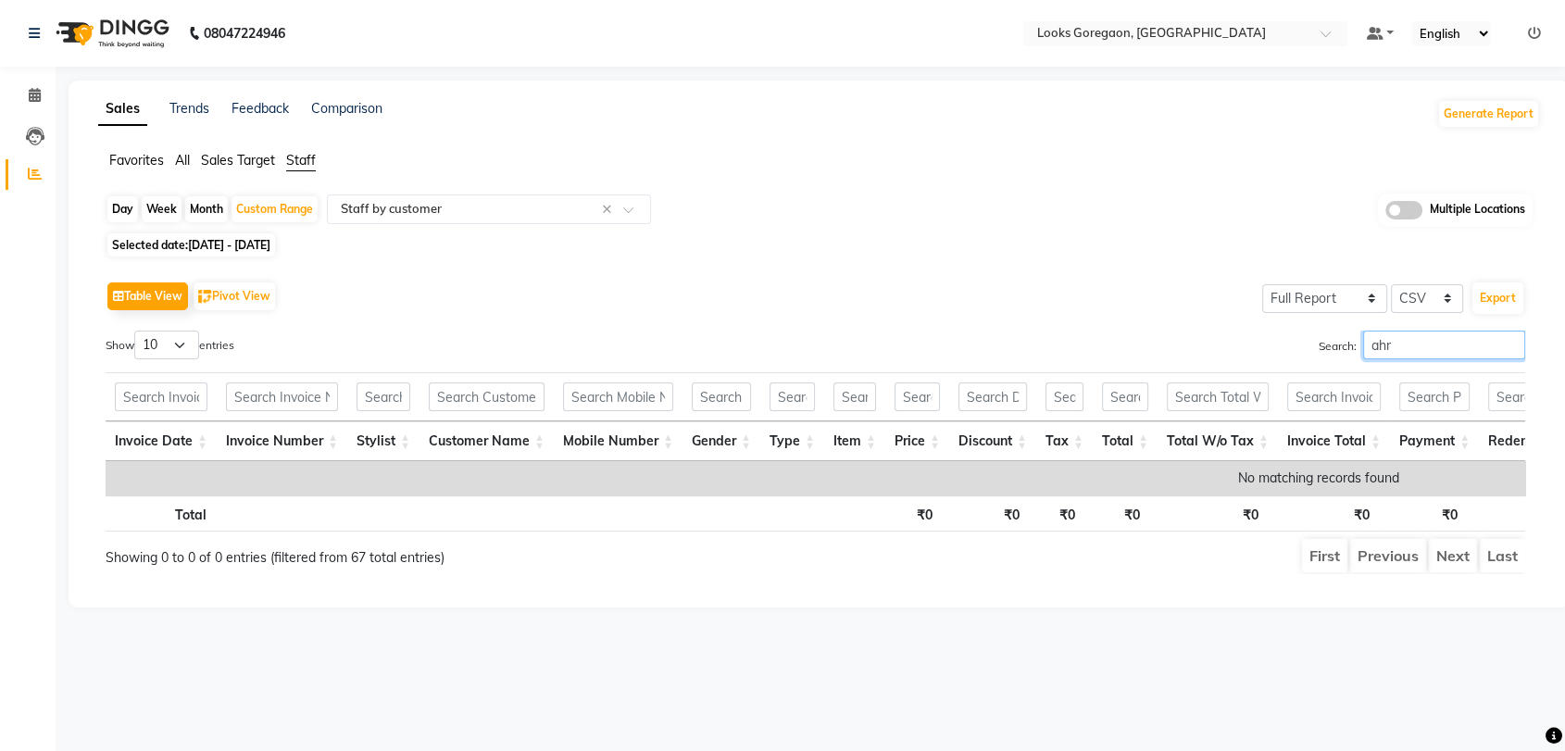
scroll to position [0, 0]
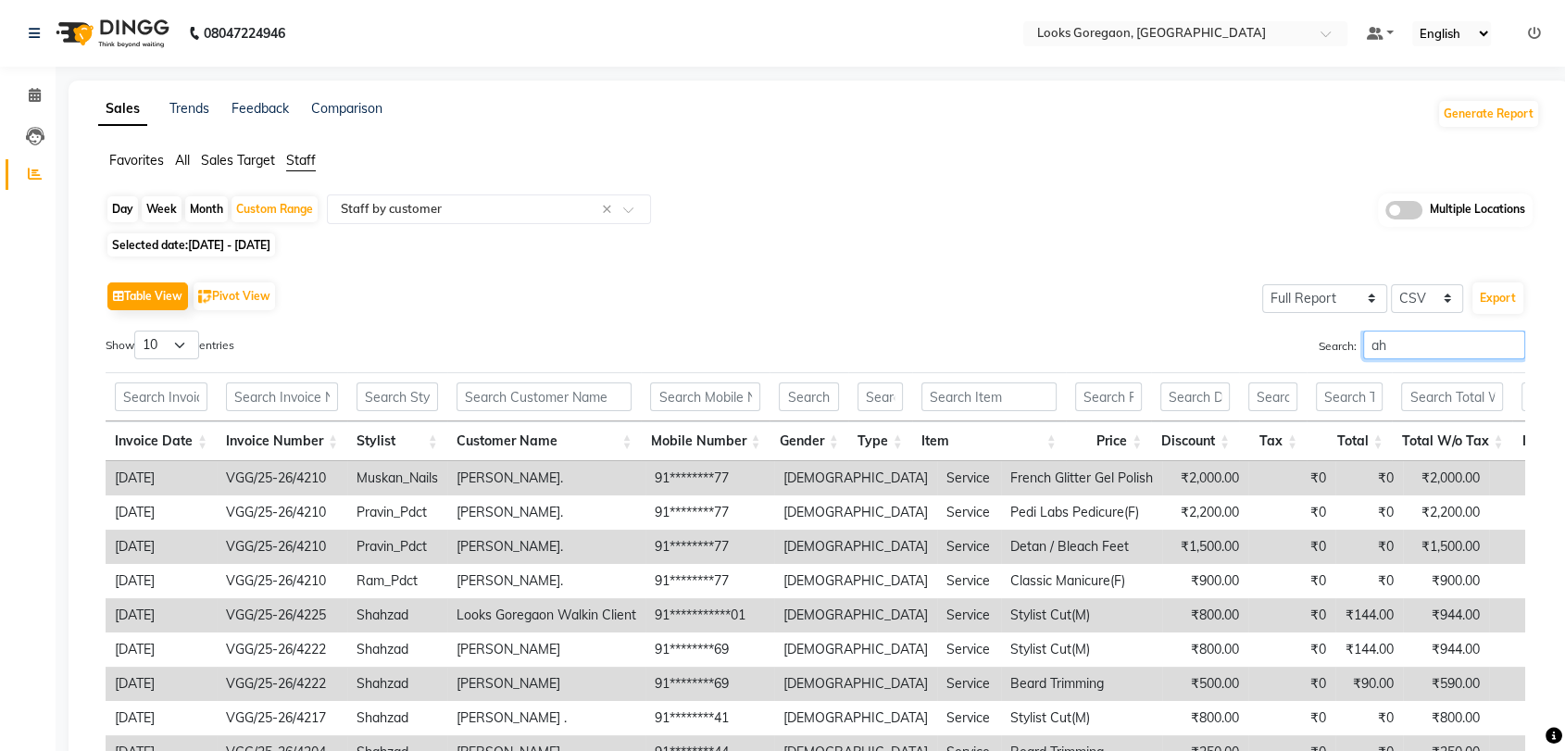
type input "a"
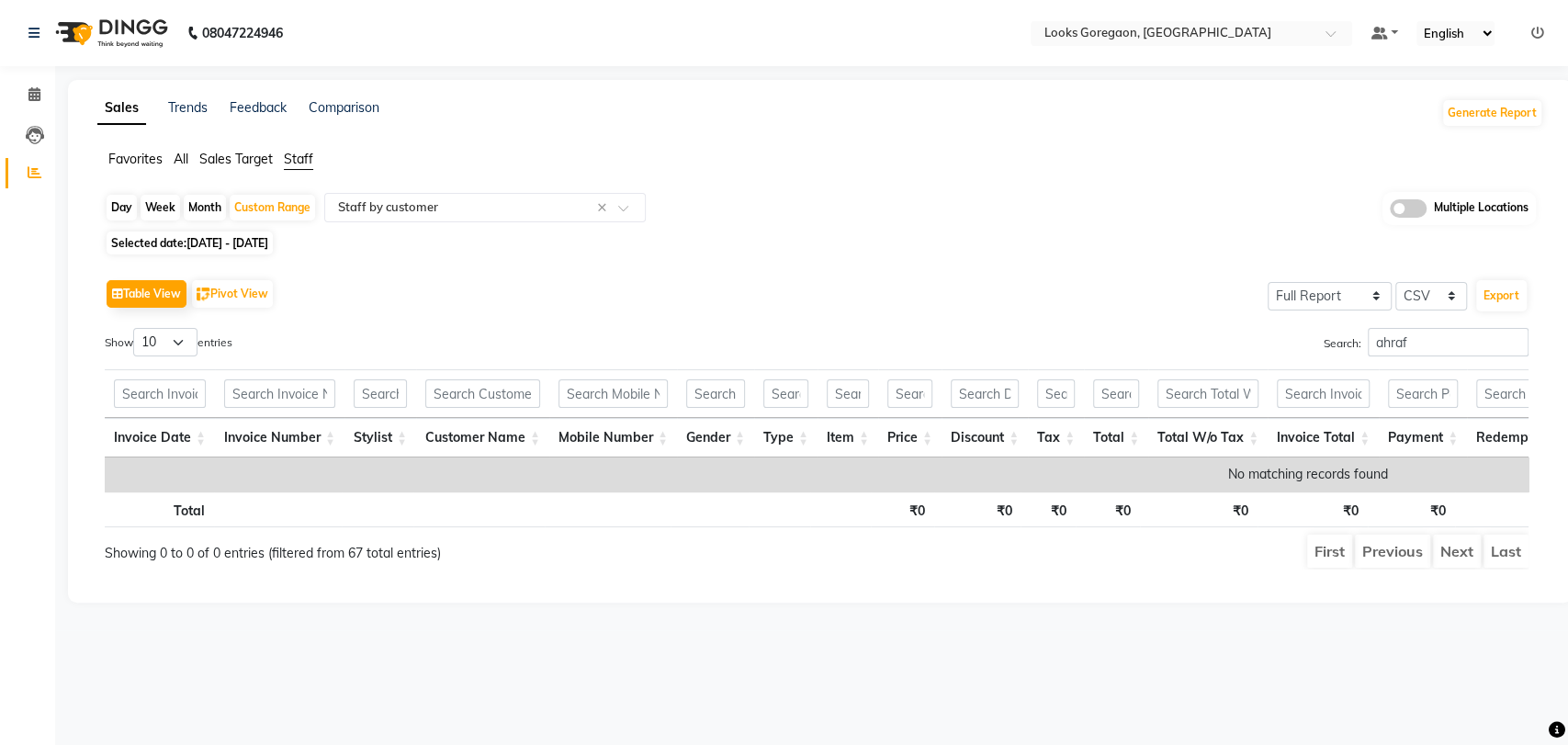
click at [1396, 268] on div "Table View Pivot View Select Full Report Filtered Report Select CSV PDF Export …" at bounding box center [817, 422] width 1454 height 324
click at [1379, 332] on input "ahraf" at bounding box center [1449, 342] width 161 height 29
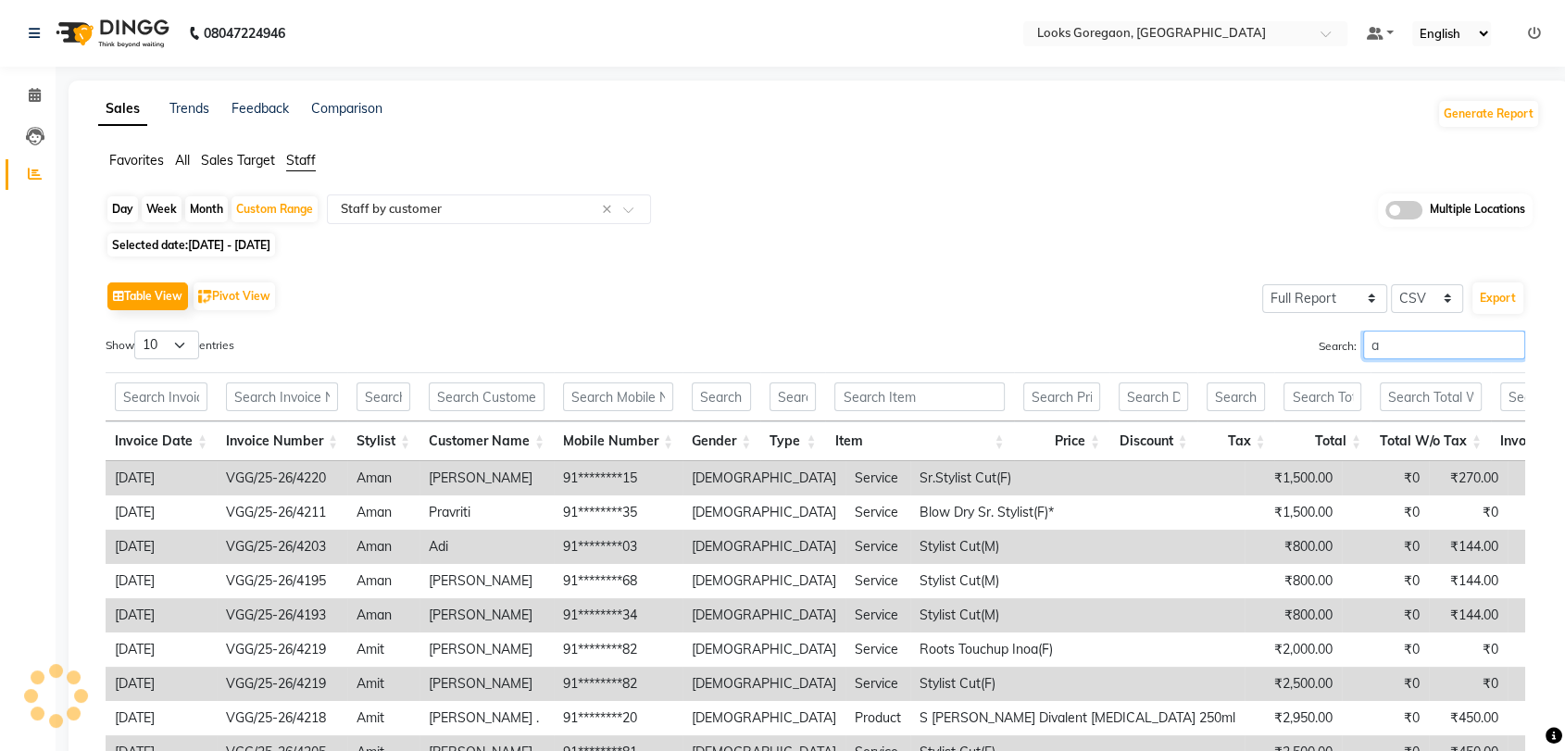
type input "a"
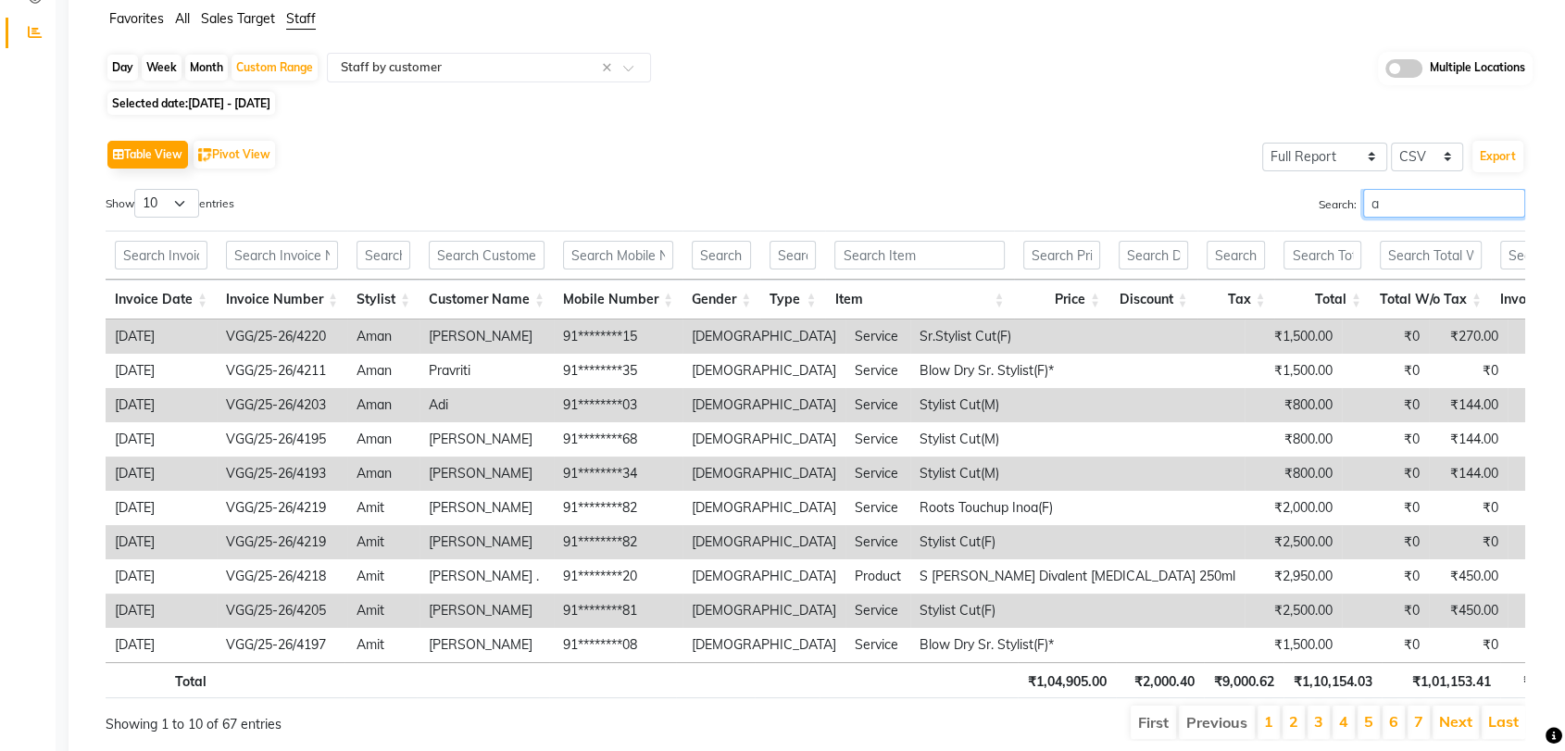
scroll to position [144, 0]
click at [1488, 149] on button "Export" at bounding box center [1497, 154] width 51 height 31
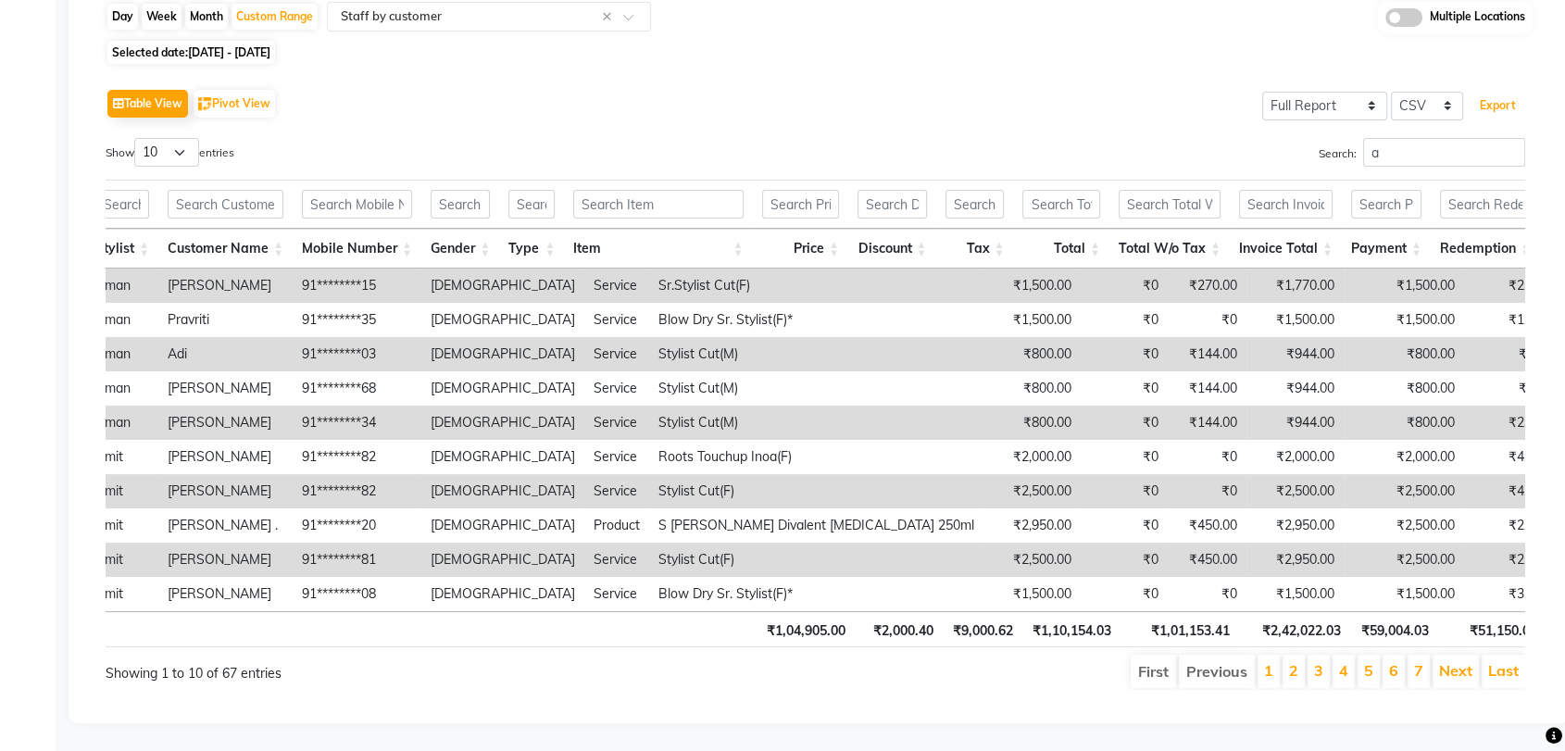
scroll to position [0, 0]
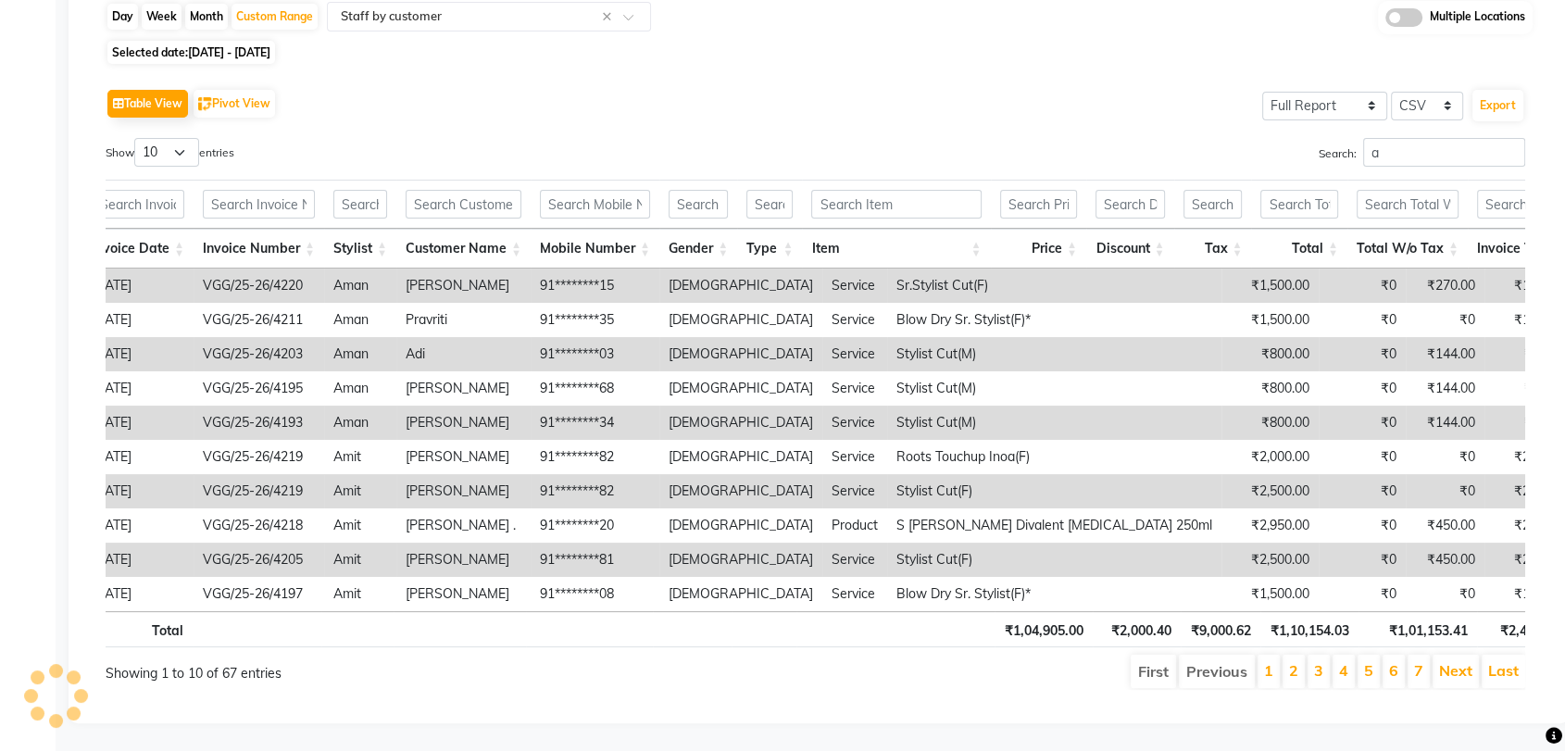
click at [411, 84] on div "Table View Pivot View Select Full Report Filtered Report Select CSV PDF Export" at bounding box center [815, 103] width 1419 height 39
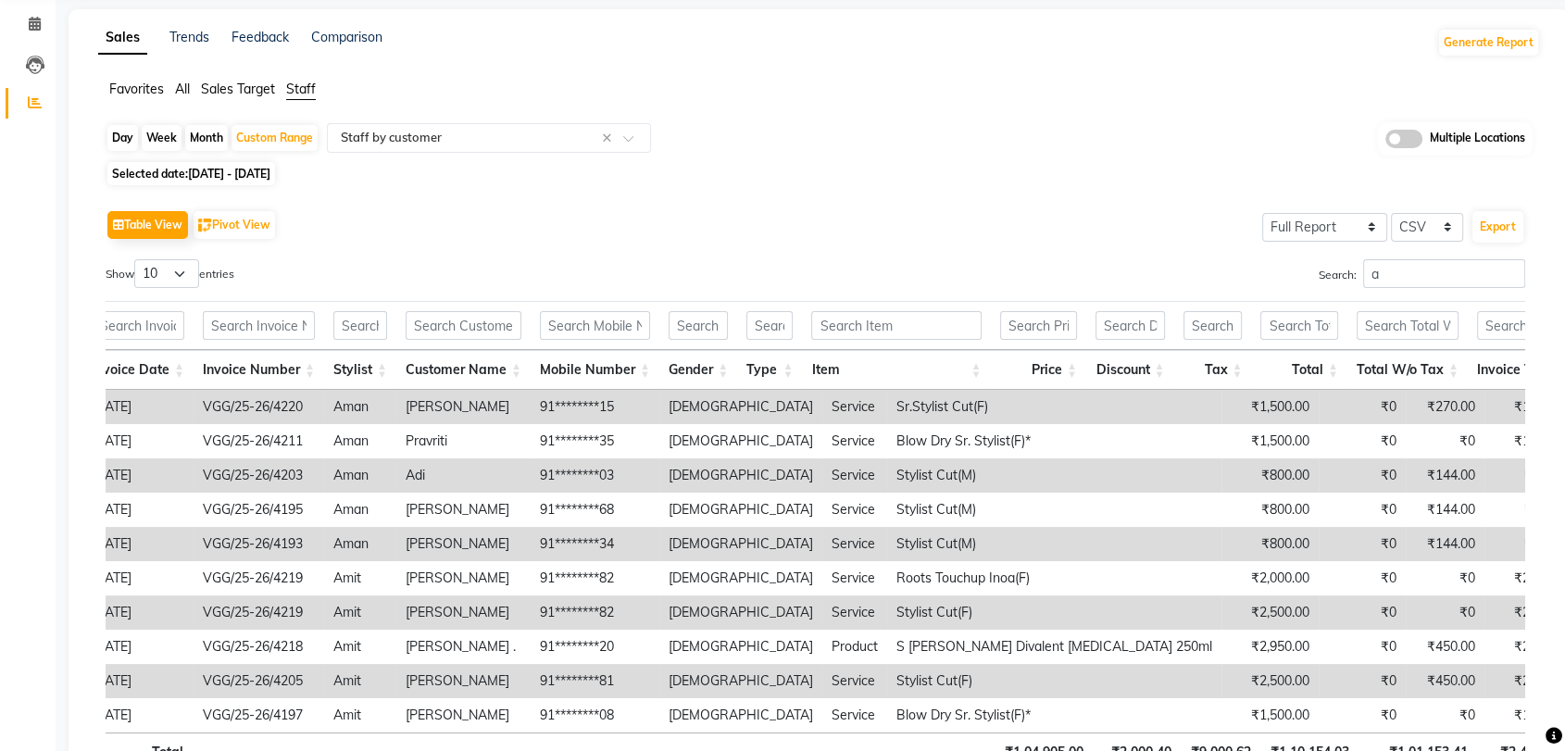
scroll to position [70, 0]
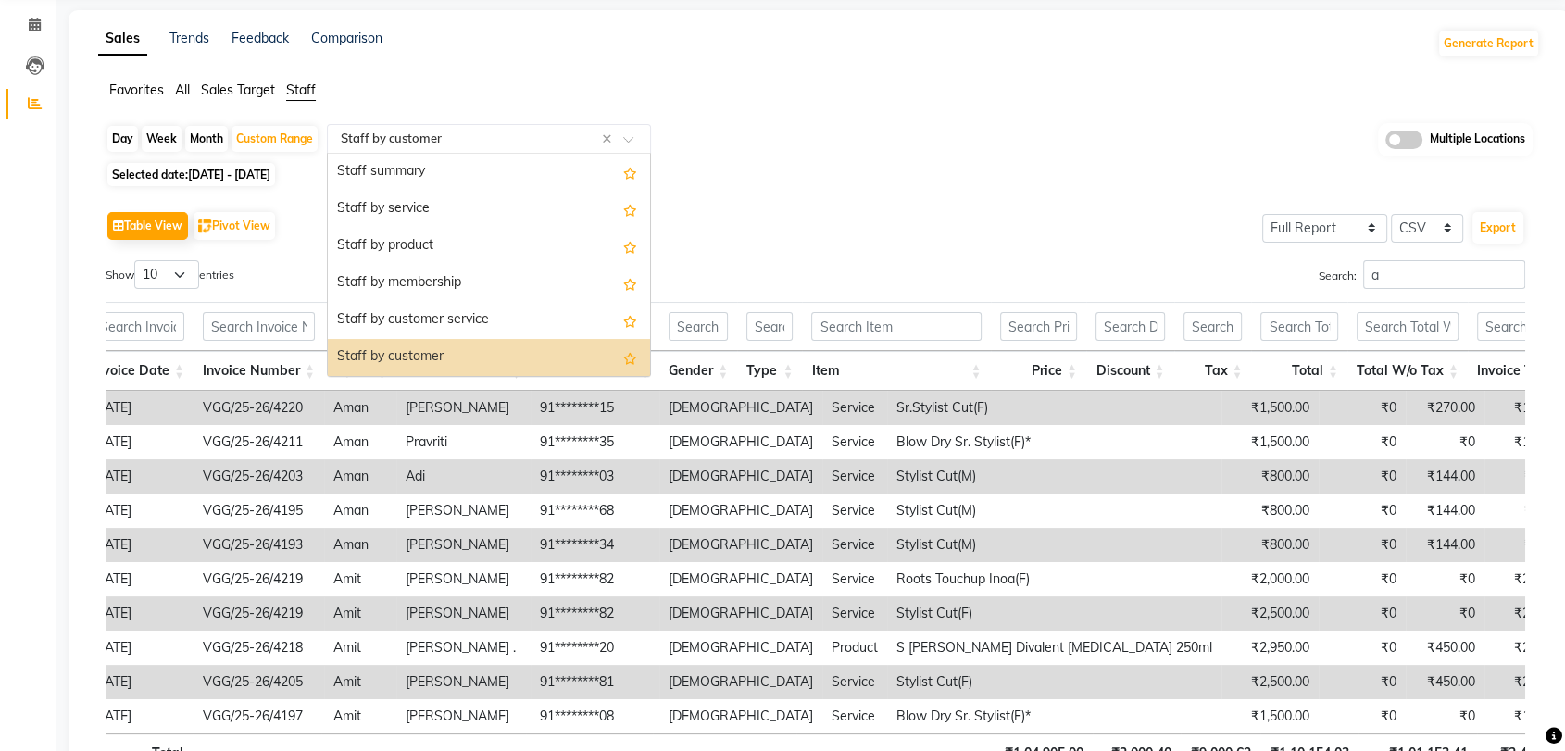
click at [588, 138] on input "text" at bounding box center [470, 139] width 267 height 19
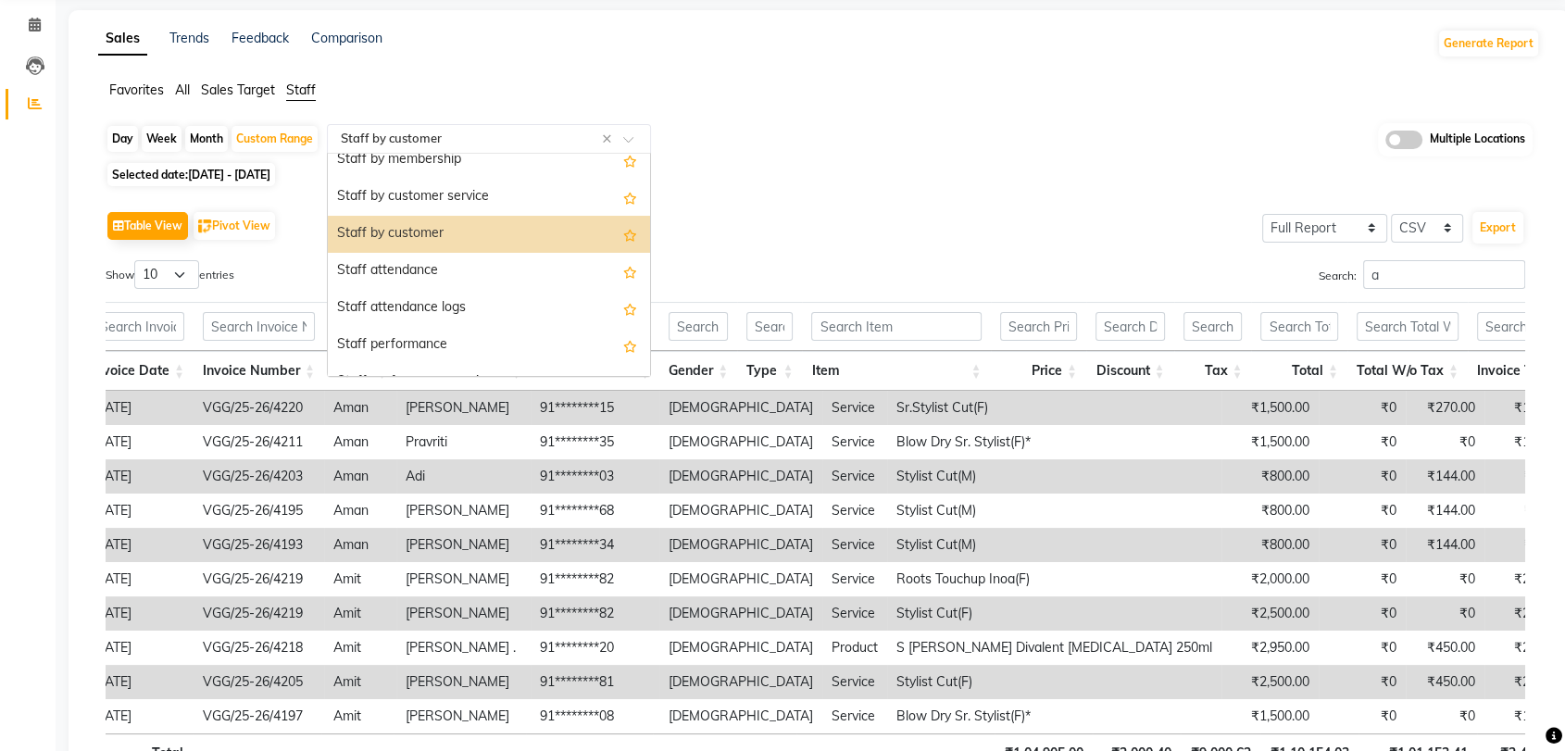
scroll to position [206, 0]
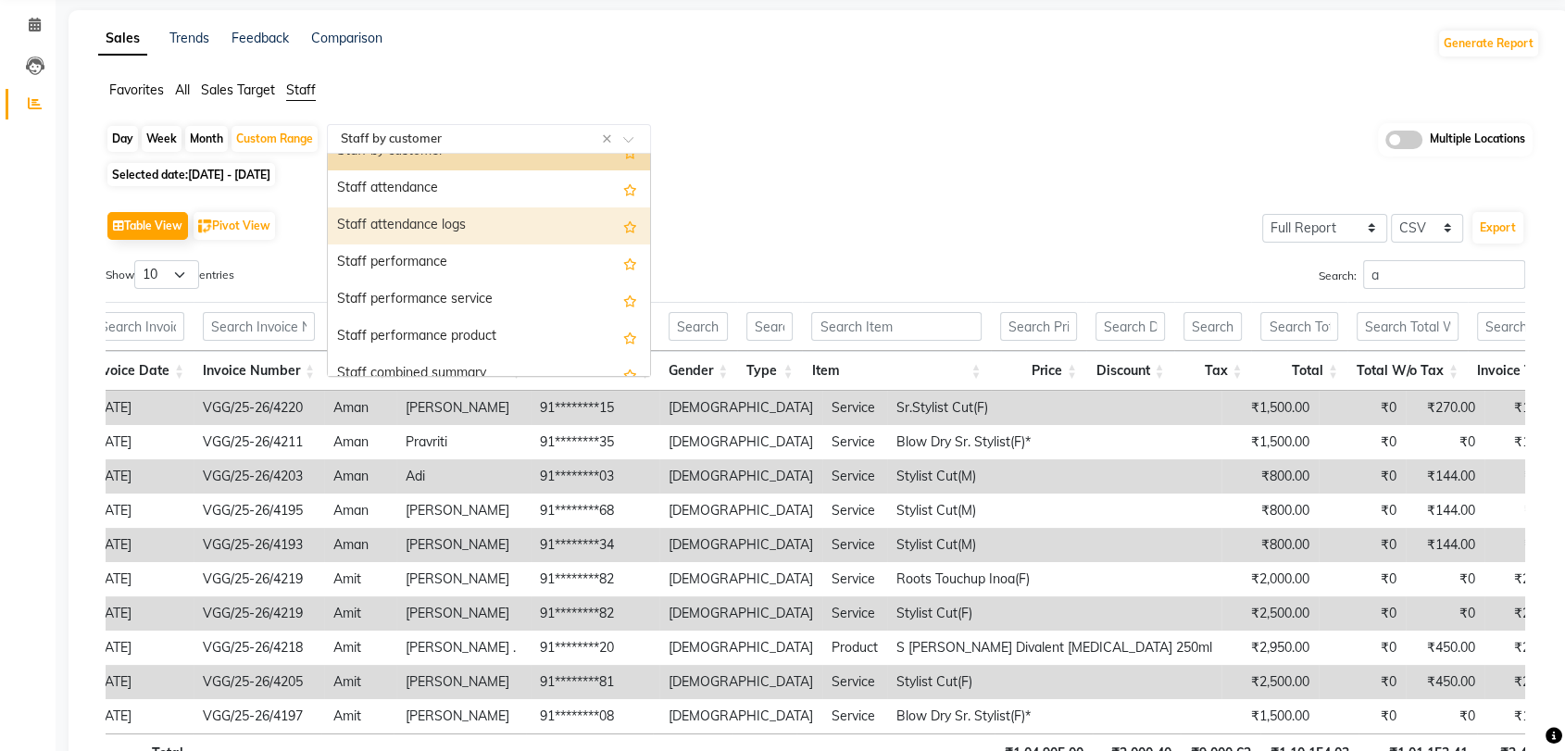
click at [517, 228] on div "Staff attendance logs" at bounding box center [489, 225] width 322 height 37
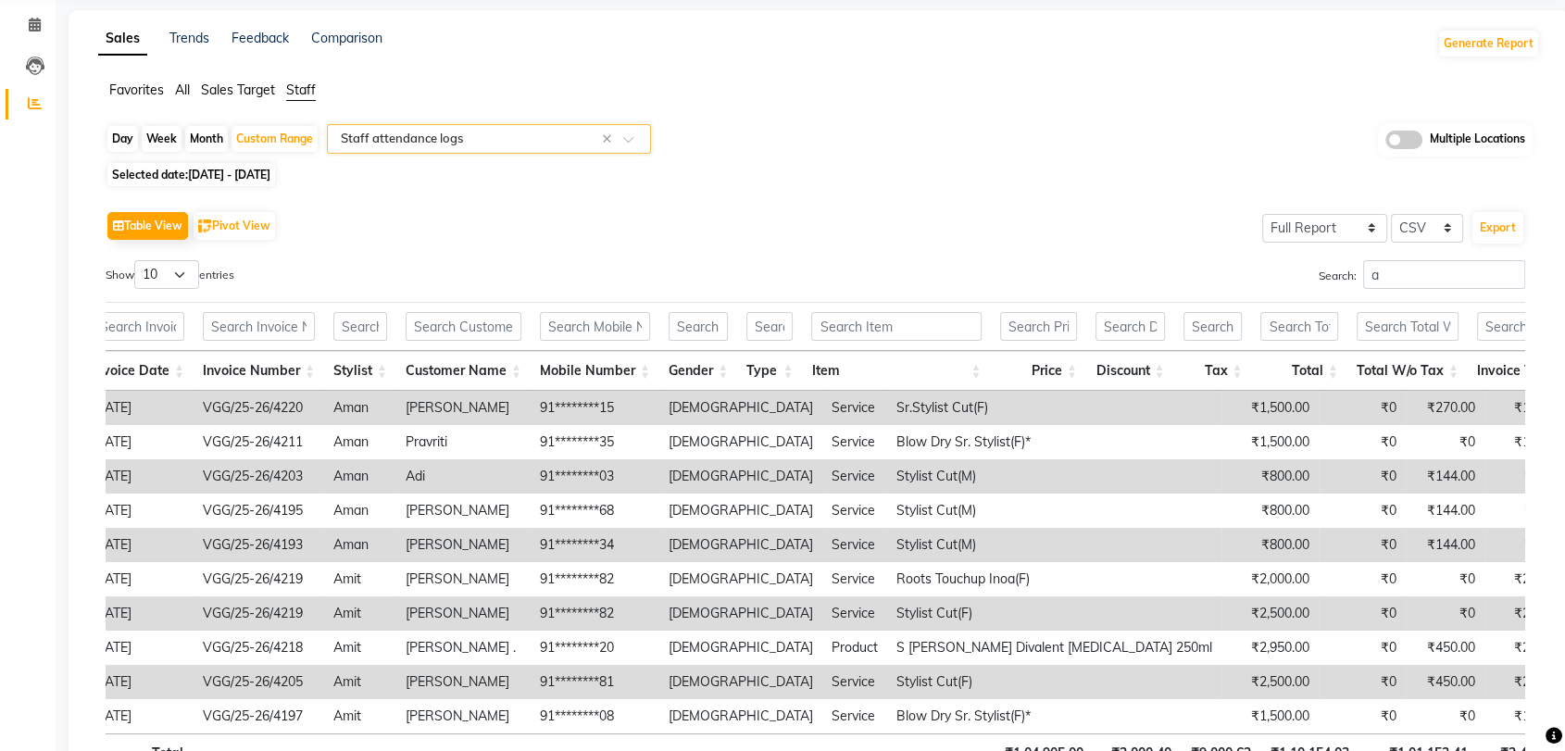
scroll to position [0, 0]
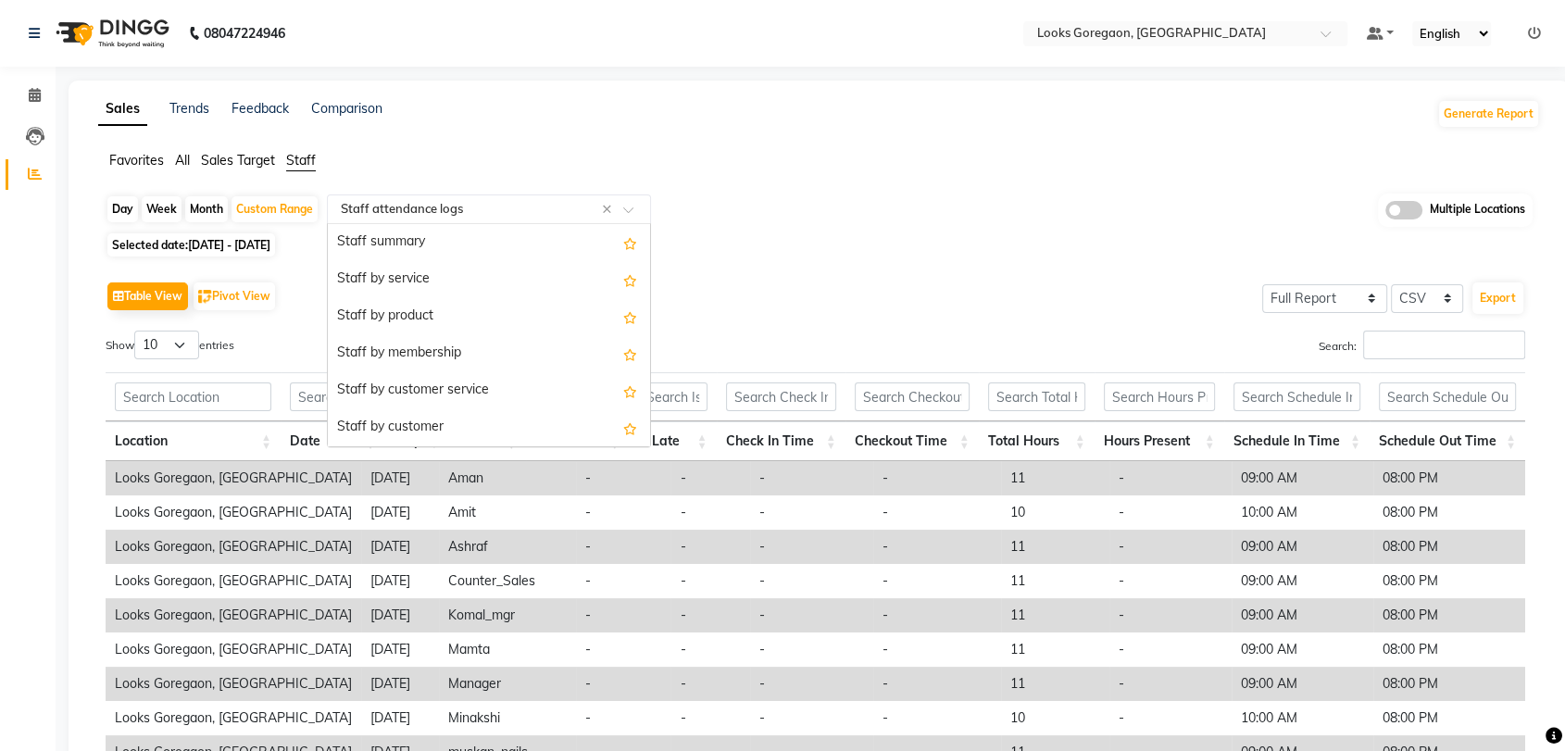
click at [510, 203] on input "text" at bounding box center [470, 209] width 267 height 19
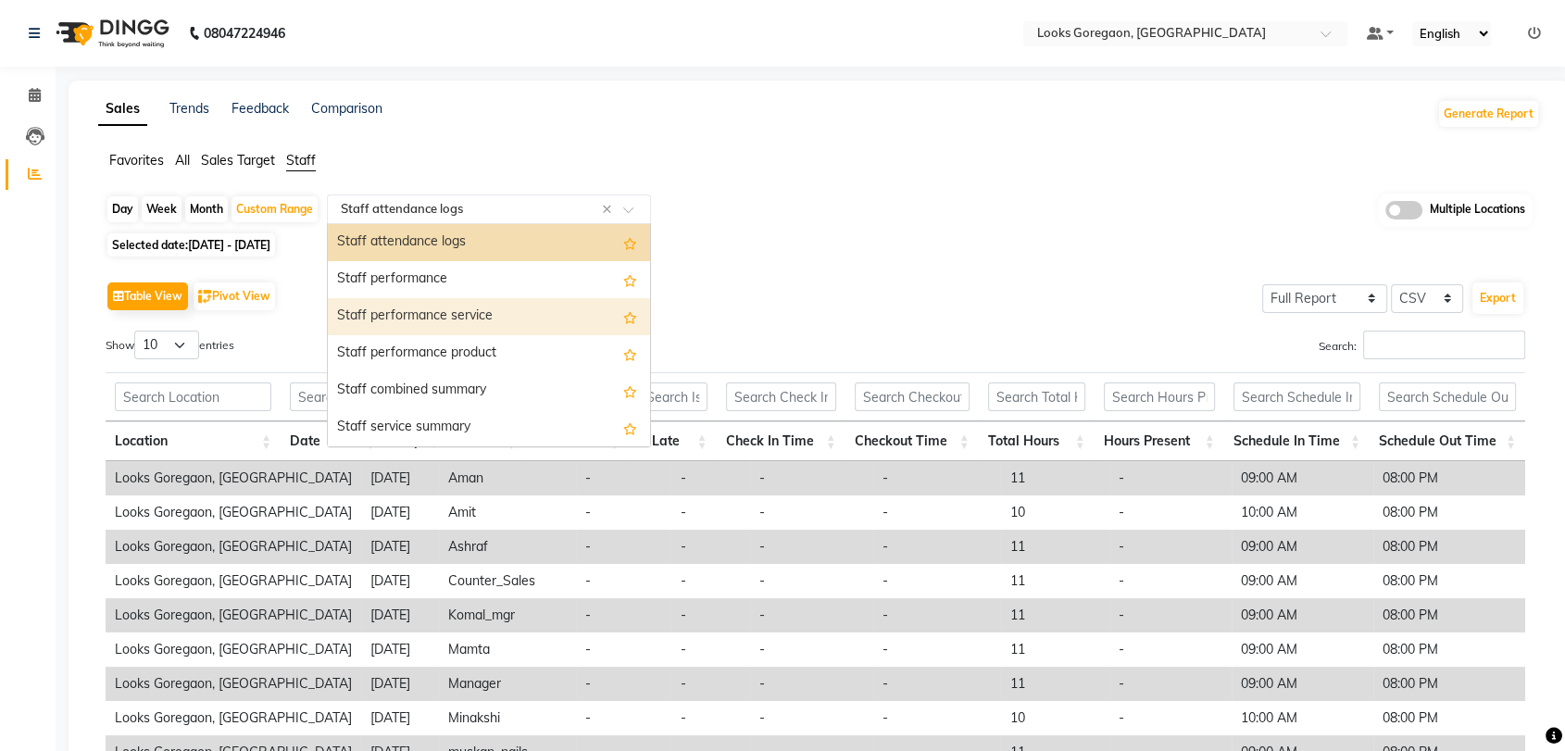
click at [478, 323] on div "Staff performance service" at bounding box center [489, 316] width 322 height 37
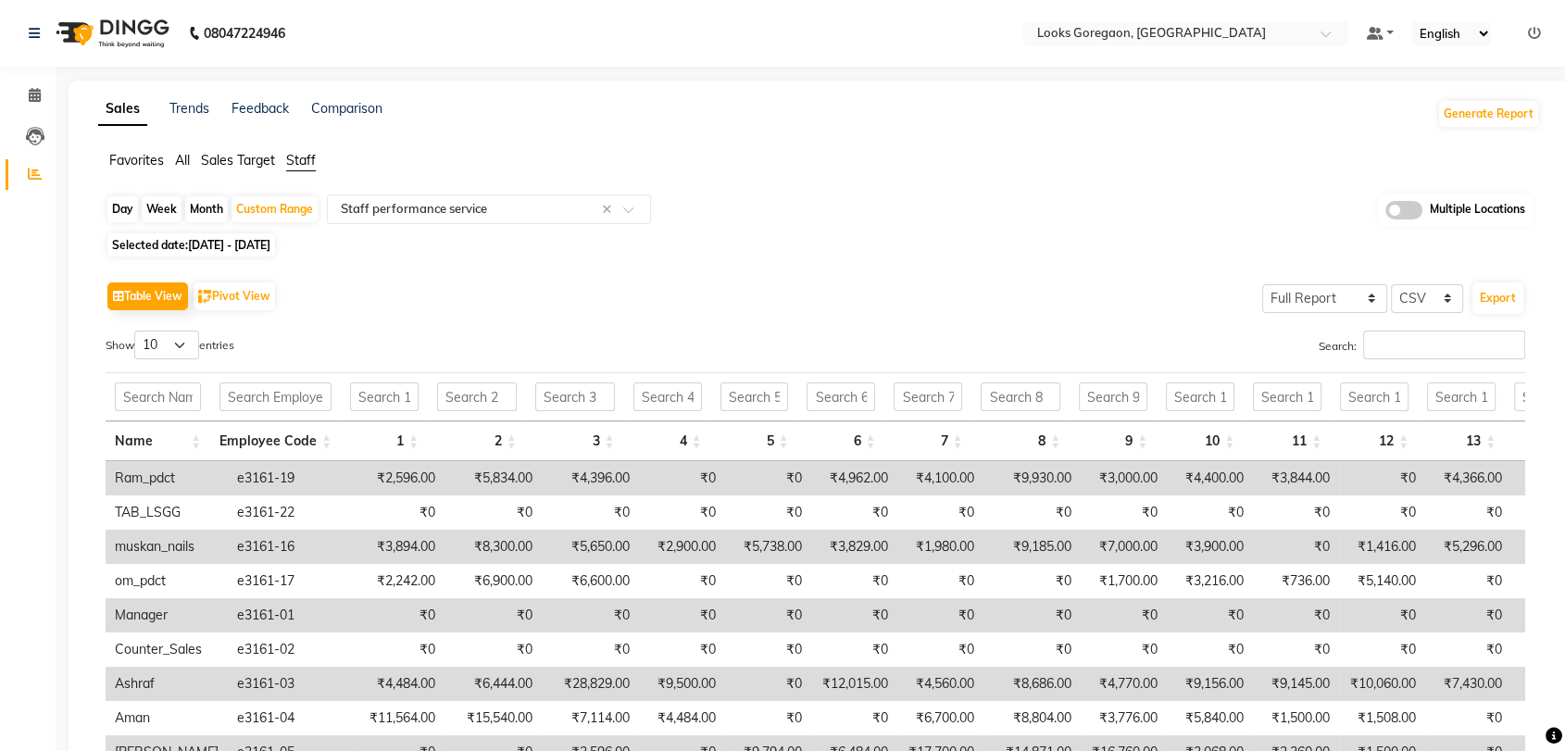
drag, startPoint x: 1559, startPoint y: 188, endPoint x: 1556, endPoint y: 246, distance: 58.4
click at [1556, 246] on div "Sales Trends Feedback Comparison Generate Report Favorites All Sales Target Sta…" at bounding box center [819, 498] width 1501 height 835
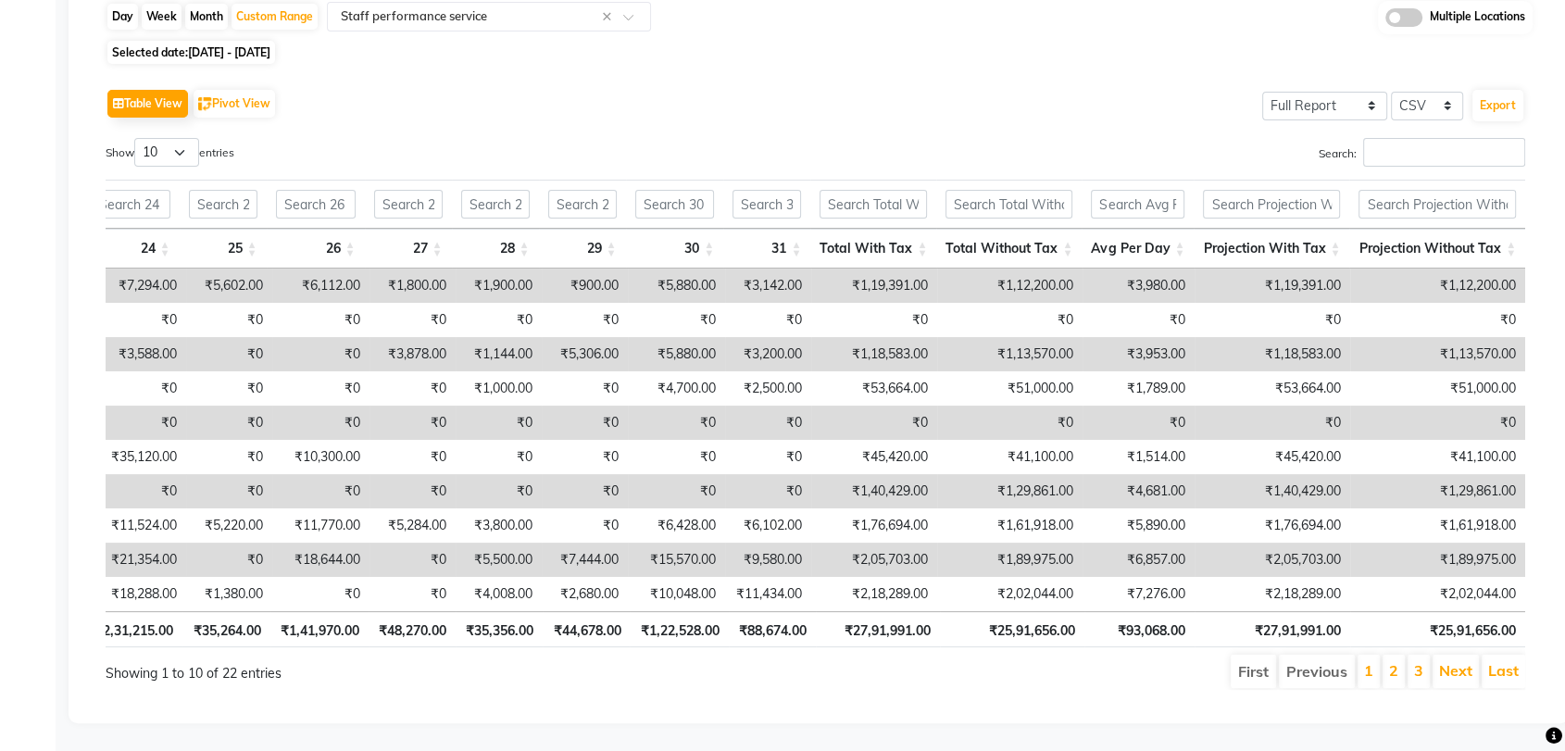
scroll to position [0, 1979]
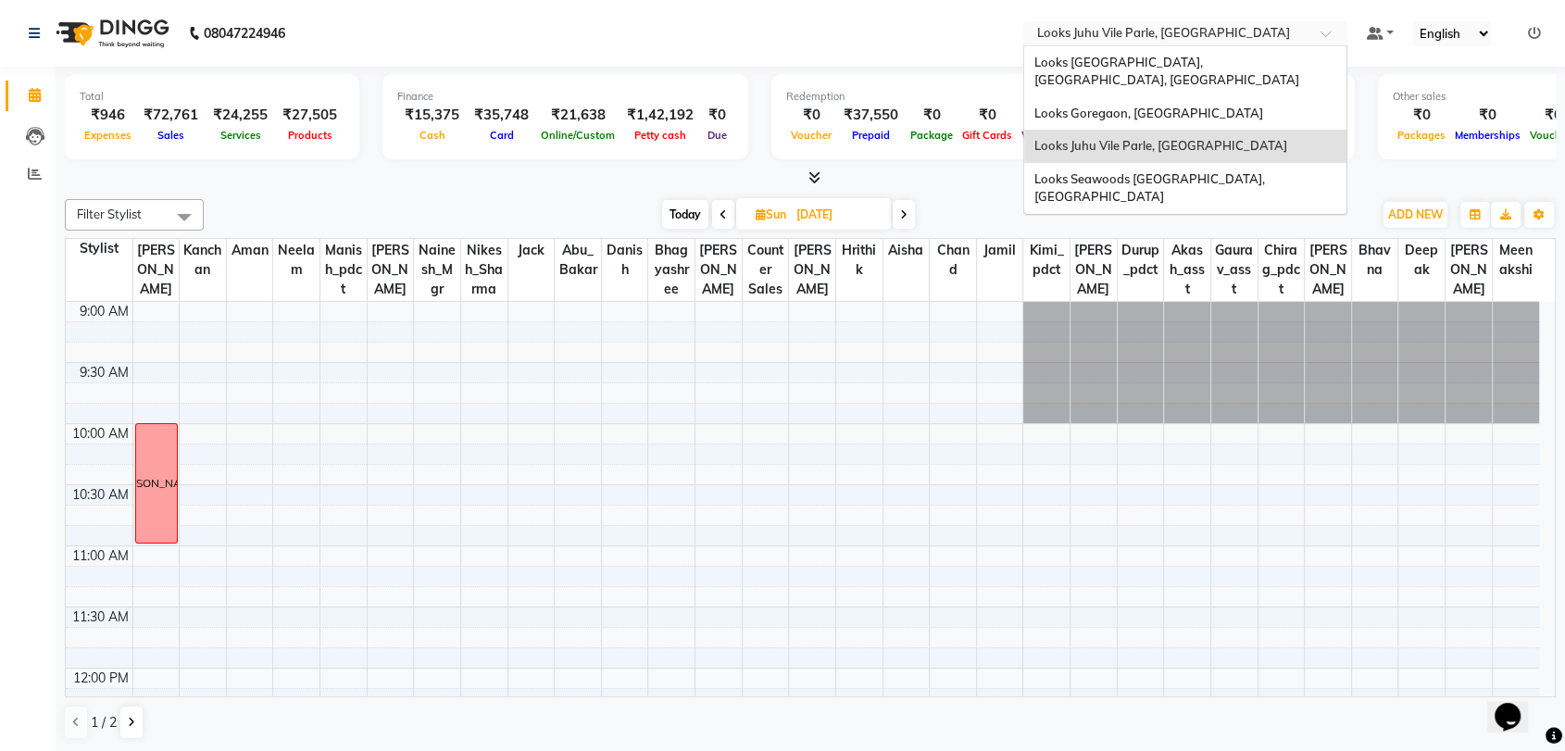
click at [1209, 40] on input "text" at bounding box center [1166, 35] width 268 height 19
click at [1163, 57] on span "Looks [GEOGRAPHIC_DATA], [GEOGRAPHIC_DATA], [GEOGRAPHIC_DATA]" at bounding box center [1165, 71] width 265 height 33
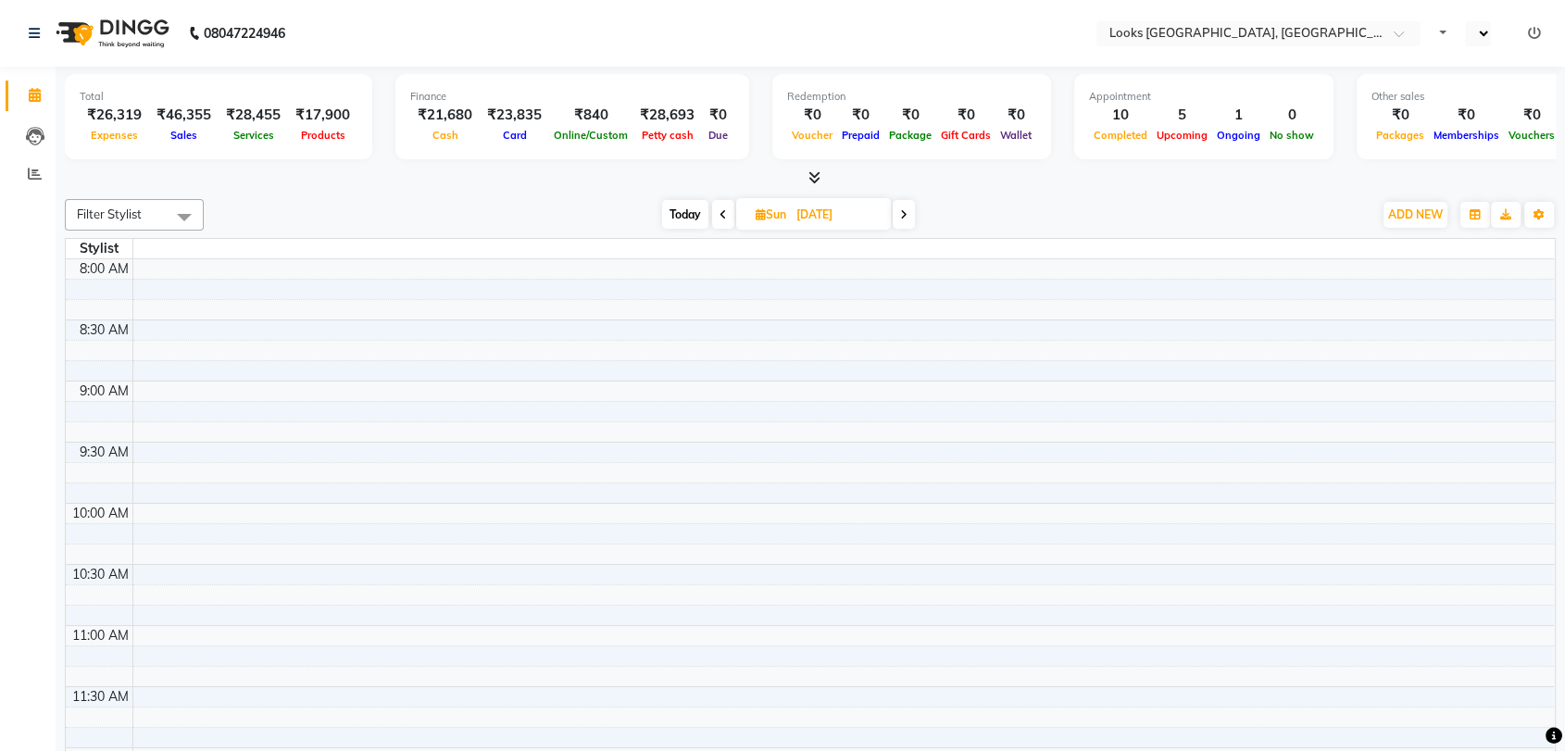
select select "en"
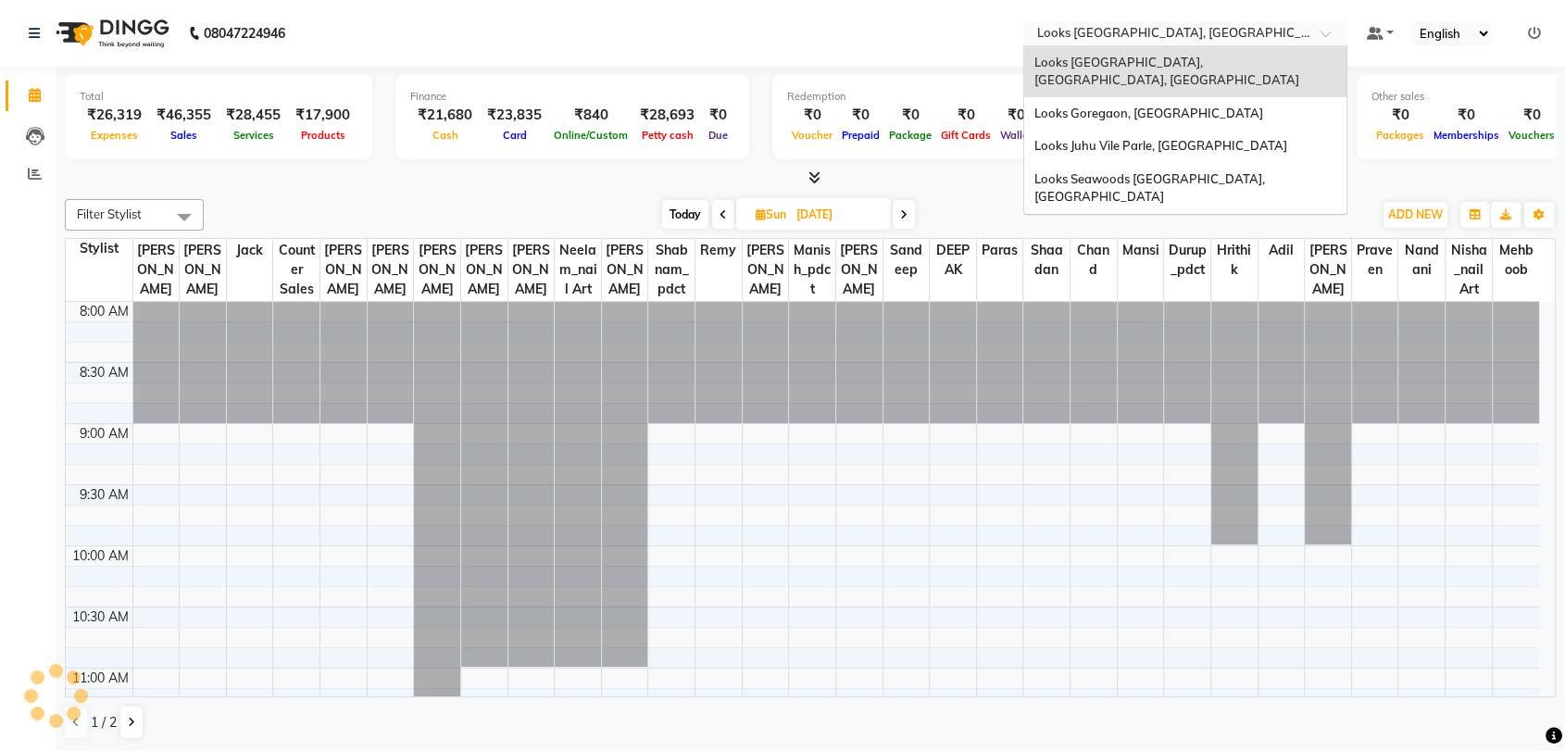
click at [1126, 24] on div "× Looks Juhu Marriott, Mumbai, Mumbai" at bounding box center [1175, 33] width 279 height 19
click at [1117, 106] on span "Looks Goregaon, [GEOGRAPHIC_DATA]" at bounding box center [1147, 113] width 229 height 15
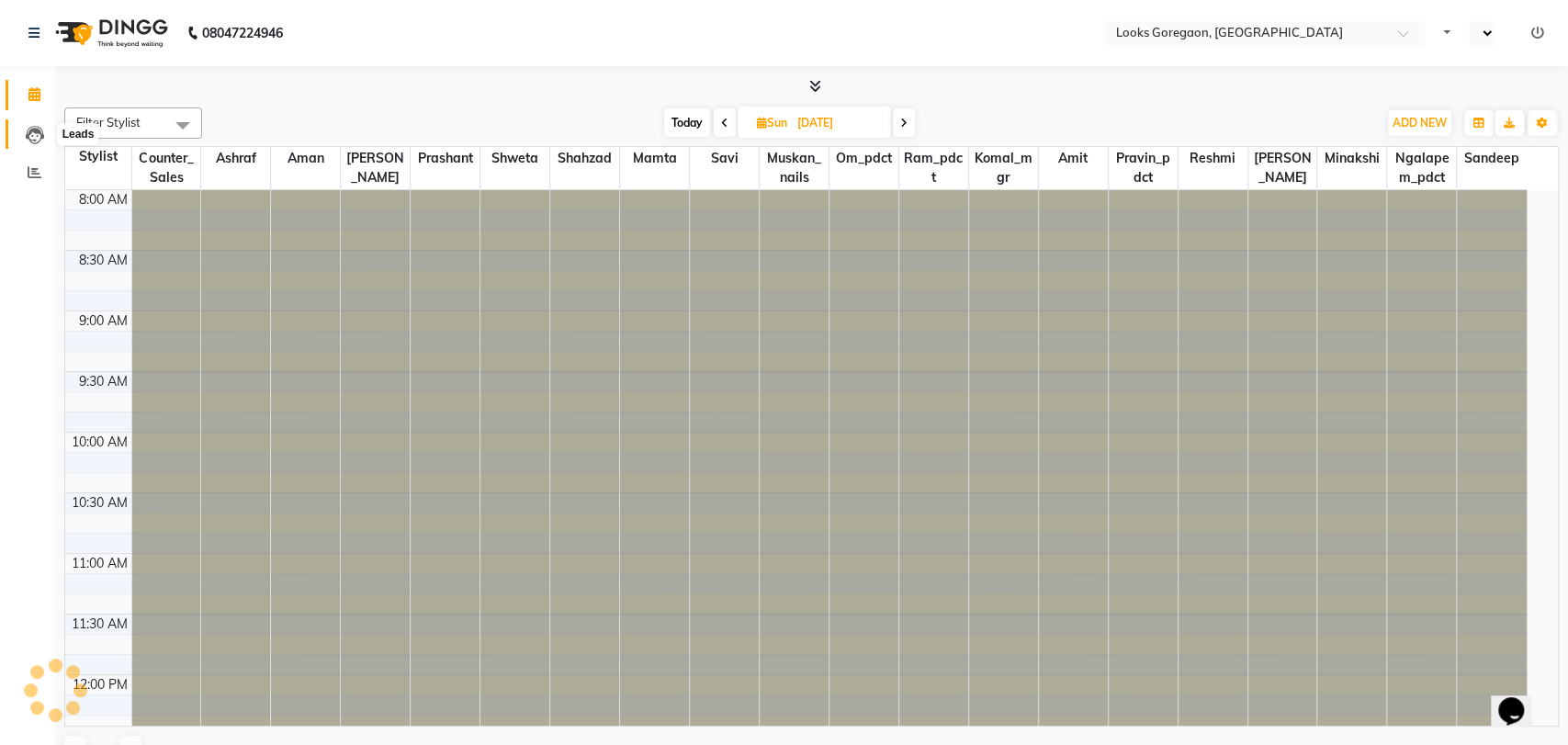
click at [35, 133] on icon at bounding box center [35, 135] width 19 height 19
select select "en"
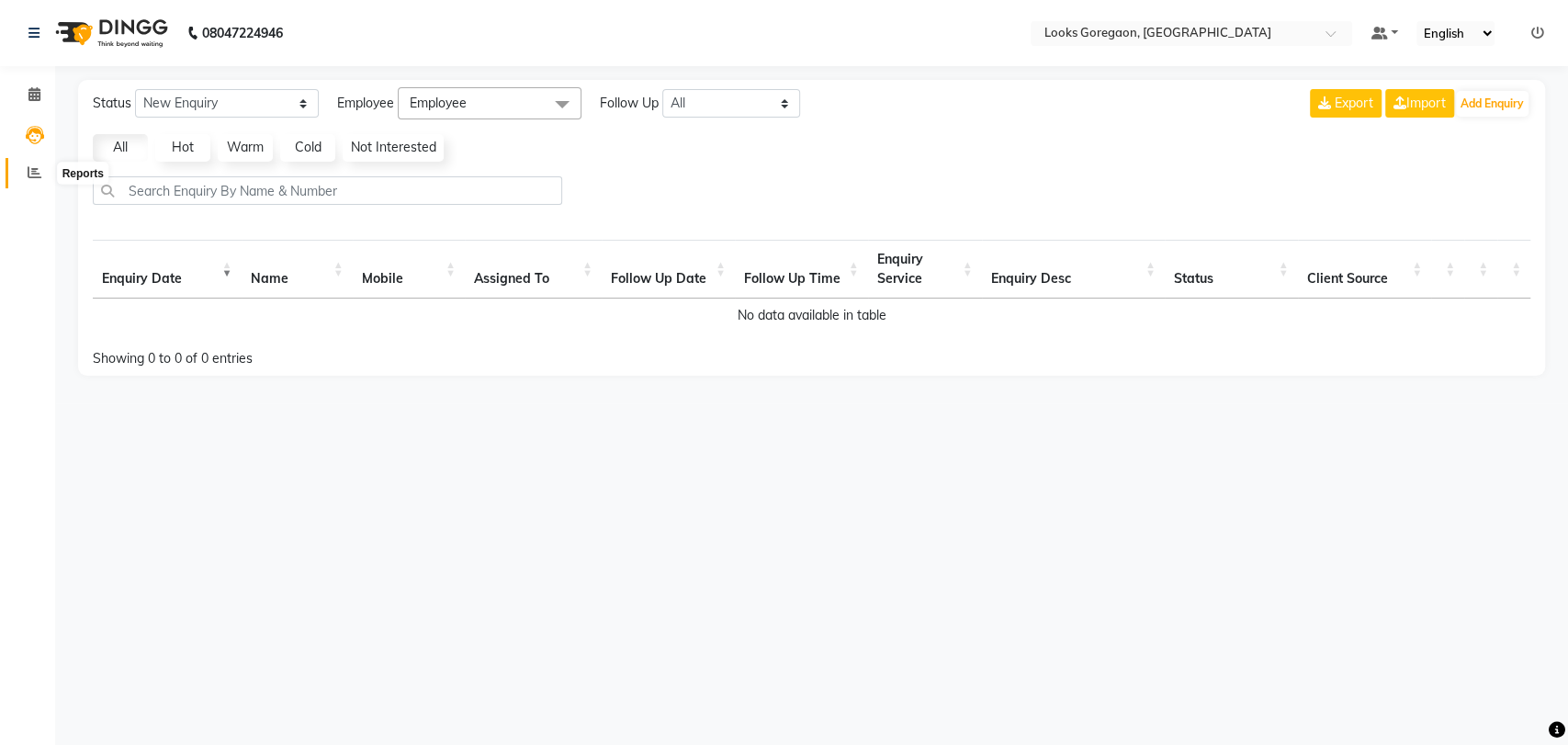
click at [41, 167] on icon at bounding box center [35, 173] width 14 height 14
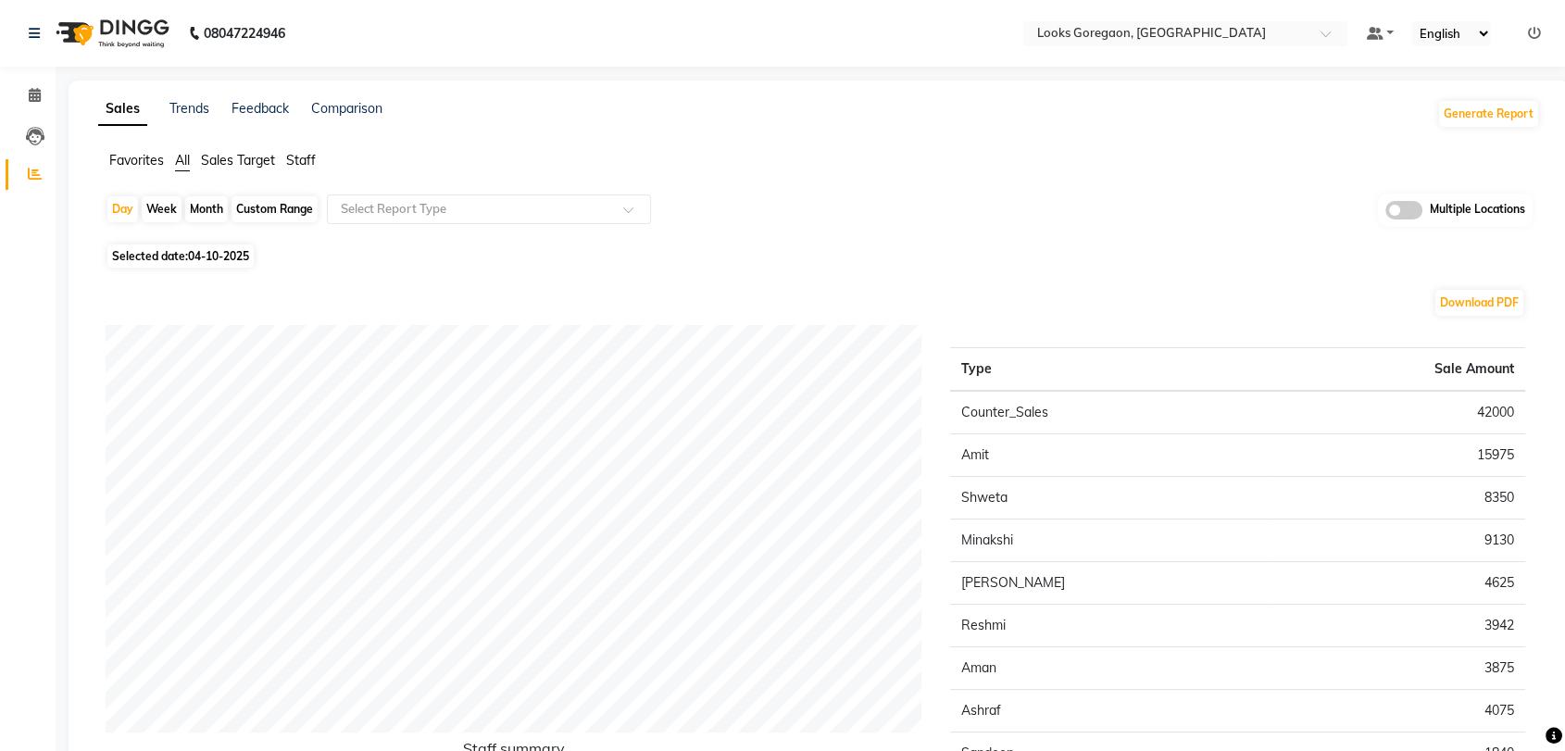
click at [244, 209] on div "Custom Range" at bounding box center [274, 209] width 86 height 26
select select "10"
select select "2025"
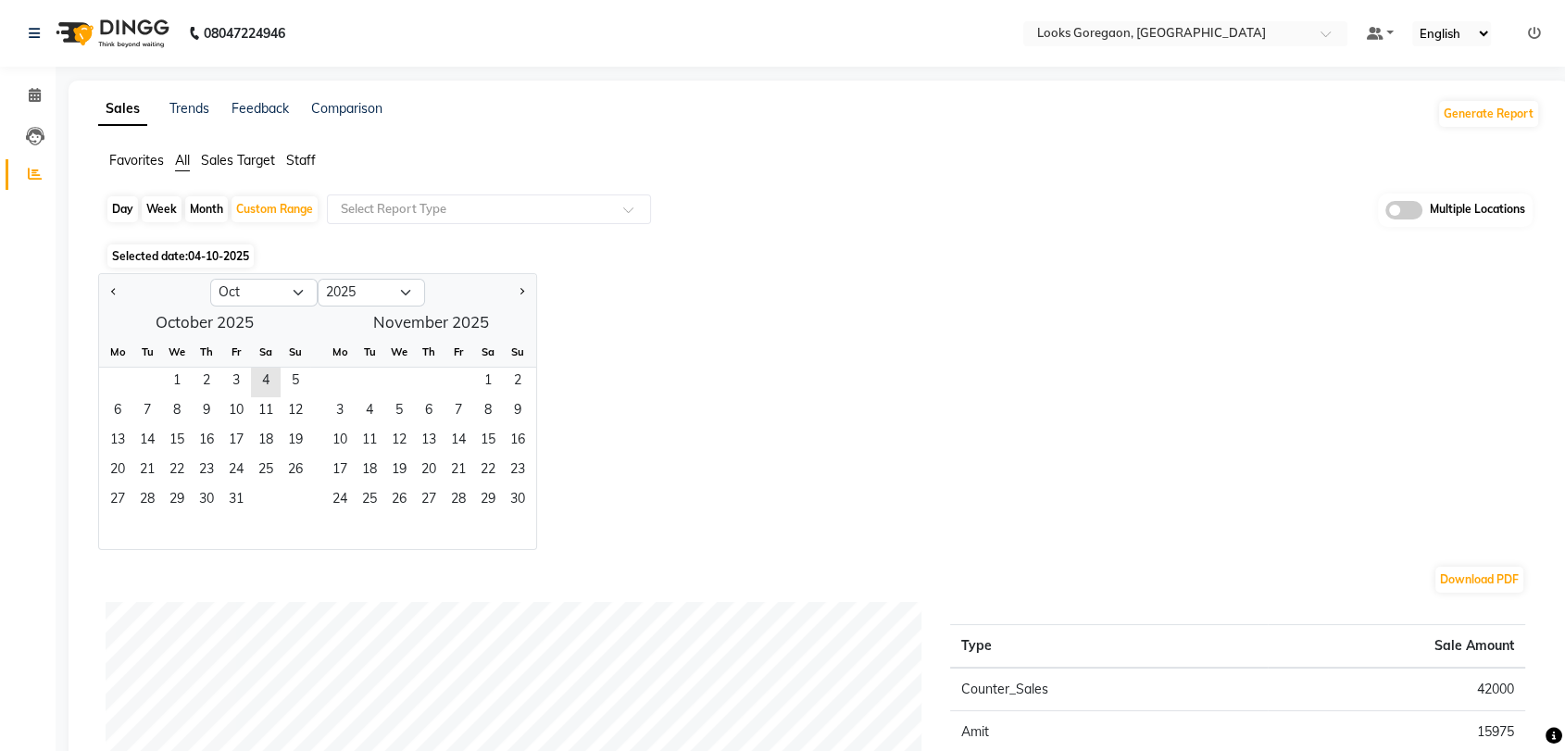
click at [200, 217] on div "Month" at bounding box center [206, 209] width 43 height 26
select select "10"
select select "2025"
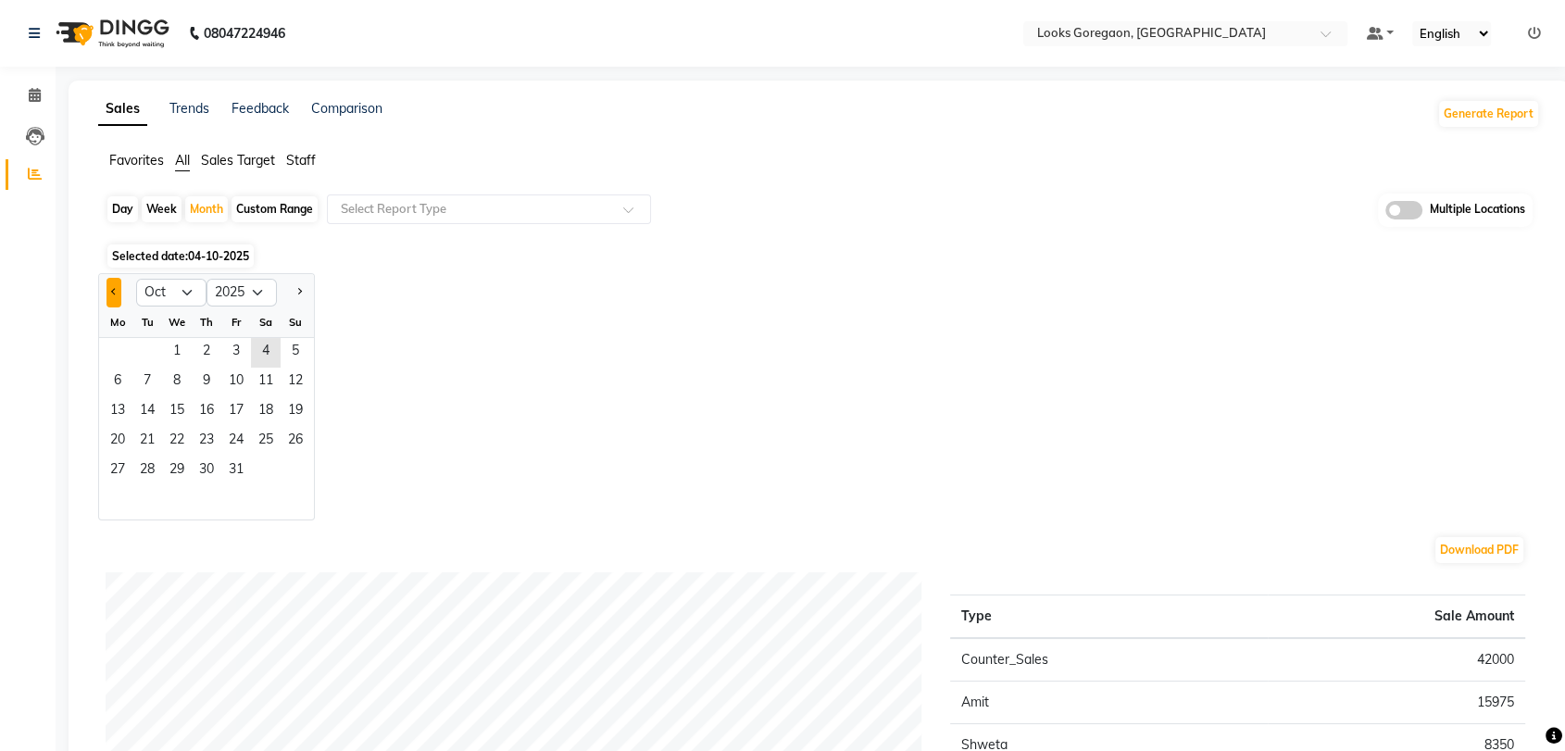
click at [114, 284] on button "Previous month" at bounding box center [113, 293] width 15 height 30
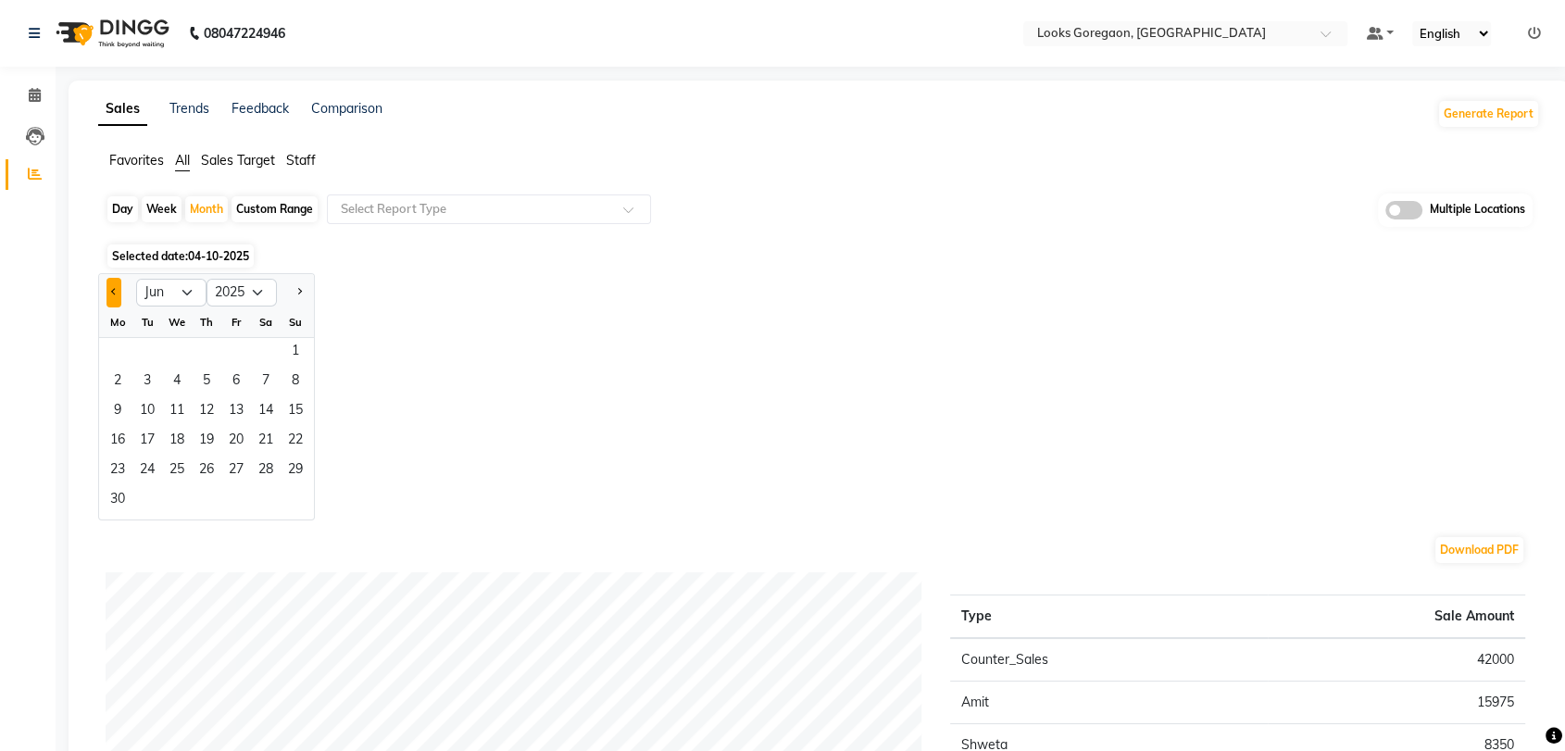
select select "5"
click at [213, 357] on span "1" at bounding box center [207, 353] width 30 height 30
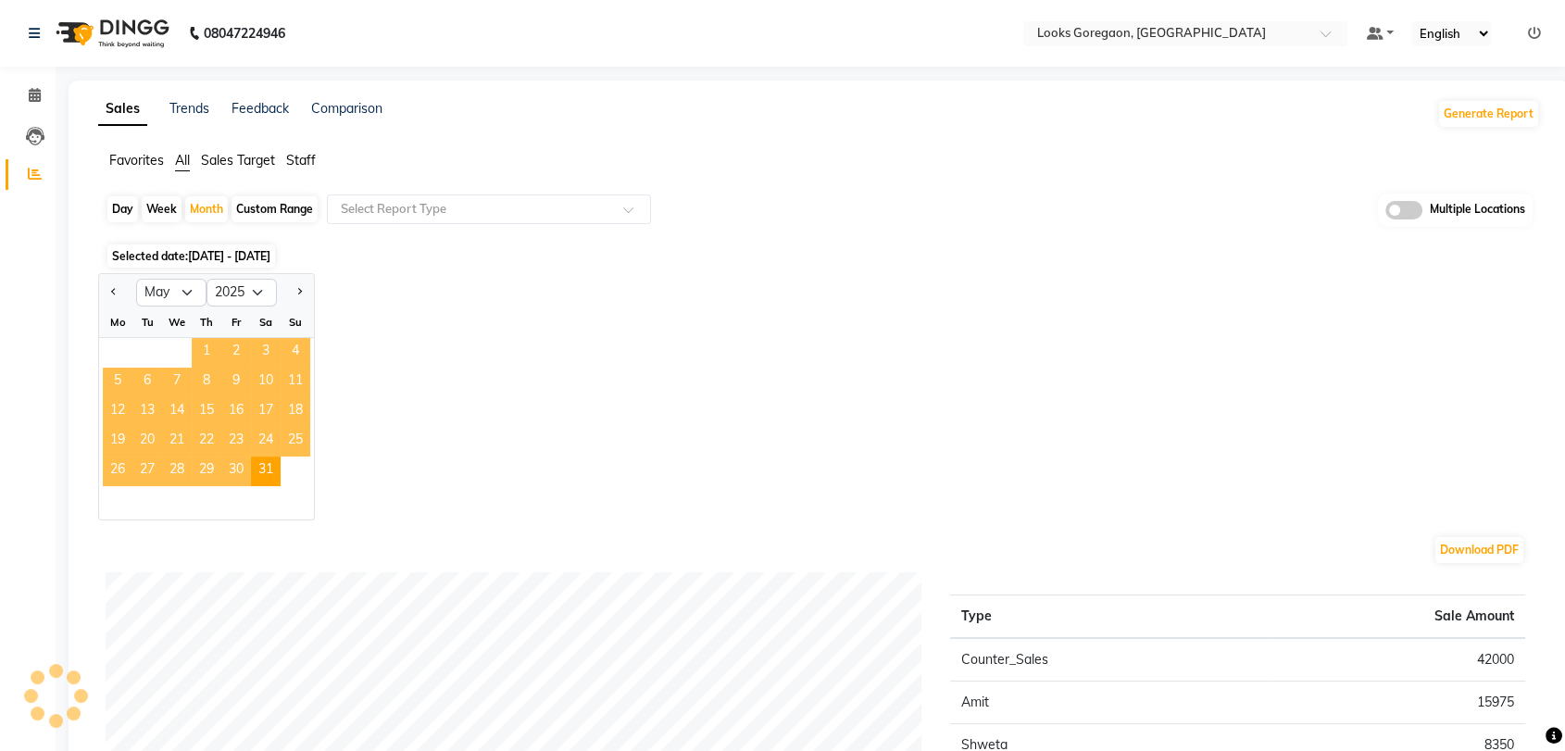
click at [213, 357] on span "1" at bounding box center [207, 353] width 30 height 30
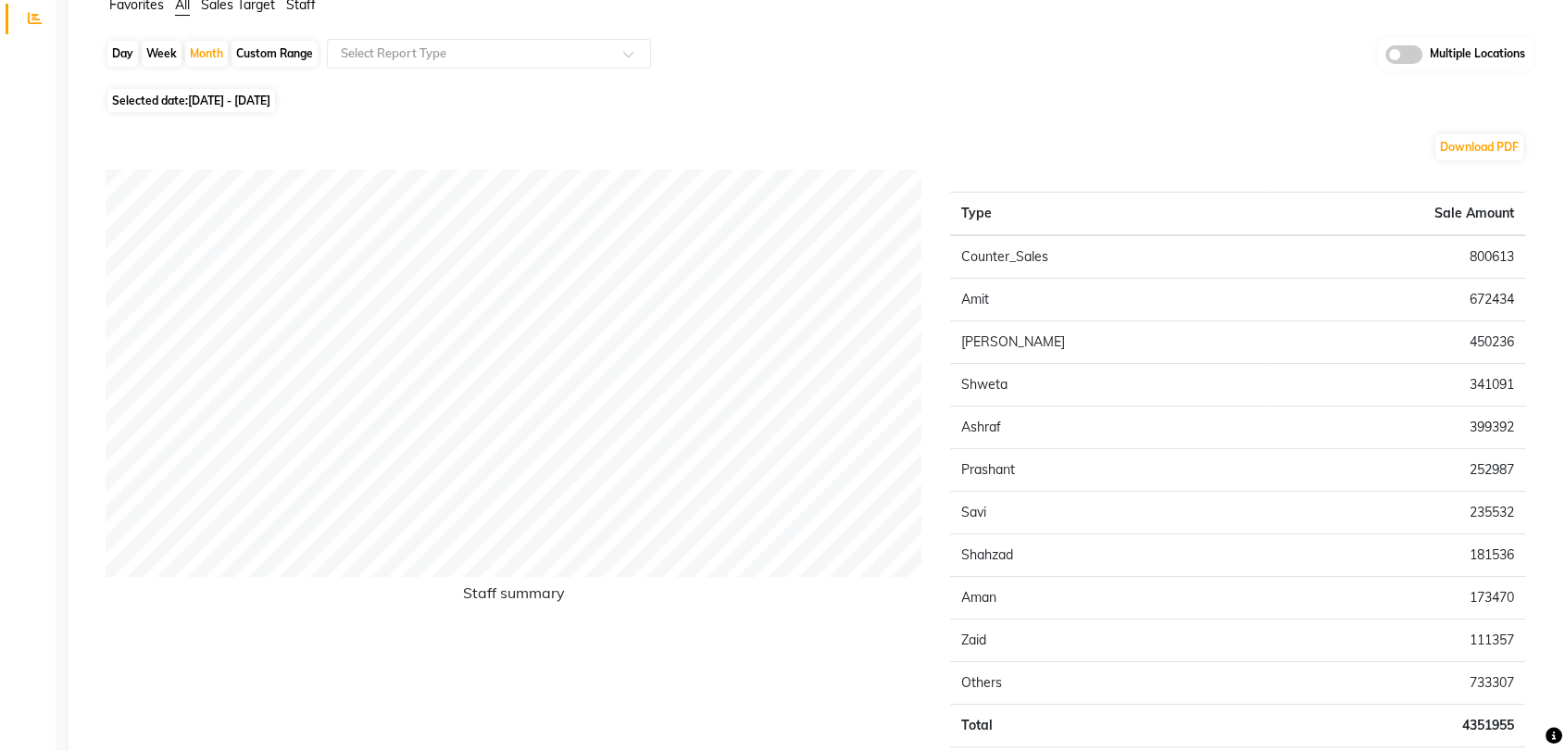
scroll to position [159, 0]
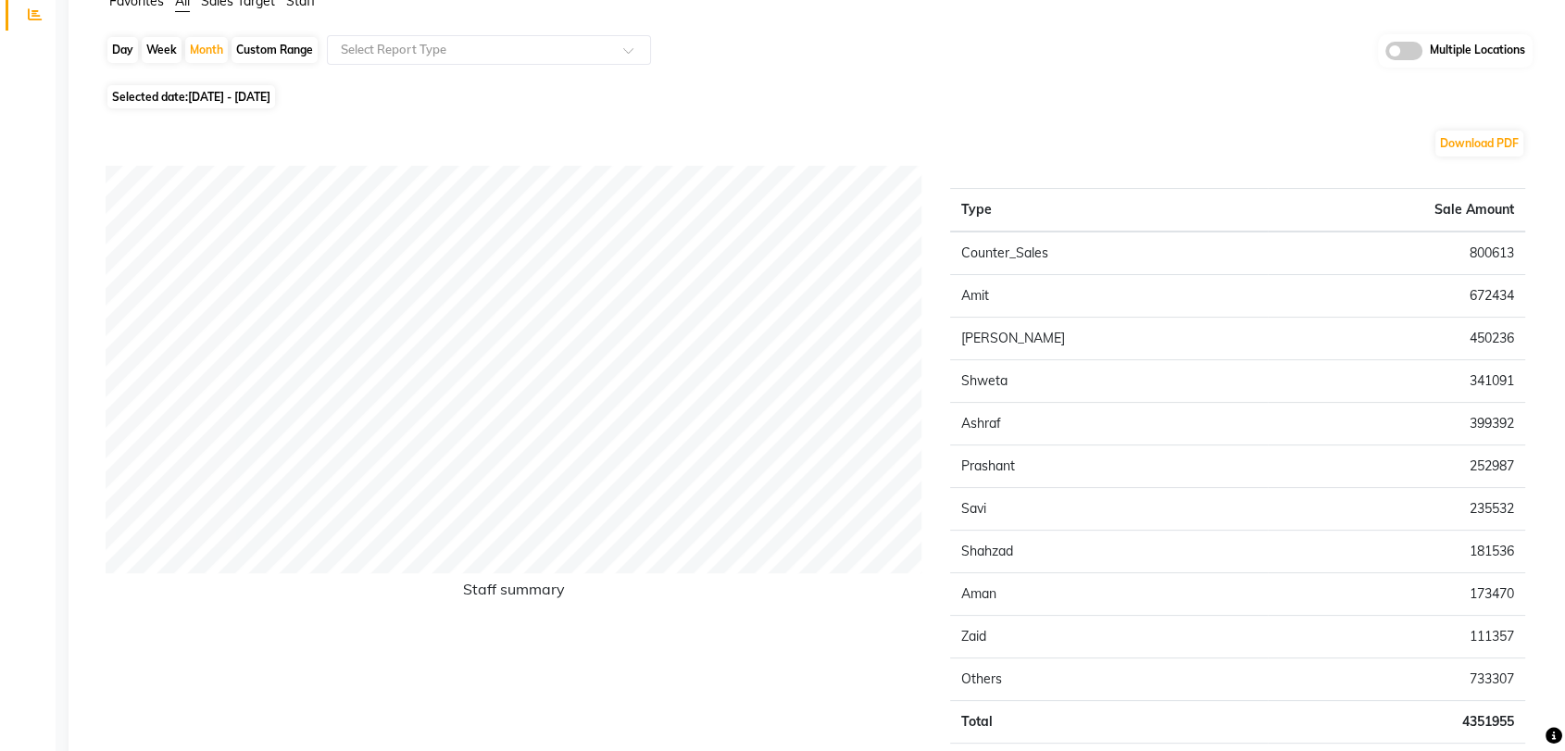
click at [1552, 403] on div "Sales Trends Feedback Comparison Generate Report Favorites All Sales Target Sta…" at bounding box center [819, 371] width 1501 height 901
drag, startPoint x: 1552, startPoint y: 403, endPoint x: 1579, endPoint y: 226, distance: 178.9
click at [1565, 226] on html "08047224946 Select Location × Looks [GEOGRAPHIC_DATA], [GEOGRAPHIC_DATA] Defaul…" at bounding box center [782, 216] width 1565 height 751
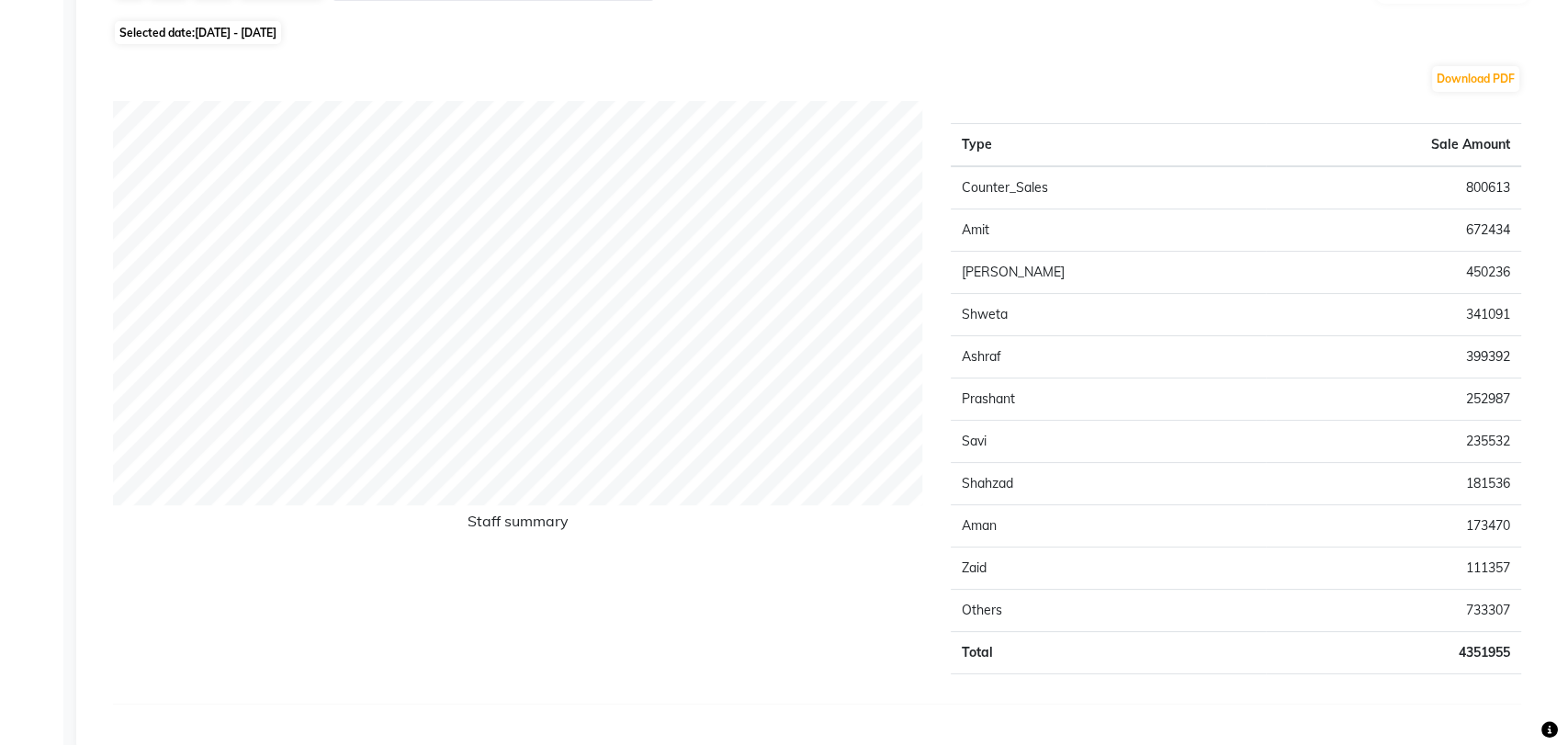
scroll to position [0, 0]
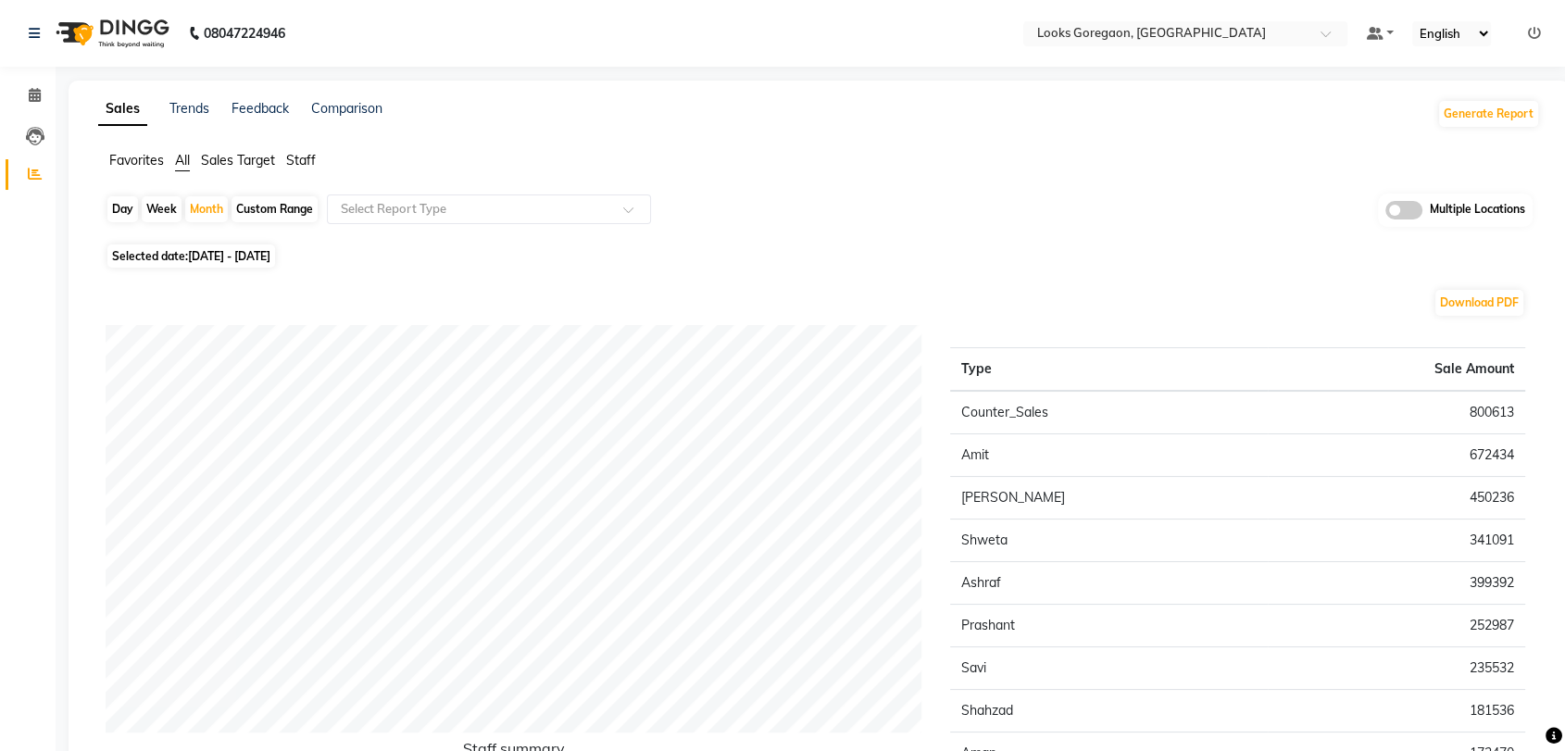
click at [230, 159] on span "Sales Target" at bounding box center [238, 160] width 74 height 17
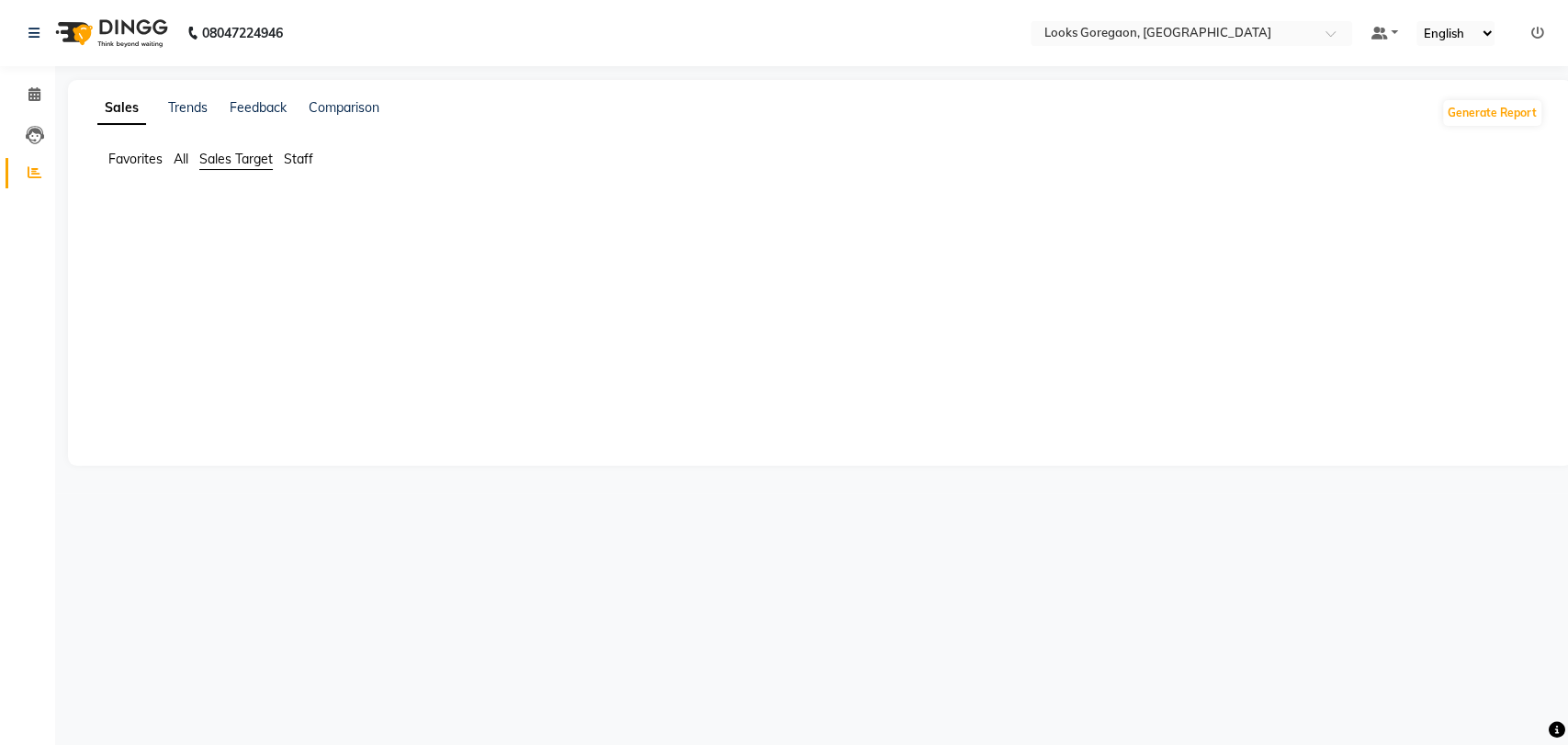
click at [300, 156] on span "Staff" at bounding box center [299, 159] width 30 height 17
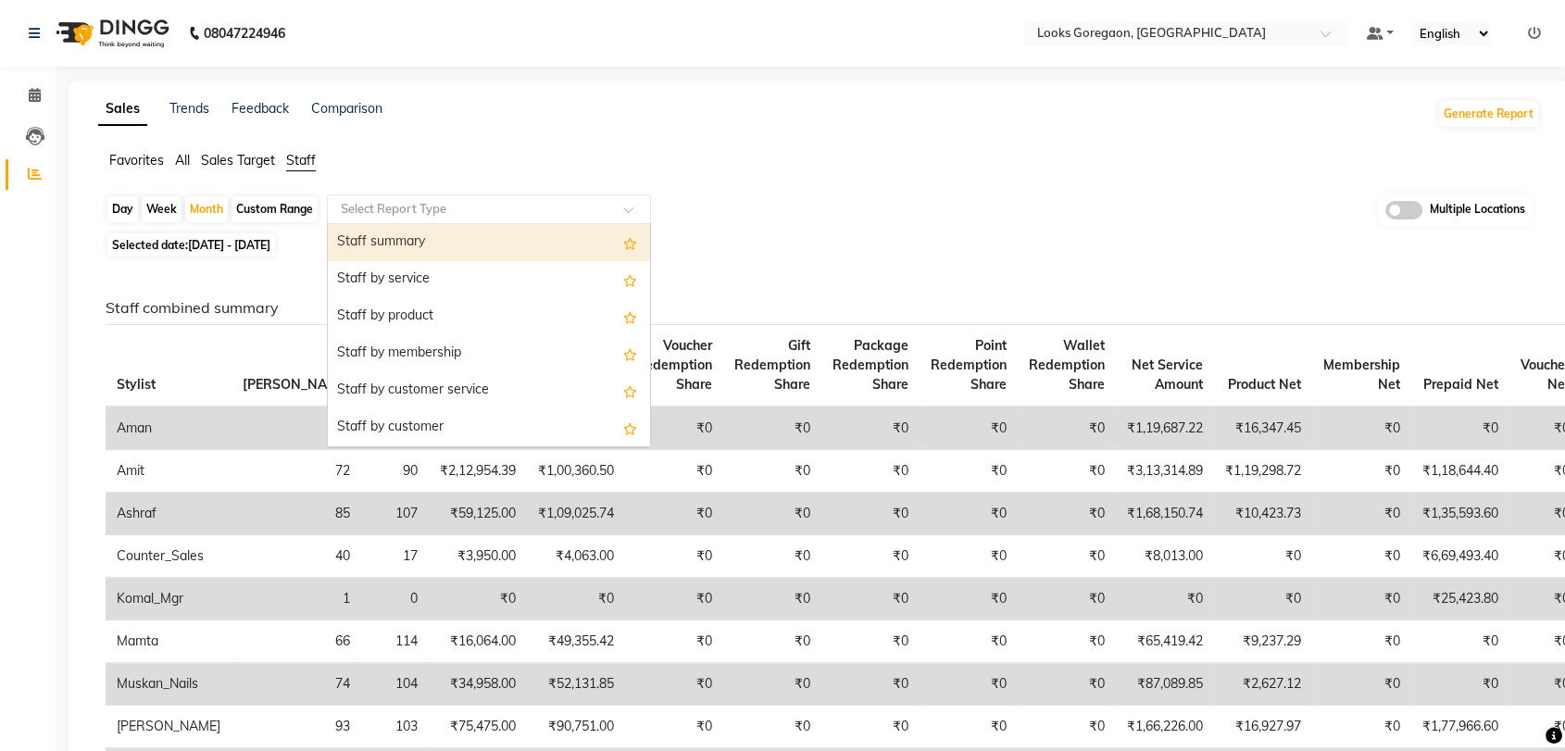
click at [386, 211] on input "text" at bounding box center [470, 209] width 267 height 19
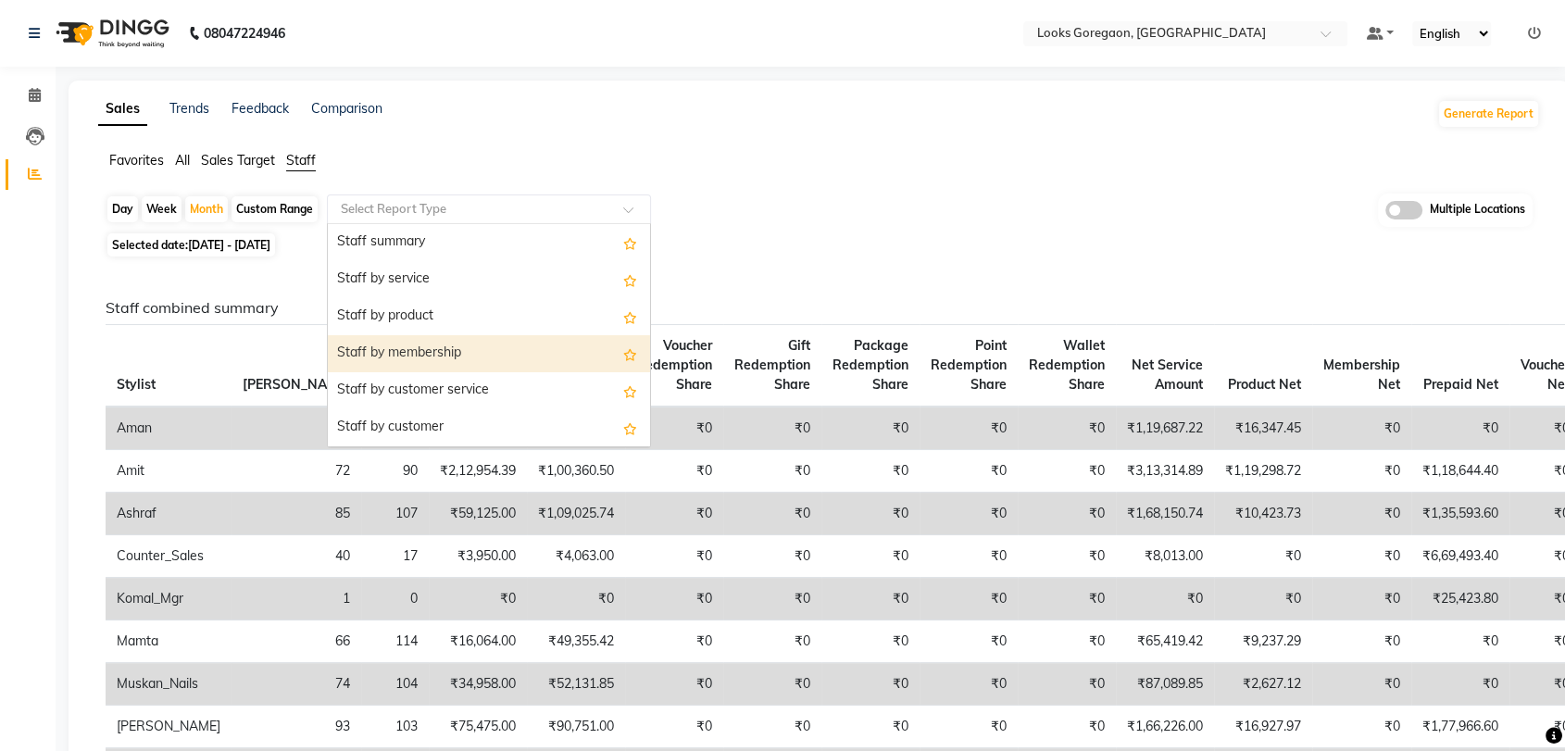
click at [436, 358] on div "Staff by membership" at bounding box center [489, 353] width 322 height 37
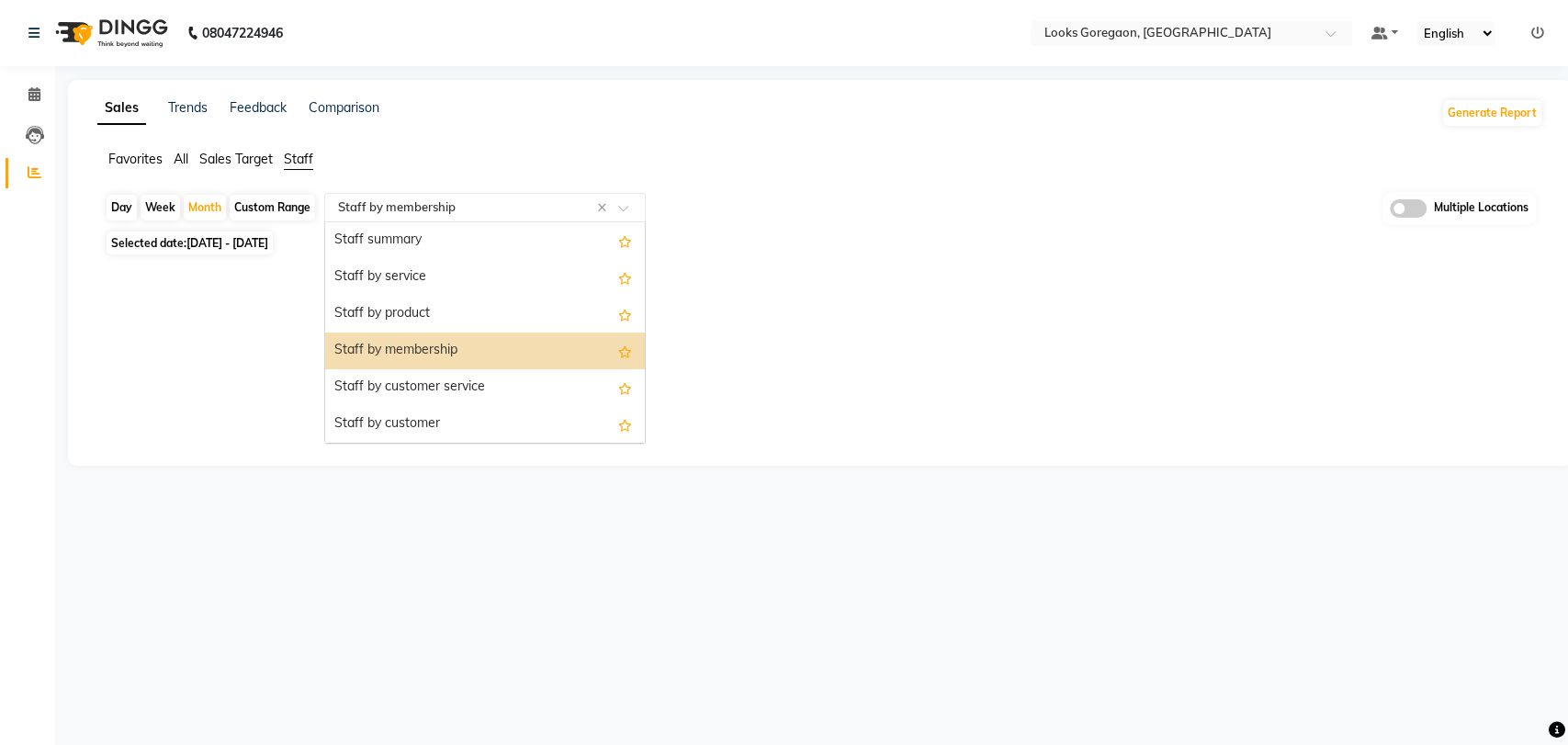
click at [499, 204] on input "text" at bounding box center [466, 207] width 265 height 19
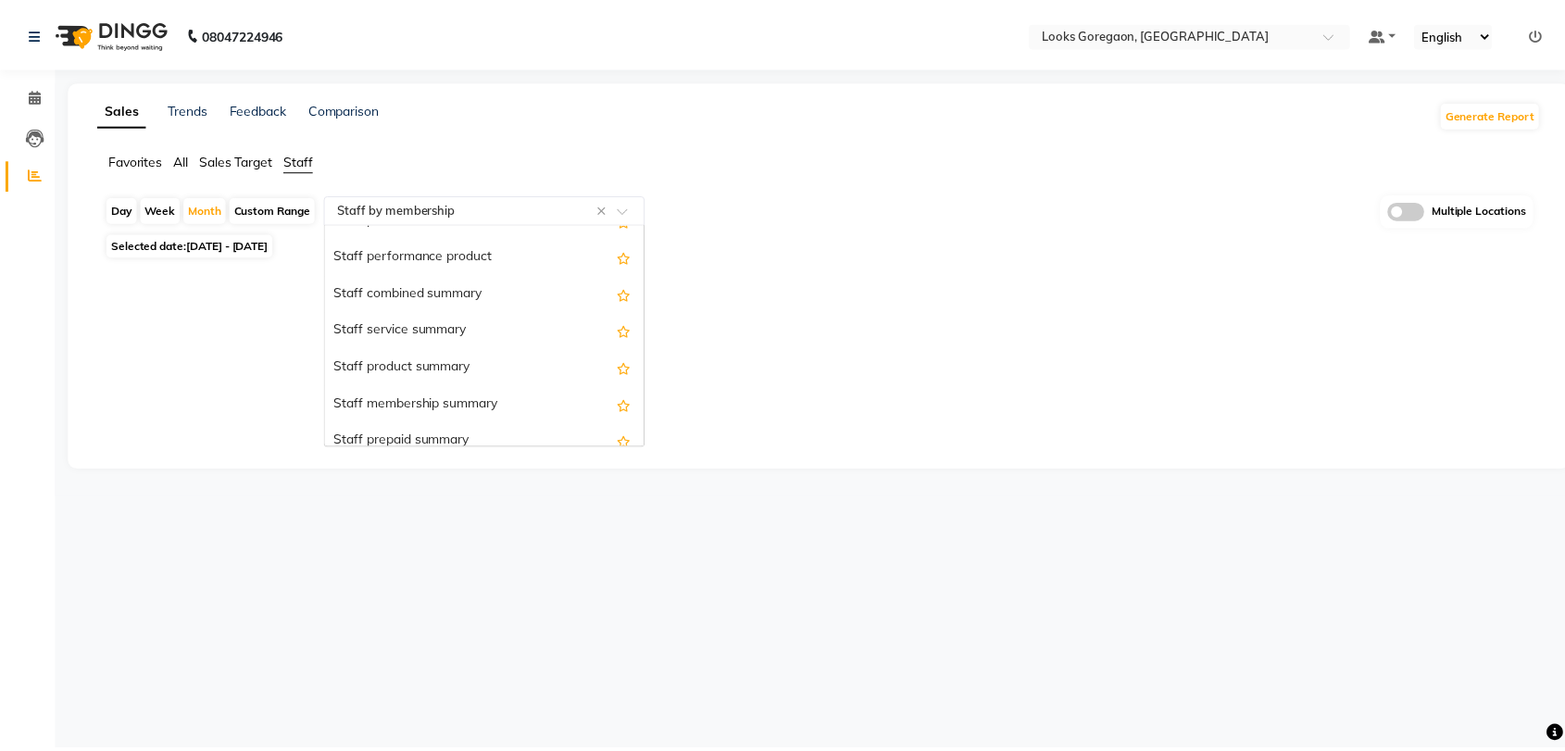
scroll to position [360, 0]
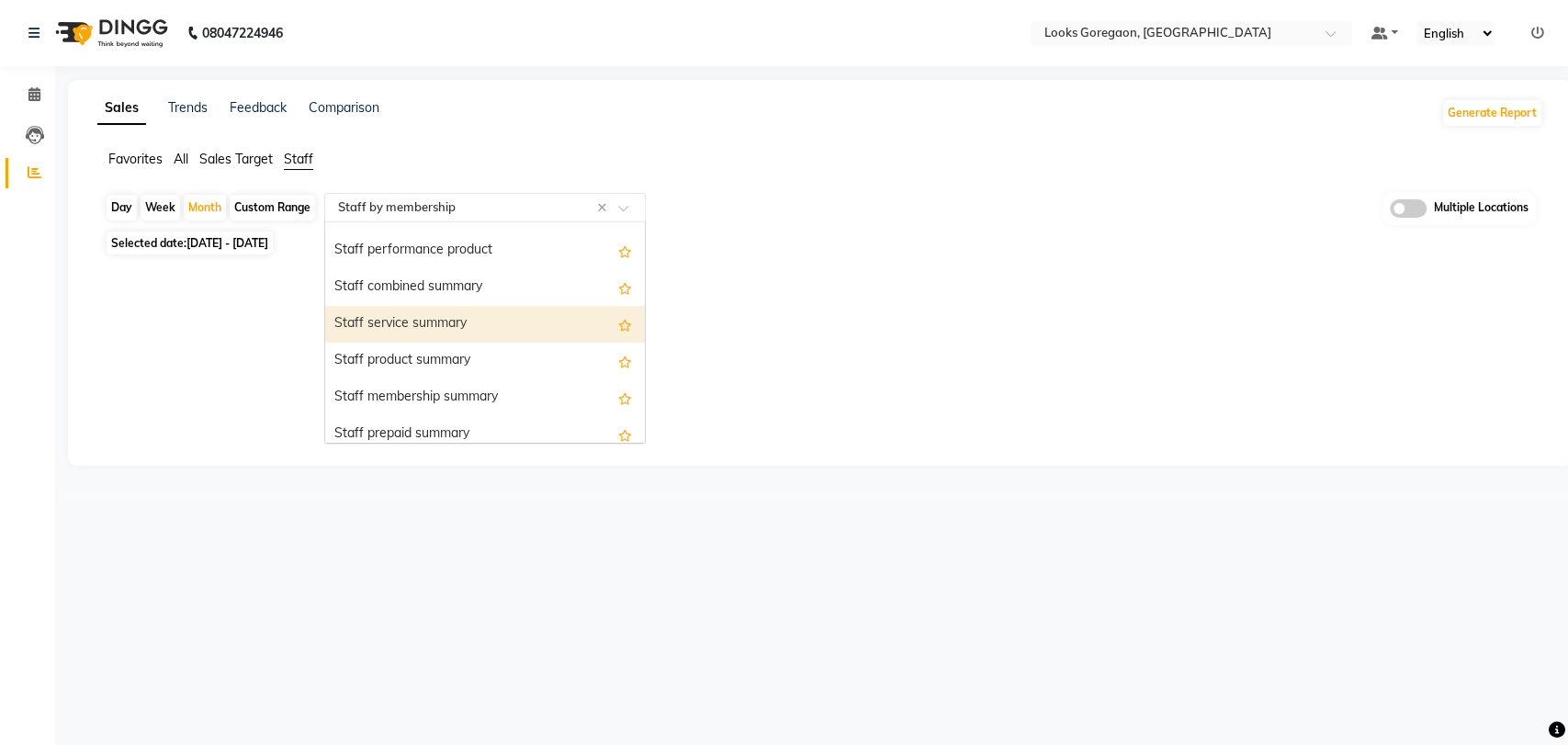
click at [490, 320] on div "Staff service summary" at bounding box center [485, 323] width 320 height 37
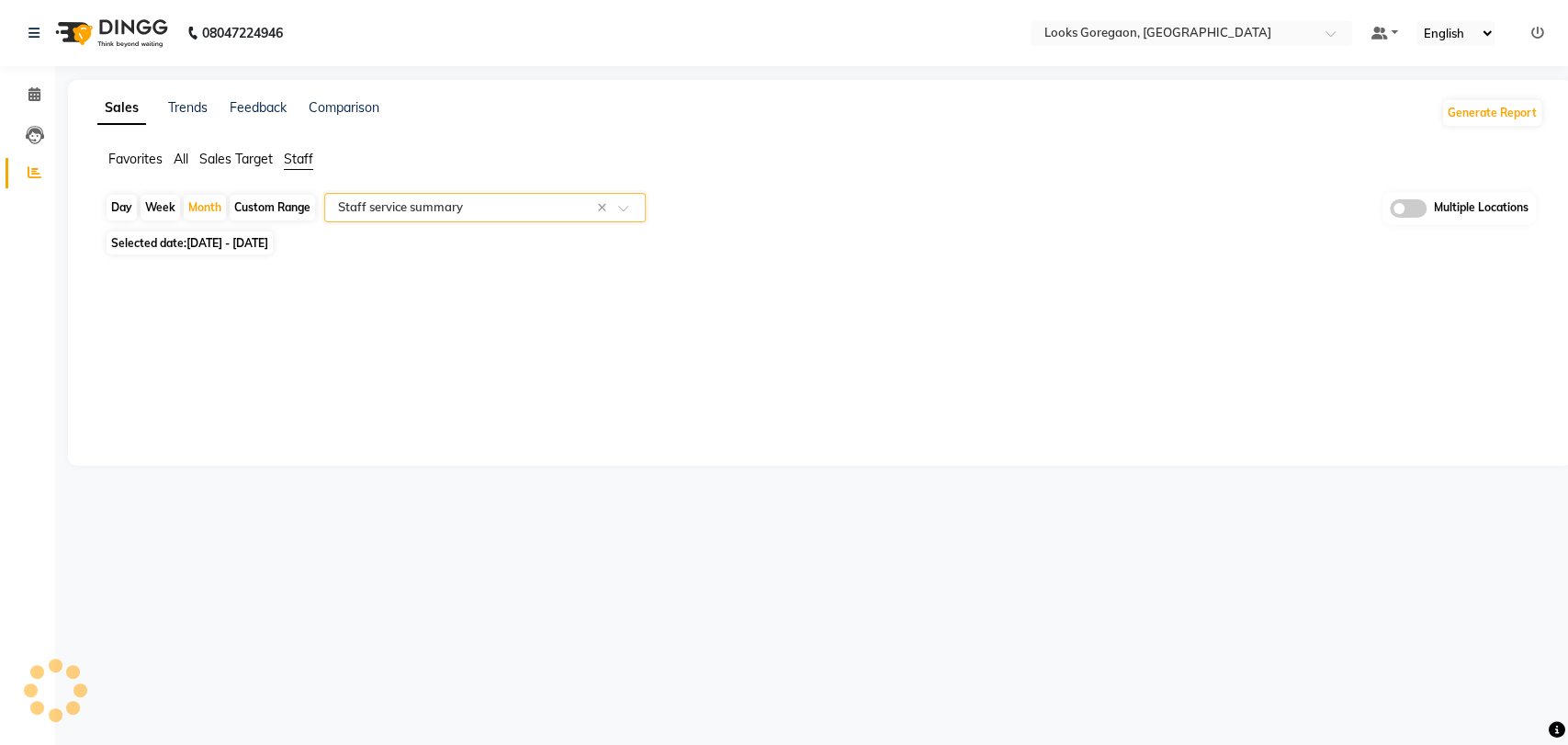
select select "full_report"
select select "csv"
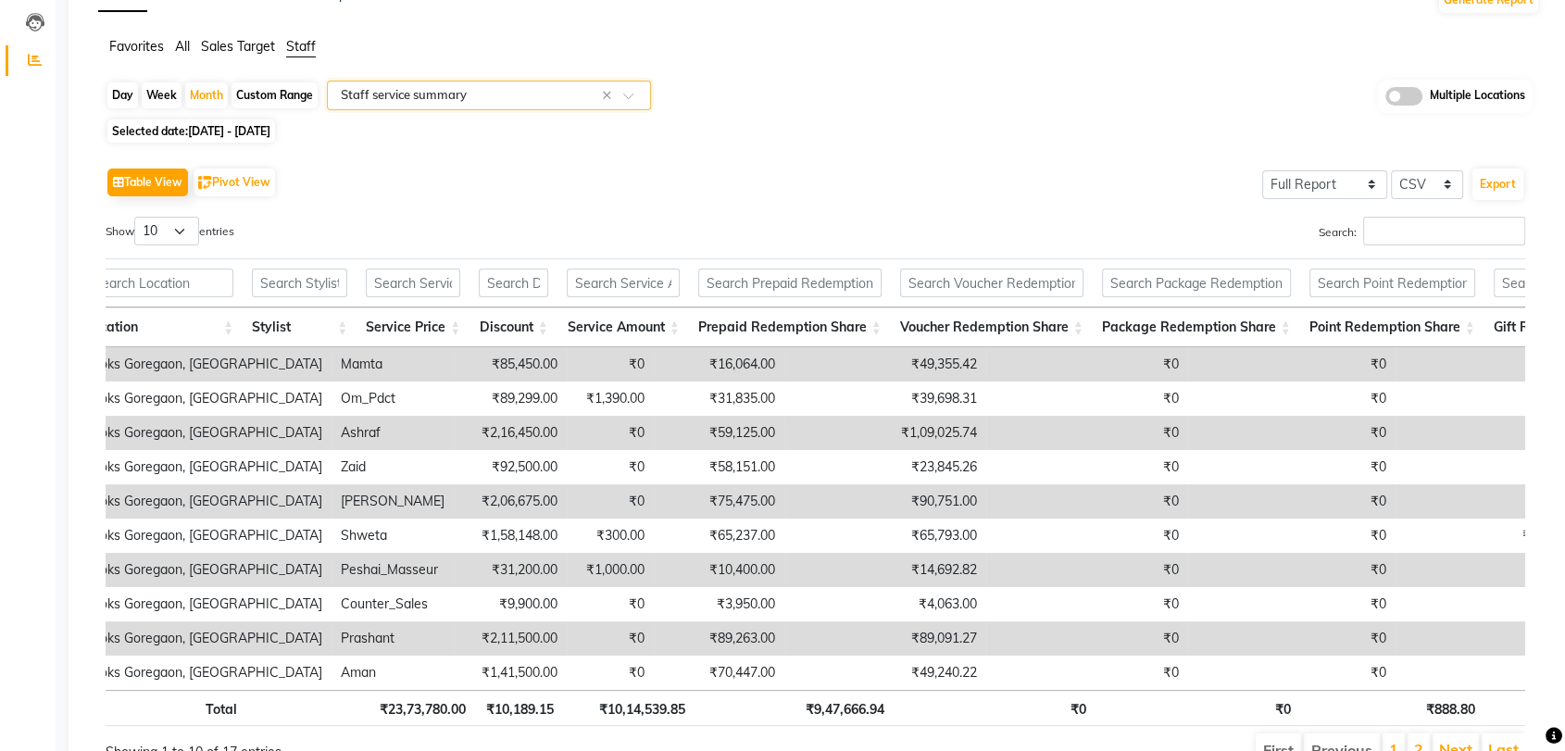
scroll to position [0, 0]
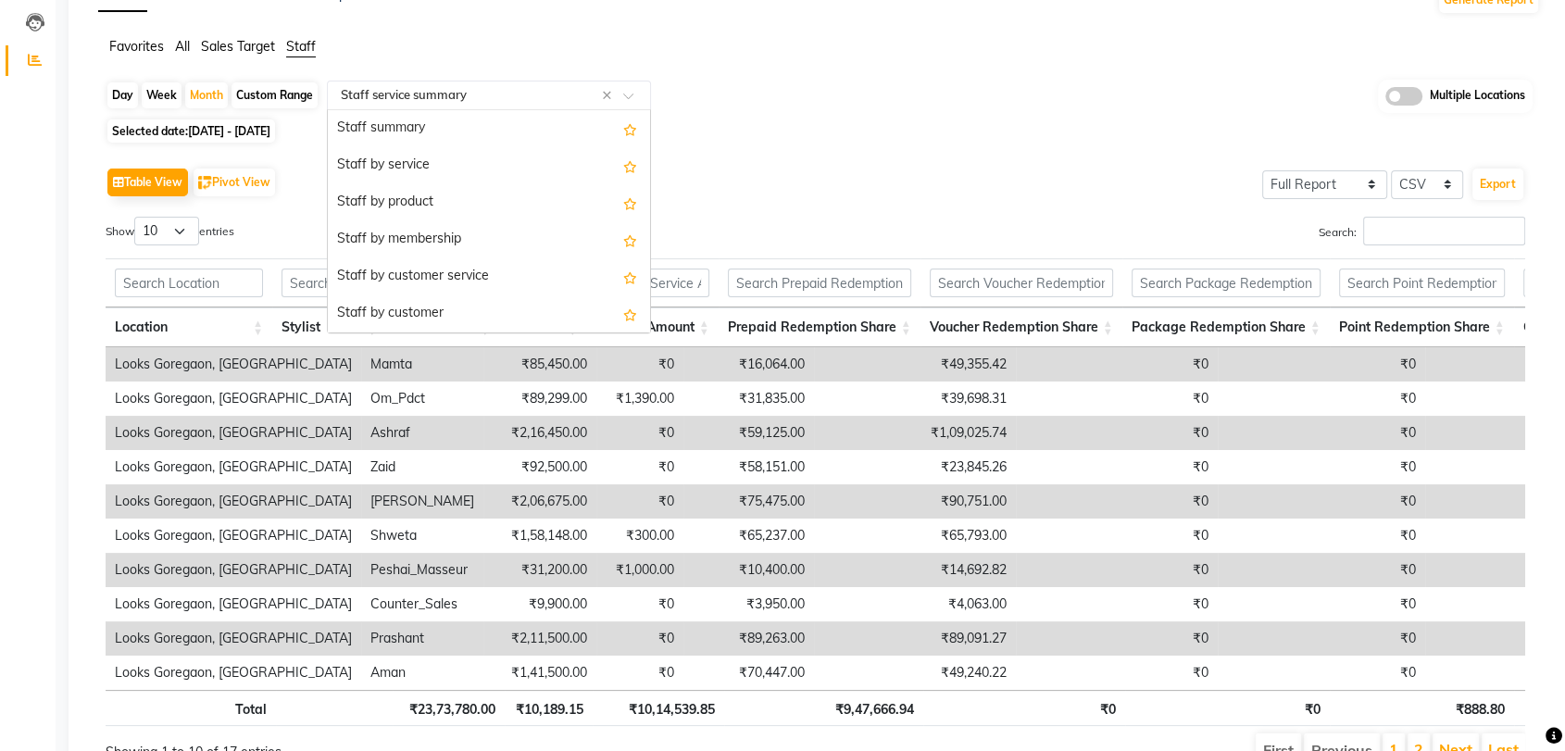
click at [545, 86] on input "text" at bounding box center [470, 95] width 267 height 19
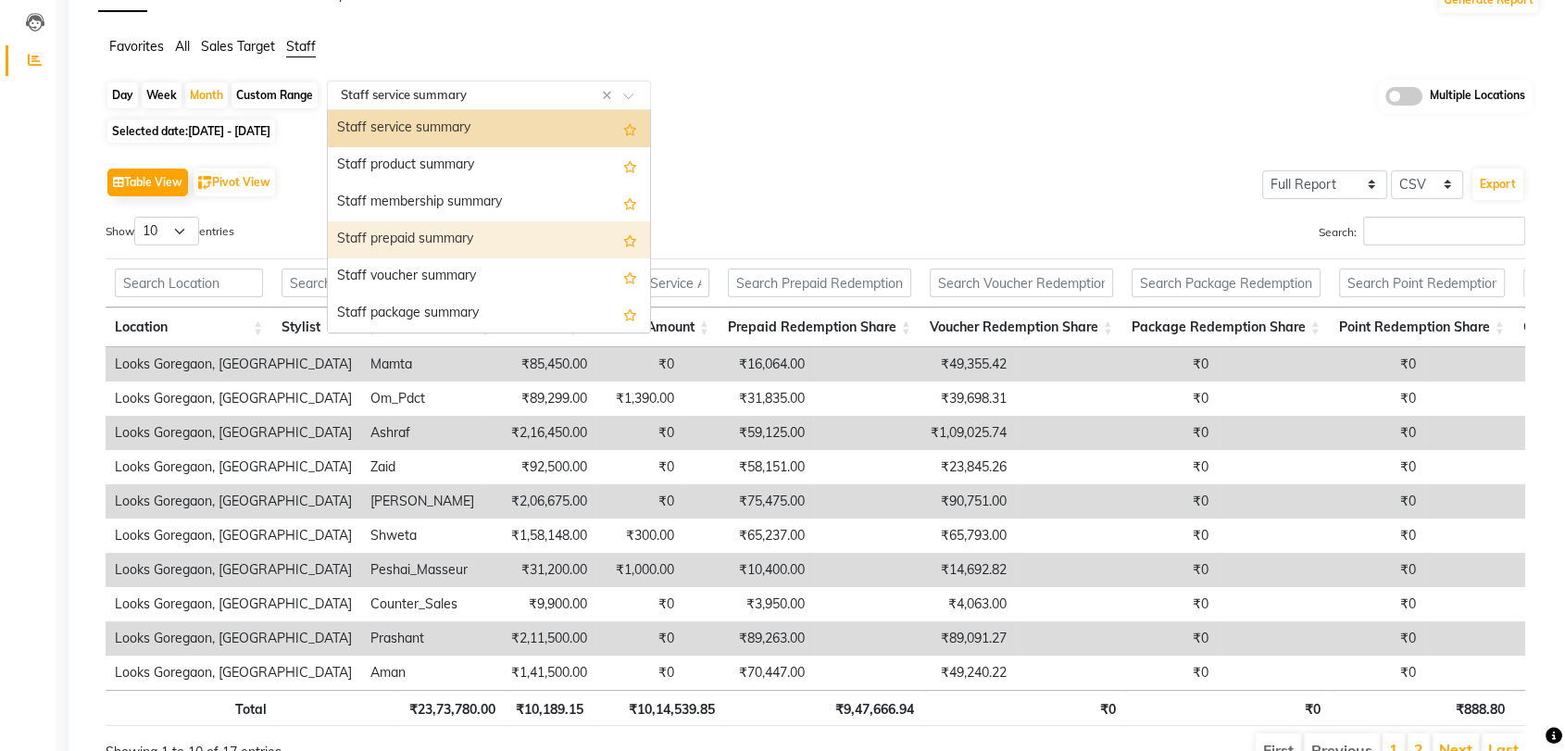
click at [552, 243] on div "Staff prepaid summary" at bounding box center [489, 239] width 322 height 37
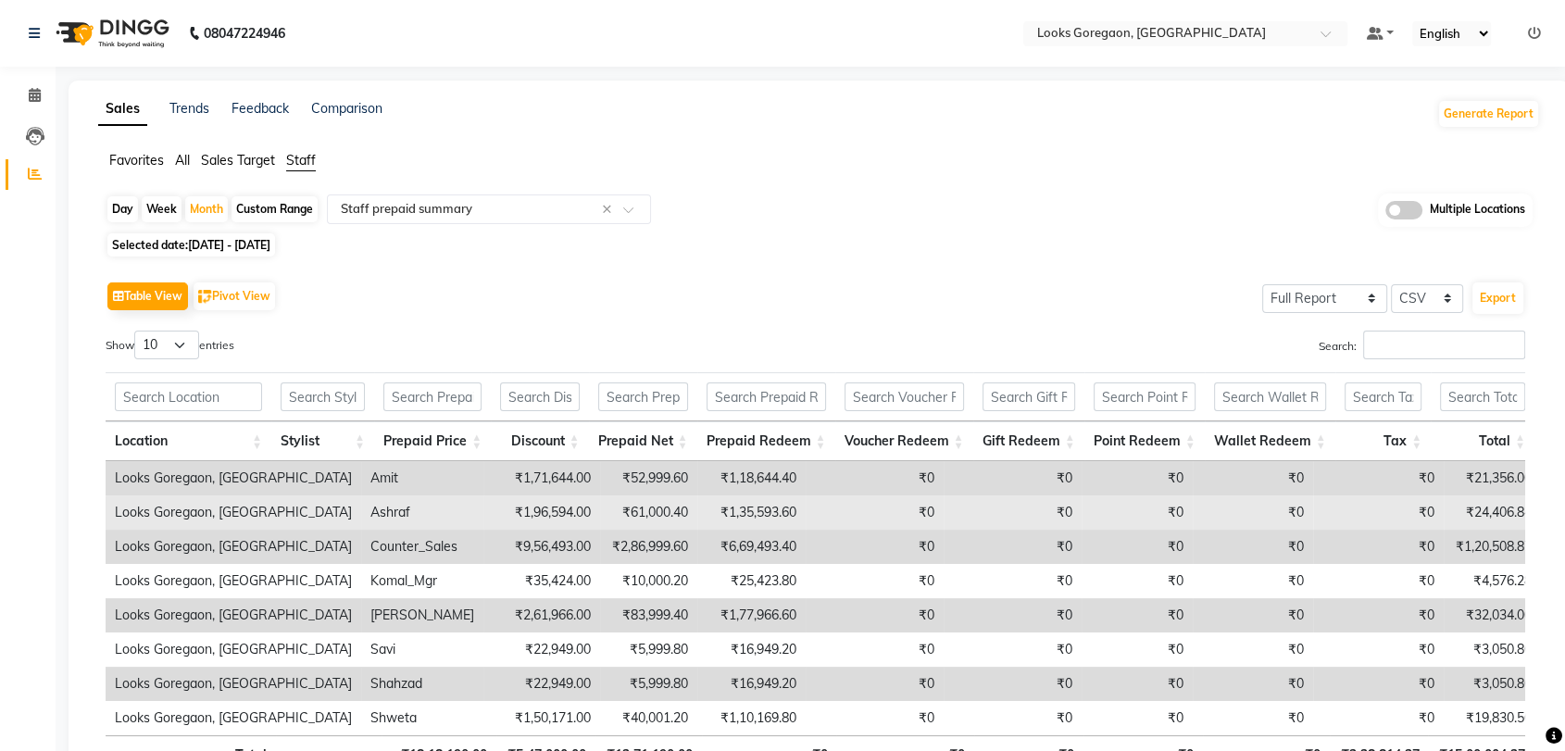
click at [483, 520] on td "₹1,96,594.00" at bounding box center [541, 512] width 117 height 34
drag, startPoint x: 290, startPoint y: 511, endPoint x: 325, endPoint y: 513, distance: 35.2
click at [361, 513] on td "Ashraf" at bounding box center [422, 512] width 122 height 34
drag, startPoint x: 289, startPoint y: 515, endPoint x: 333, endPoint y: 513, distance: 44.5
click at [361, 513] on td "Ashraf" at bounding box center [422, 512] width 122 height 34
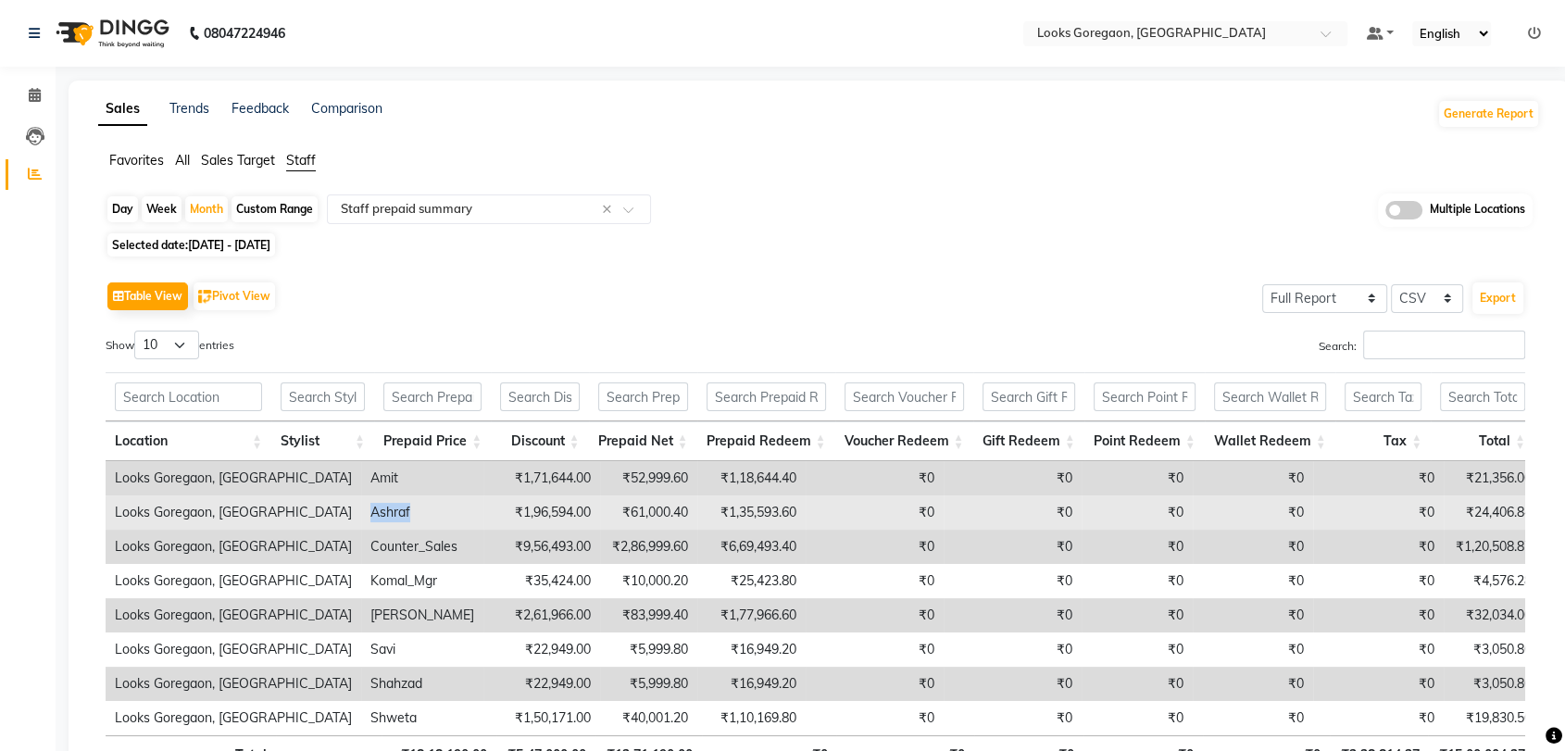
copy td "Ashraf"
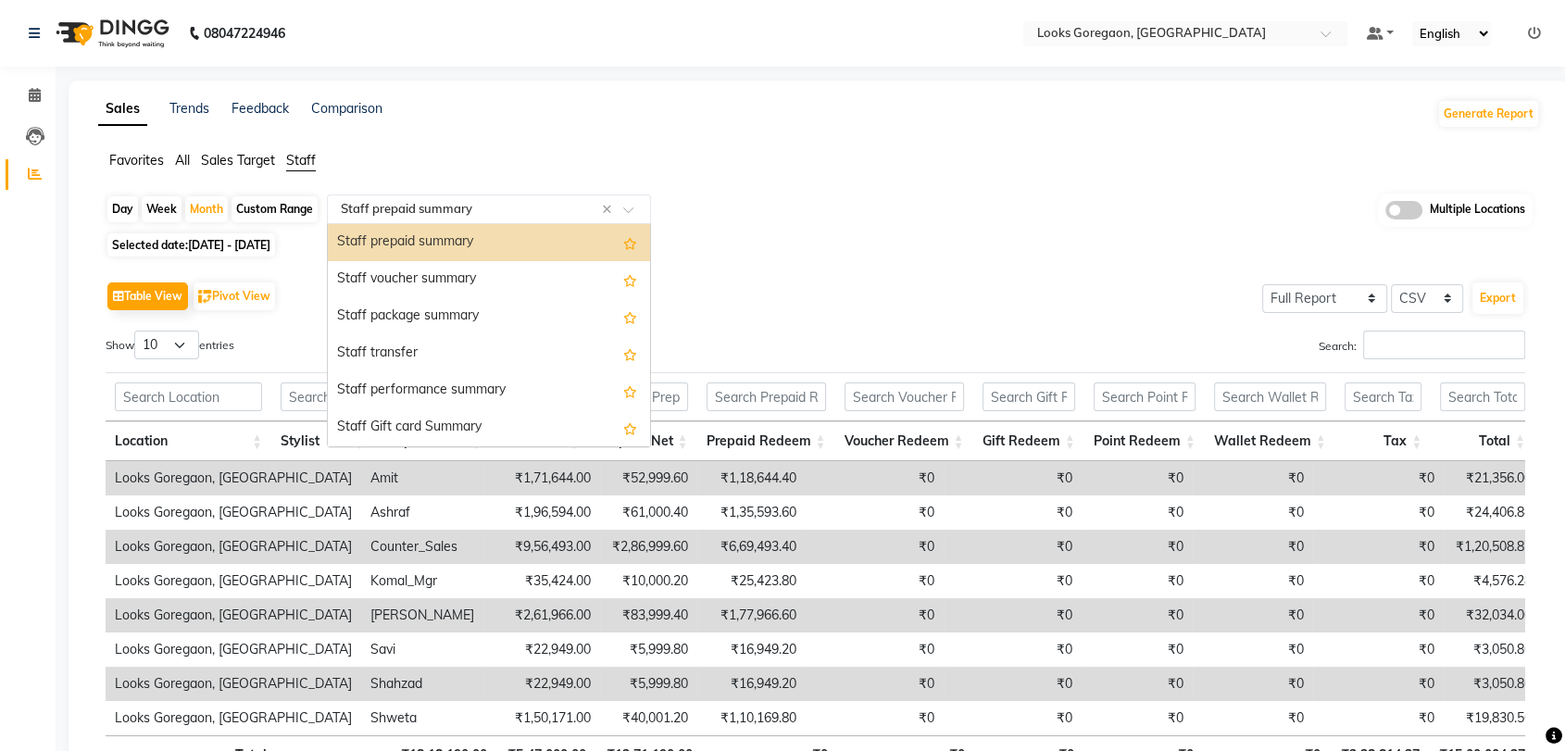
click at [420, 209] on input "text" at bounding box center [470, 209] width 267 height 19
click at [533, 276] on div "Staff voucher summary" at bounding box center [489, 279] width 322 height 37
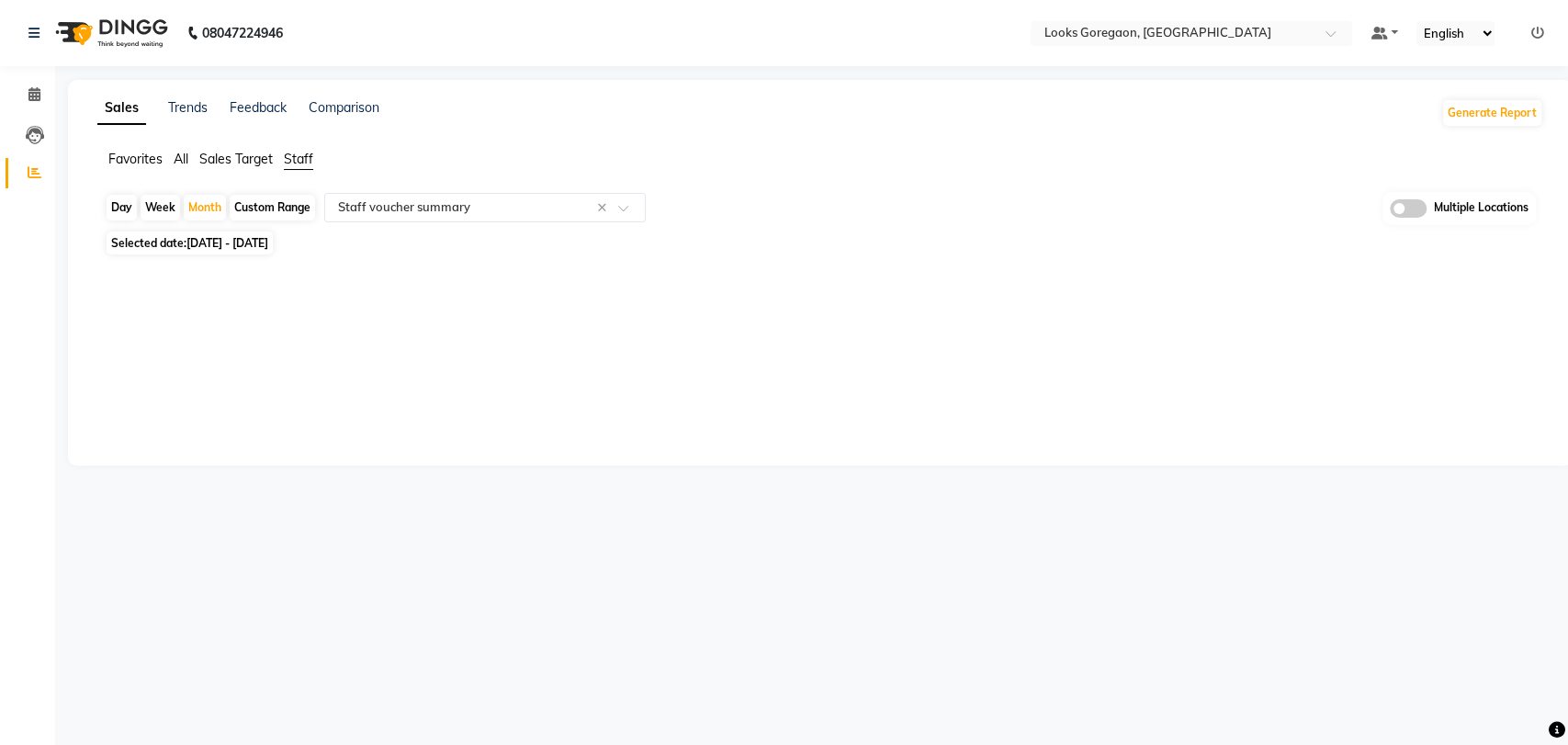
click at [228, 105] on div "Sales Trends Feedback Comparison" at bounding box center [238, 113] width 282 height 30
click at [341, 105] on link "Comparison" at bounding box center [343, 107] width 70 height 17
select select "single_date"
select select "single_date_dash"
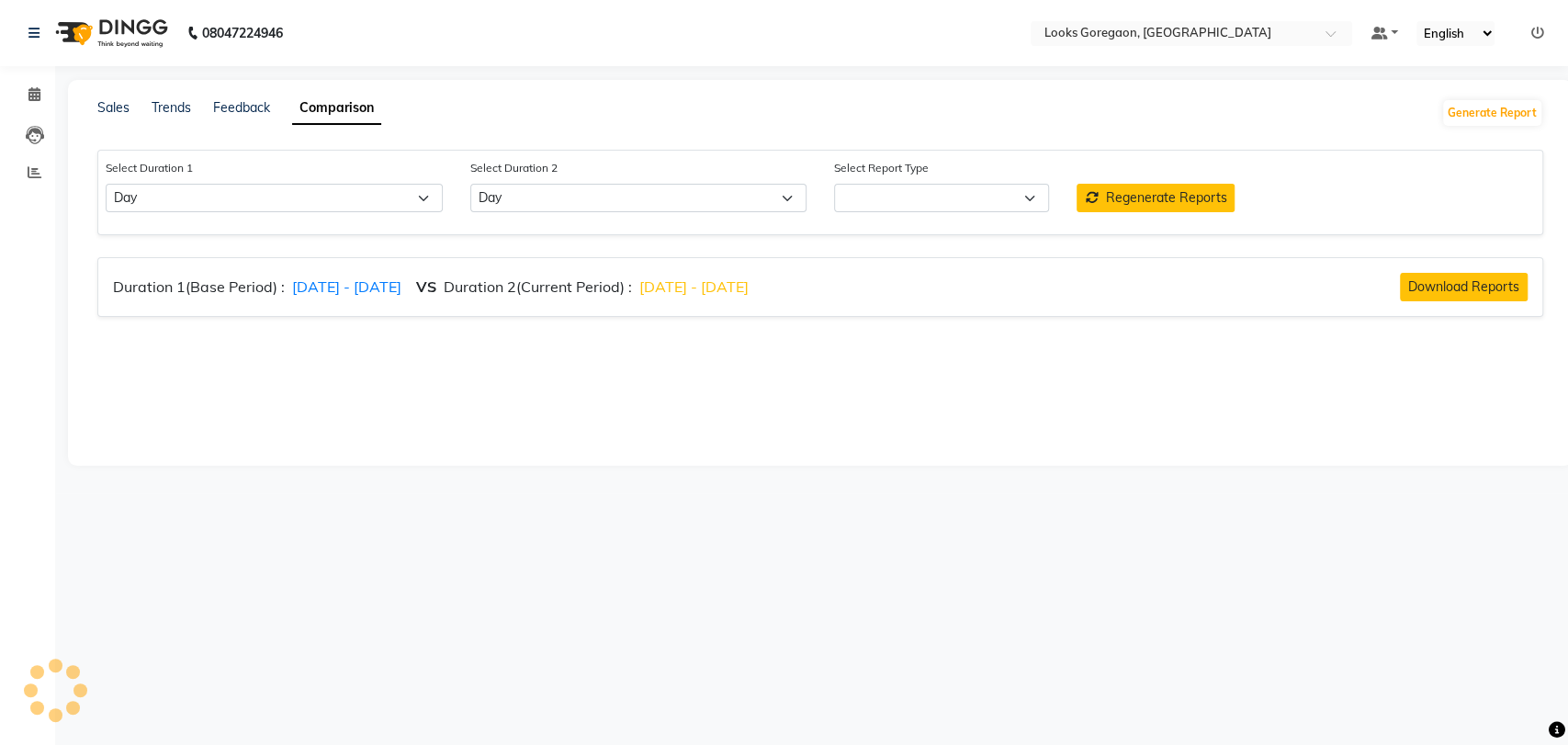
select select "comparison_report"
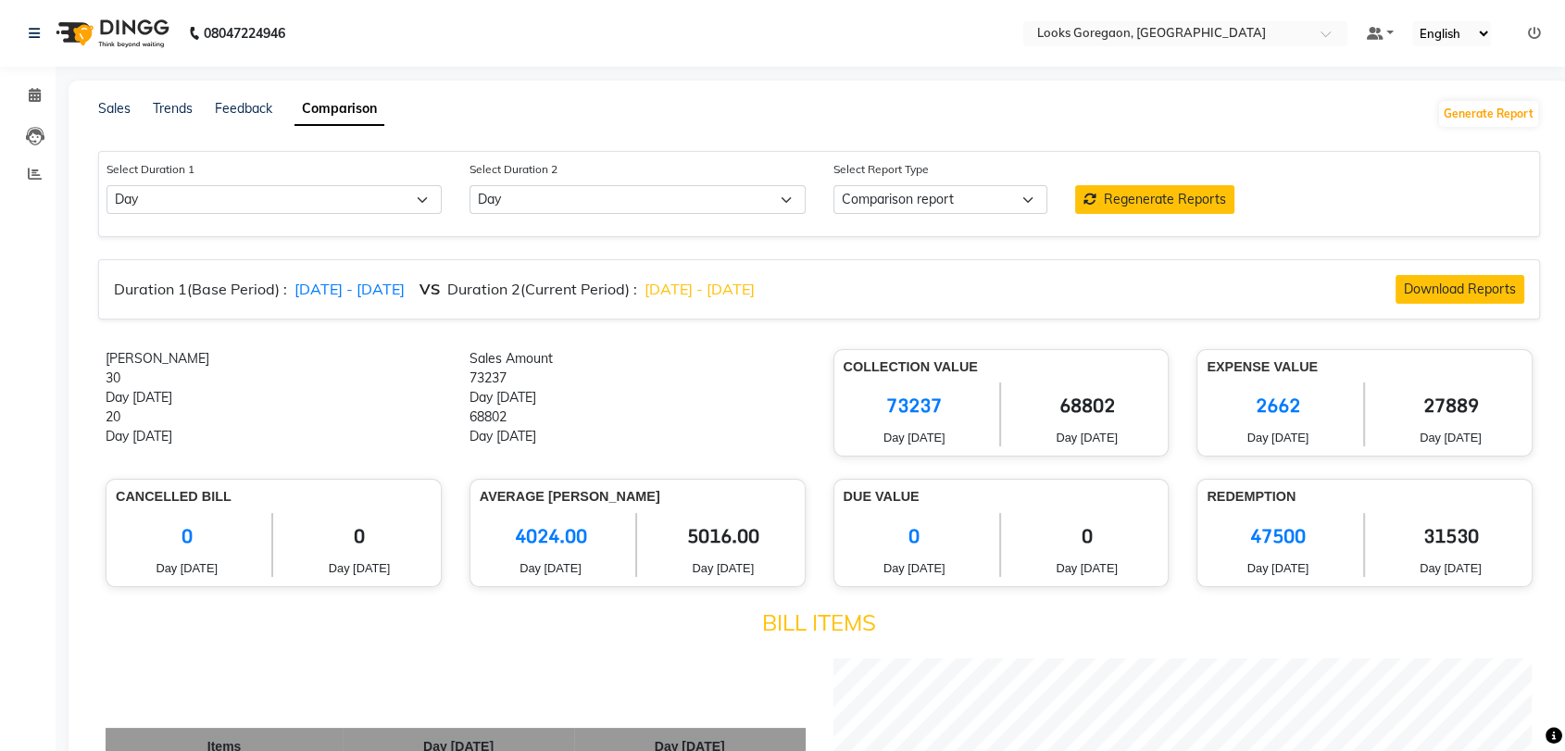
click at [1536, 31] on icon at bounding box center [1534, 33] width 13 height 13
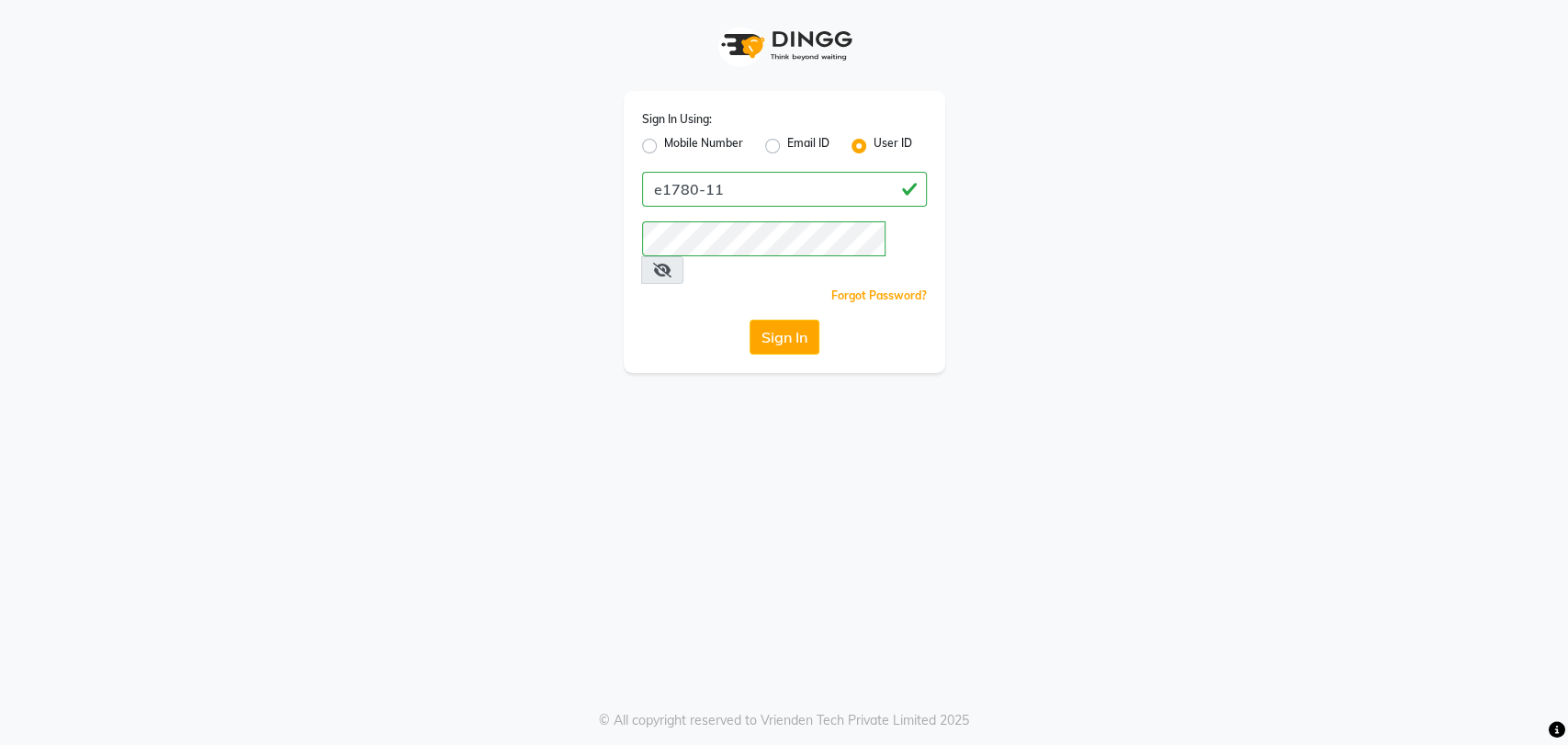
click at [680, 154] on label "Mobile Number" at bounding box center [704, 146] width 79 height 22
click at [676, 147] on input "Mobile Number" at bounding box center [670, 141] width 12 height 12
radio input "true"
radio input "false"
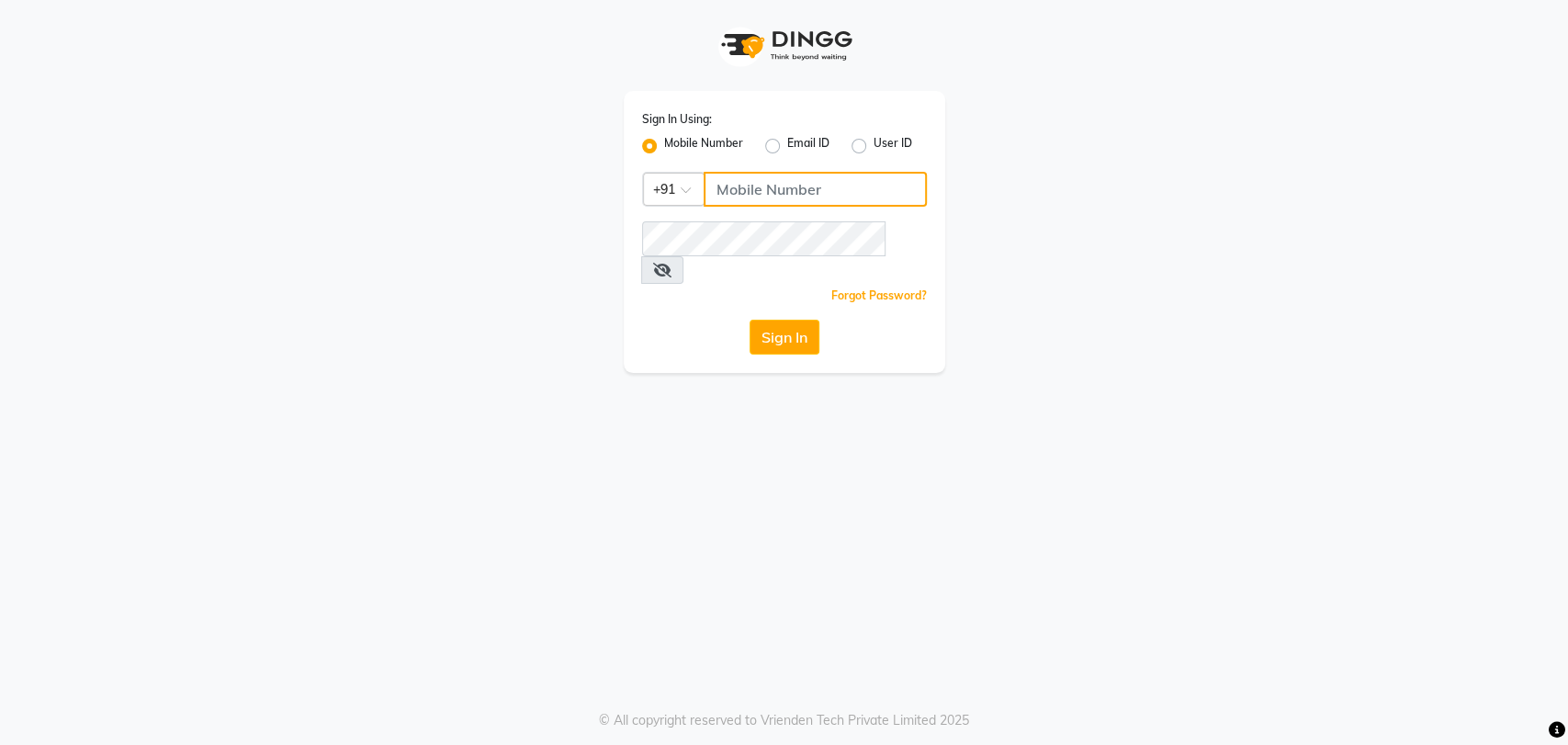
click at [749, 196] on input "Username" at bounding box center [815, 188] width 223 height 35
type input "1316100000"
click at [804, 319] on button "Sign In" at bounding box center [784, 336] width 69 height 35
